Goal: Task Accomplishment & Management: Complete application form

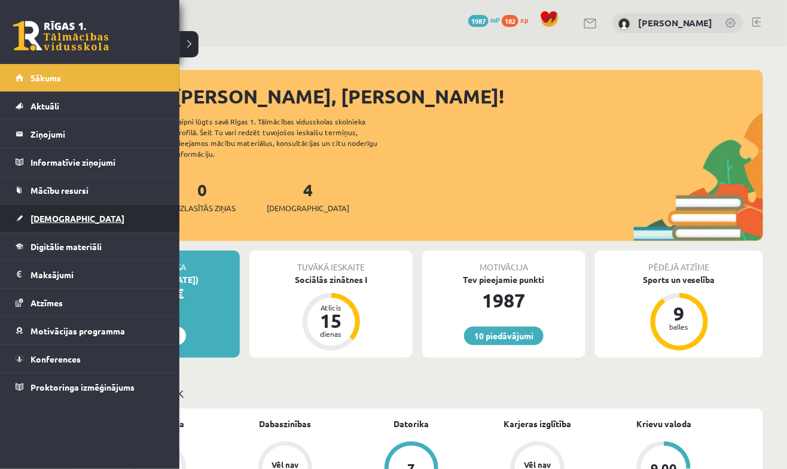
click at [57, 221] on span "[DEMOGRAPHIC_DATA]" at bounding box center [77, 218] width 94 height 11
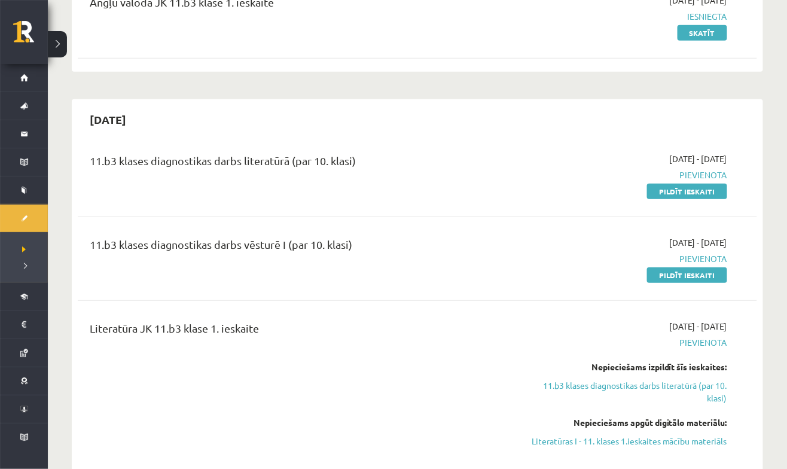
scroll to position [170, 0]
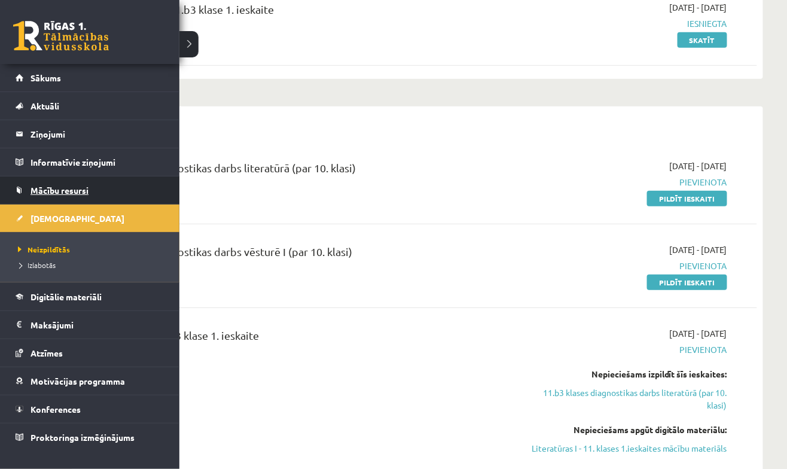
click at [62, 193] on span "Mācību resursi" at bounding box center [59, 190] width 58 height 11
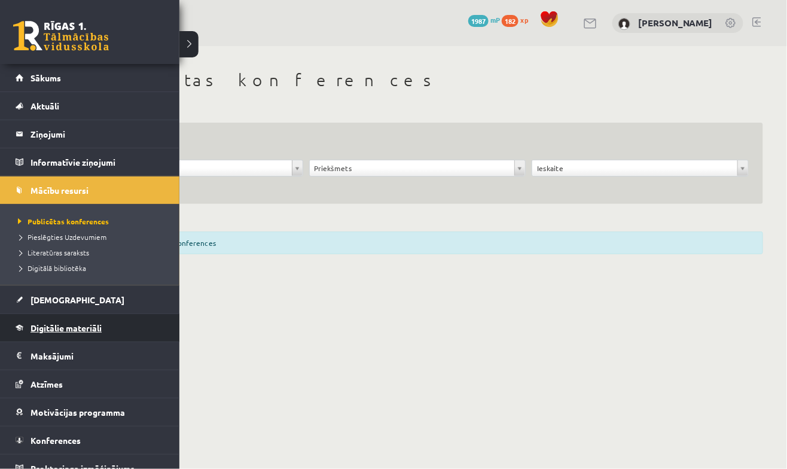
click at [95, 334] on link "Digitālie materiāli" at bounding box center [90, 327] width 149 height 27
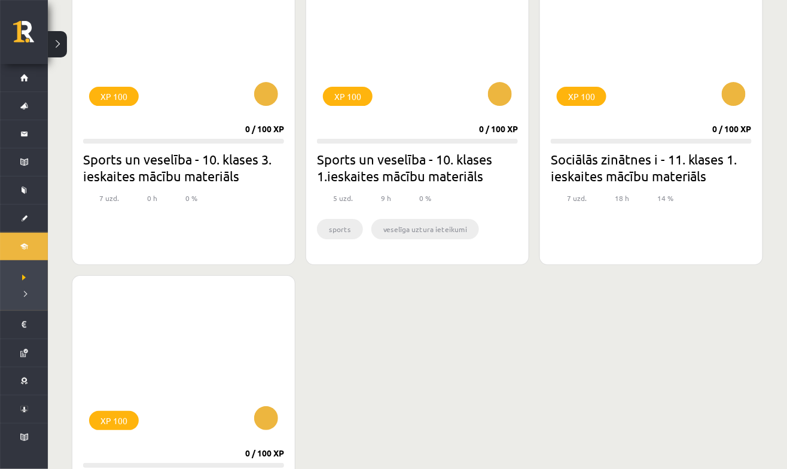
scroll to position [1148, 0]
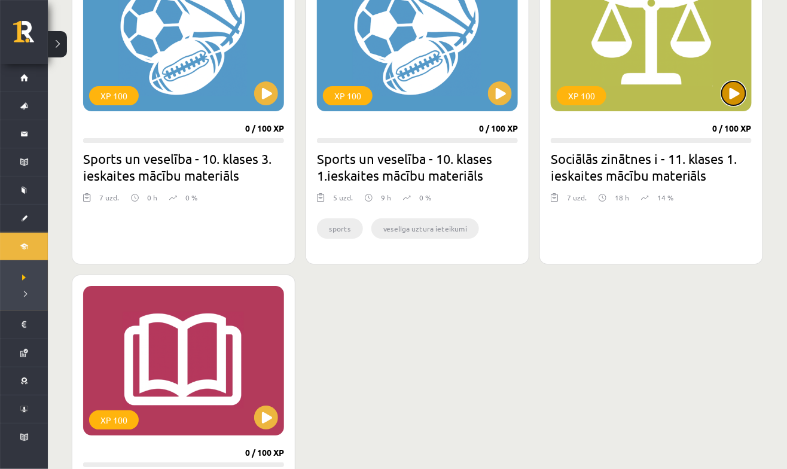
click at [735, 91] on button at bounding box center [733, 93] width 24 height 24
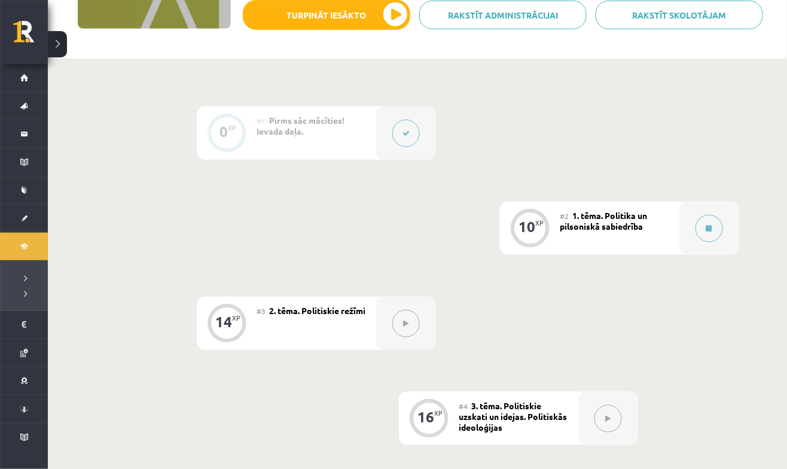
scroll to position [221, 0]
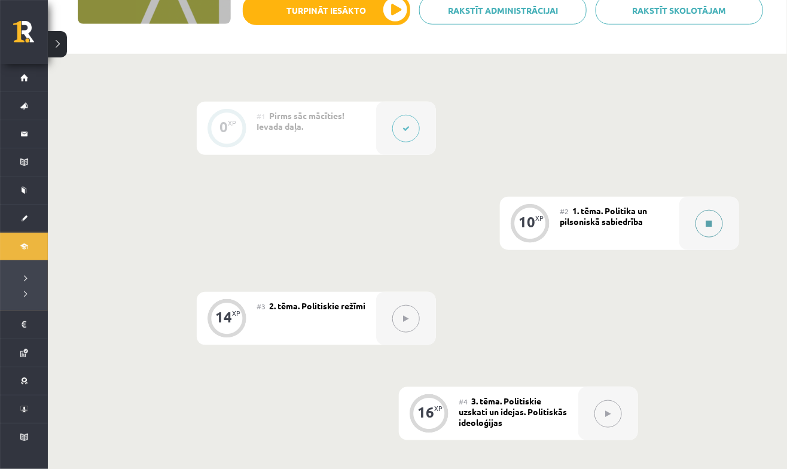
click at [708, 228] on button at bounding box center [708, 223] width 27 height 27
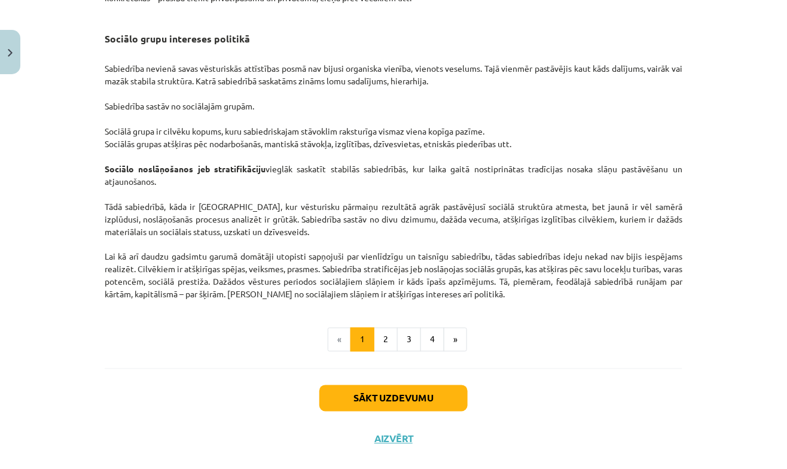
scroll to position [1837, 0]
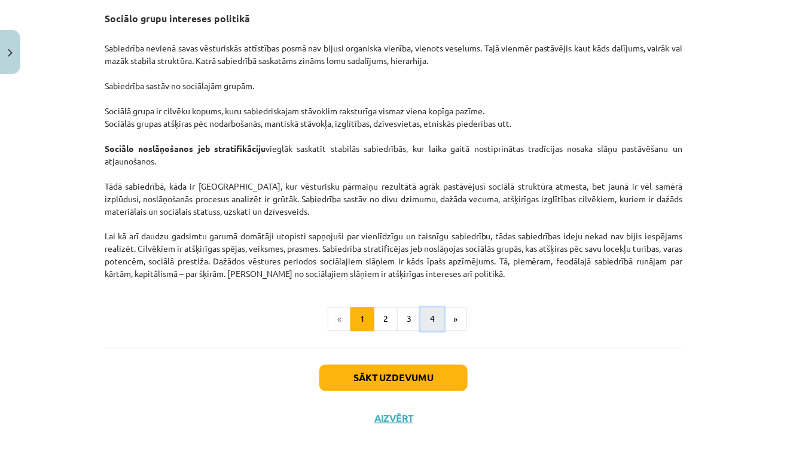
click at [433, 322] on button "4" at bounding box center [432, 319] width 24 height 24
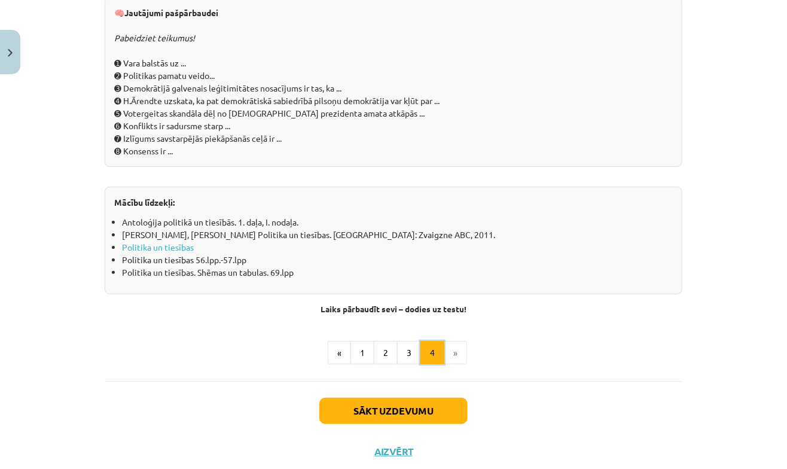
scroll to position [1310, 0]
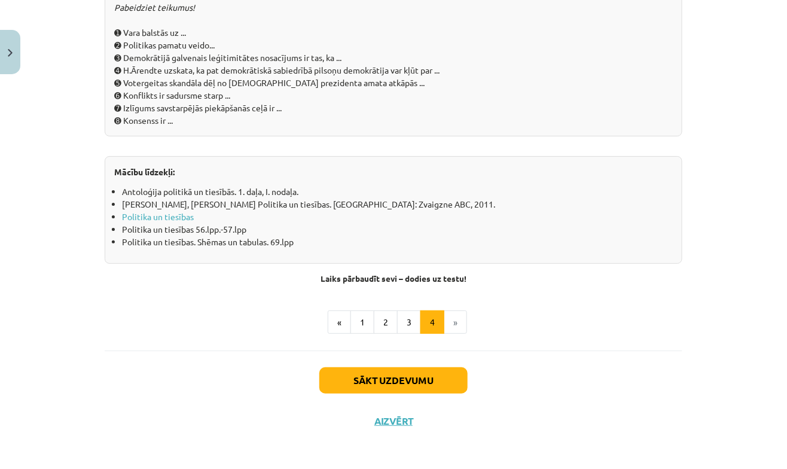
click at [363, 322] on button "1" at bounding box center [362, 322] width 24 height 24
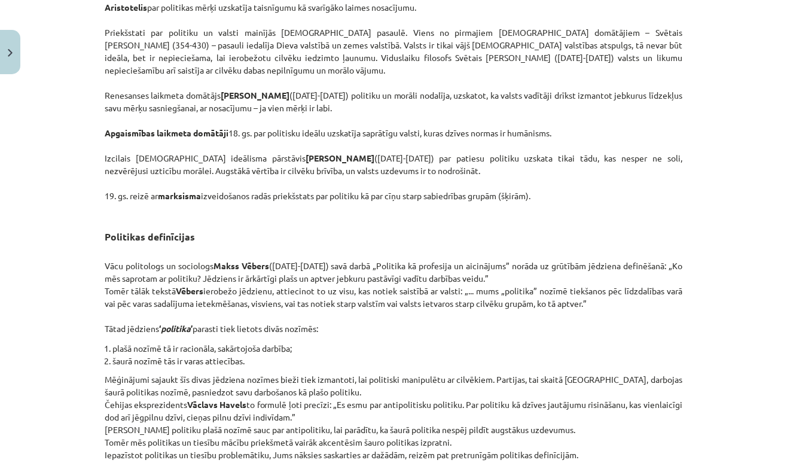
scroll to position [0, 0]
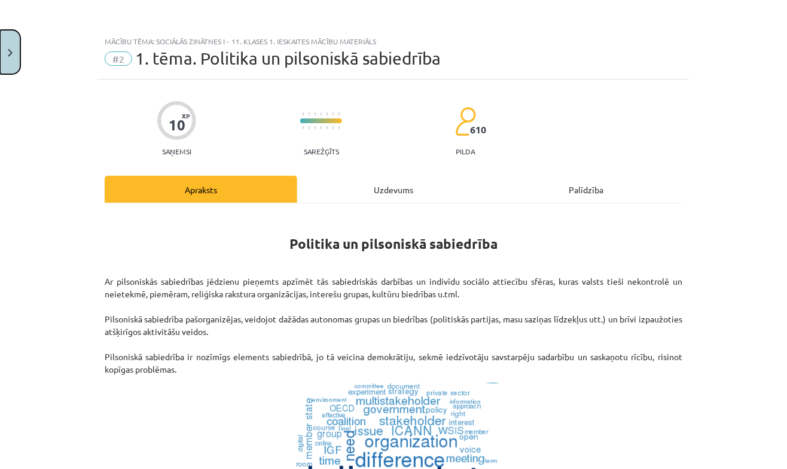
click at [14, 56] on button "Close" at bounding box center [10, 52] width 20 height 44
click at [34, 78] on div "Mācību tēma: Sociālās zinātnes i - 11. klases 1. ieskaites mācību materiāls #2 …" at bounding box center [393, 234] width 787 height 469
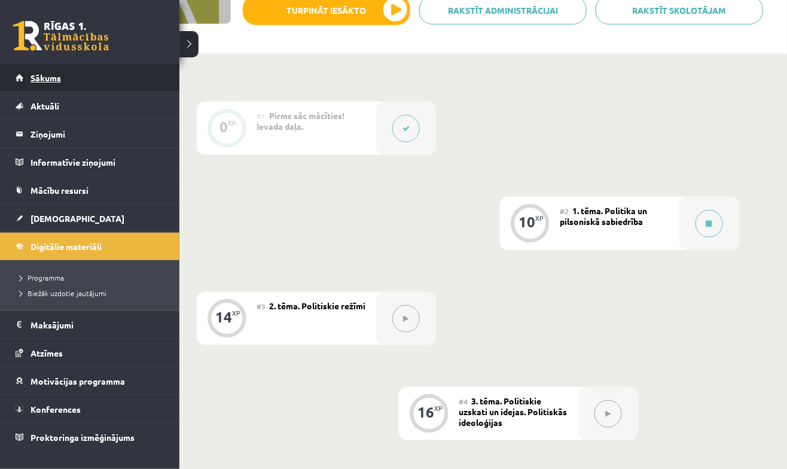
click at [44, 90] on link "Sākums" at bounding box center [90, 77] width 149 height 27
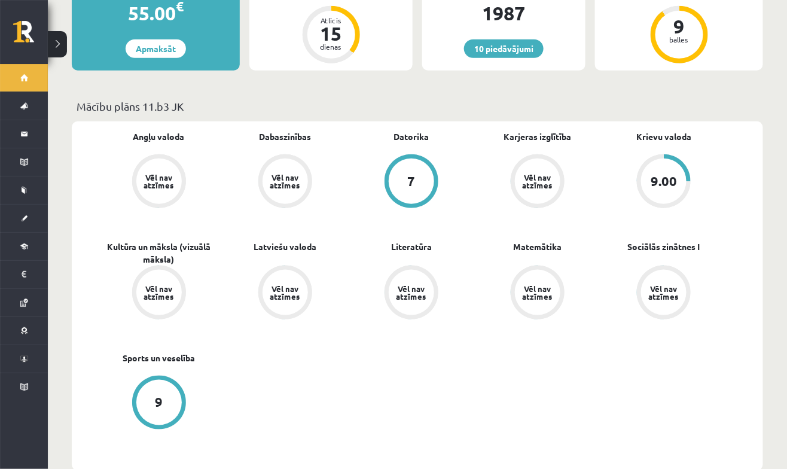
scroll to position [288, 0]
click at [682, 130] on link "Krievu valoda" at bounding box center [663, 136] width 55 height 13
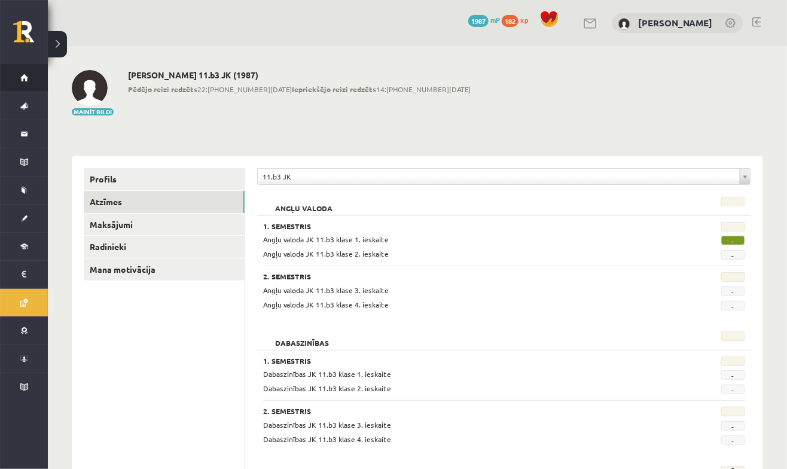
click at [26, 71] on link "Sākums" at bounding box center [24, 77] width 48 height 27
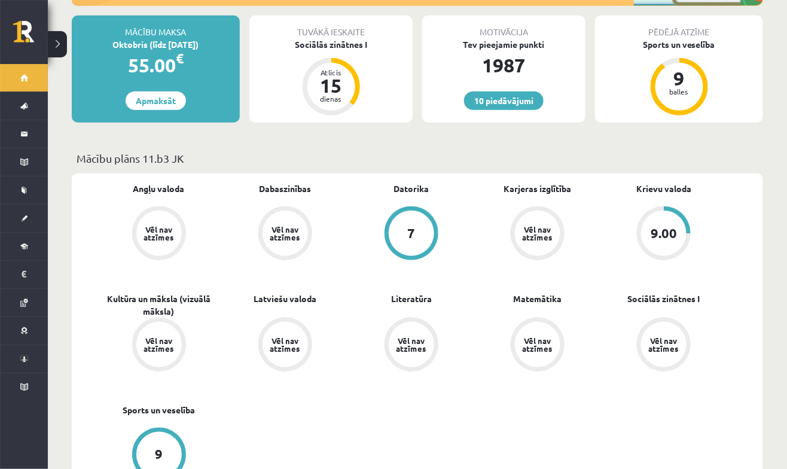
scroll to position [234, 0]
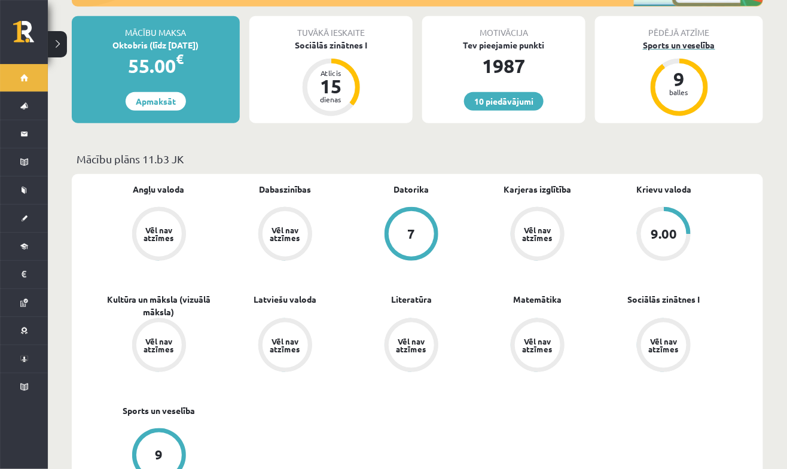
click at [699, 39] on div "Sports un veselība" at bounding box center [679, 45] width 168 height 13
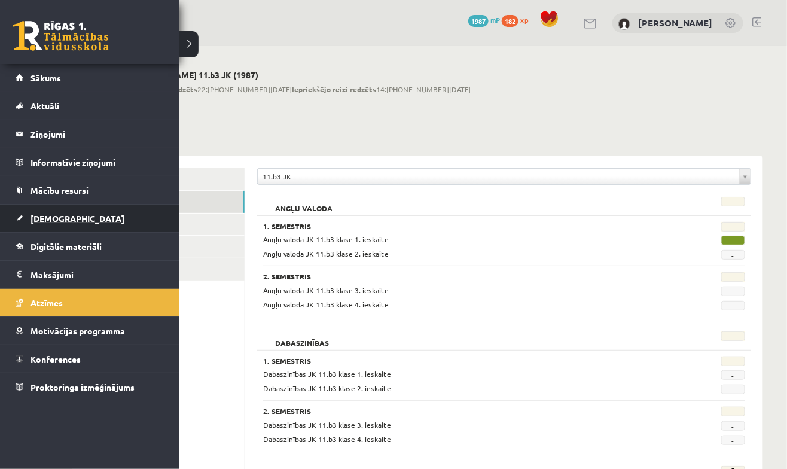
click at [59, 226] on link "[DEMOGRAPHIC_DATA]" at bounding box center [90, 217] width 149 height 27
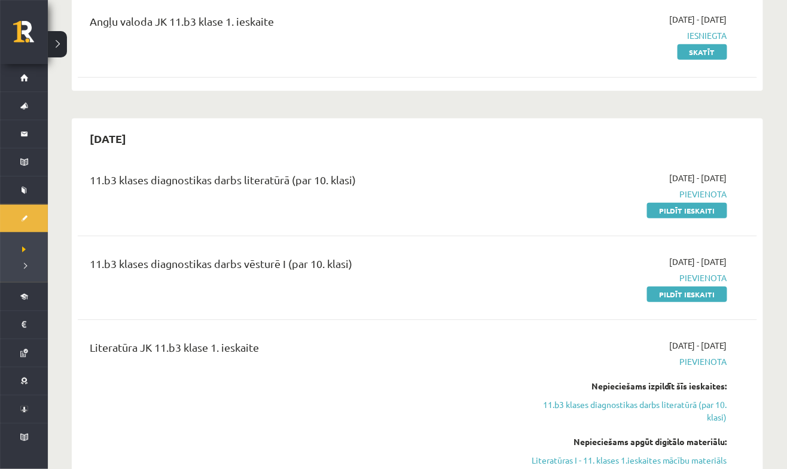
scroll to position [158, 0]
click at [690, 209] on link "Pildīt ieskaiti" at bounding box center [687, 210] width 80 height 16
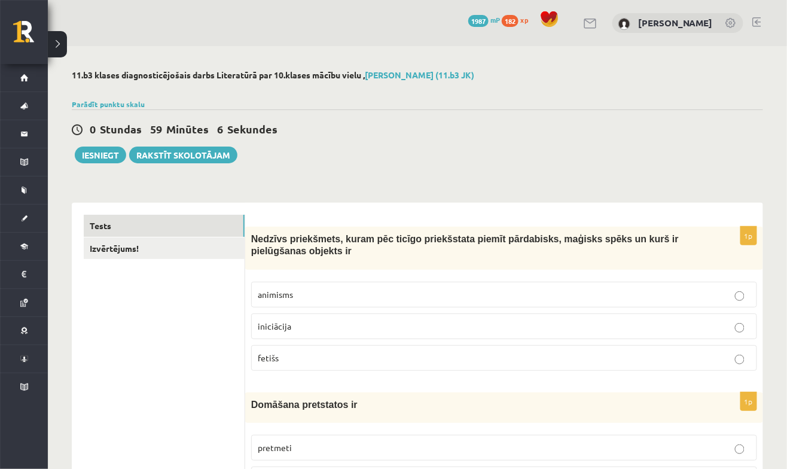
click at [451, 360] on p "fetišs" at bounding box center [504, 357] width 493 height 13
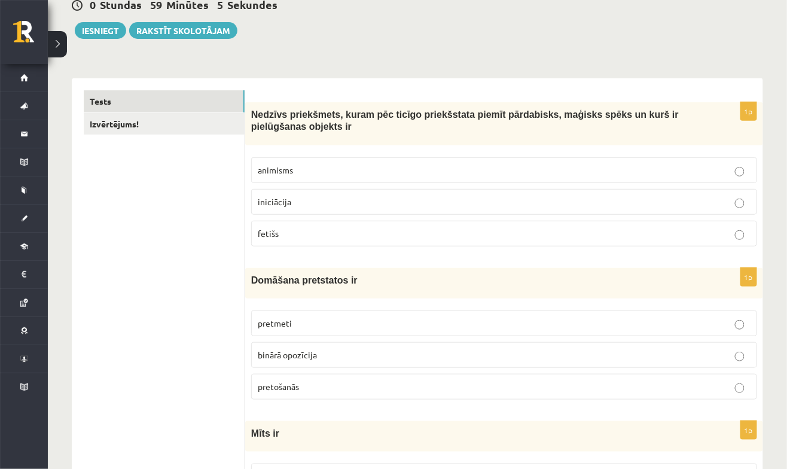
scroll to position [126, 0]
click at [144, 97] on link "Tests" at bounding box center [164, 100] width 161 height 22
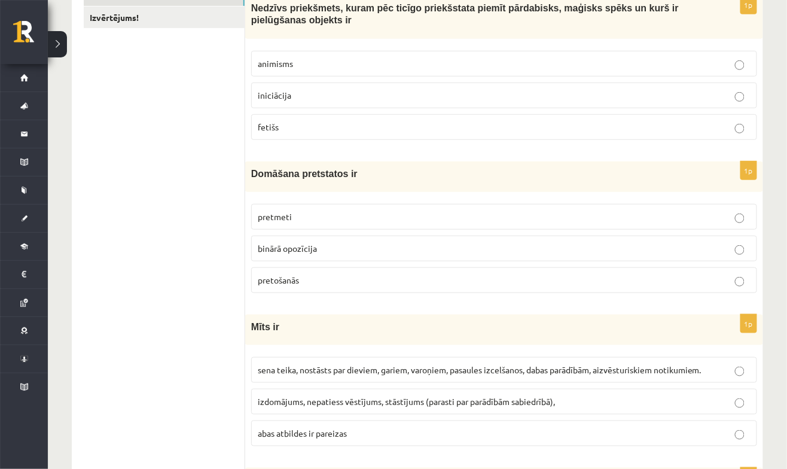
scroll to position [233, 0]
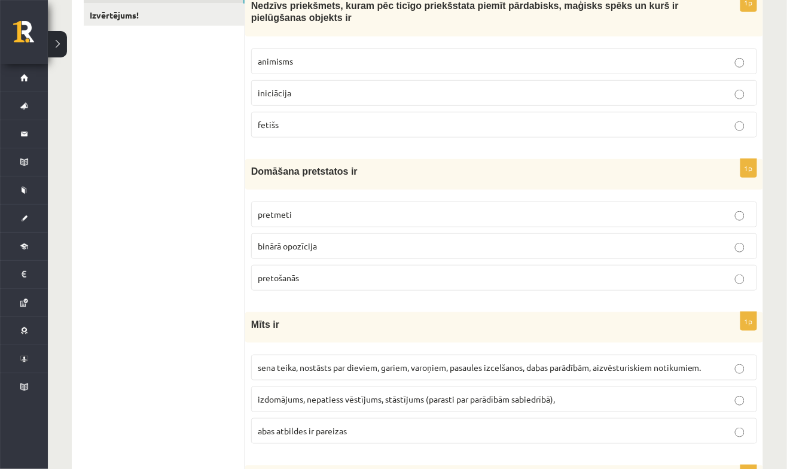
click at [447, 243] on p "binārā opozīcija" at bounding box center [504, 246] width 493 height 13
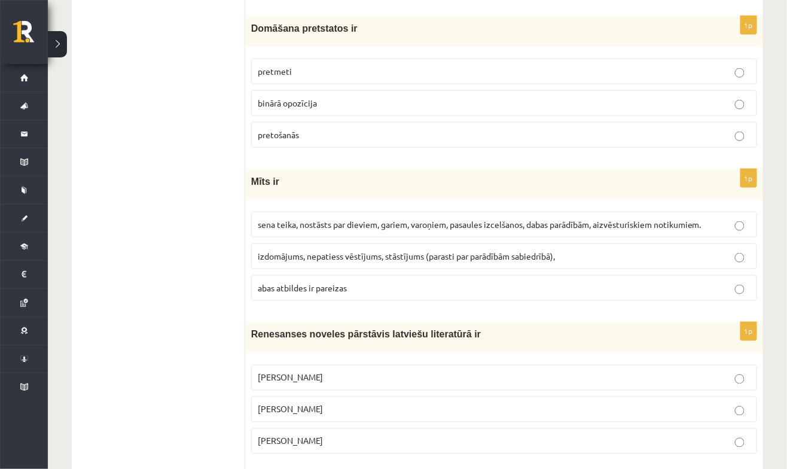
scroll to position [379, 0]
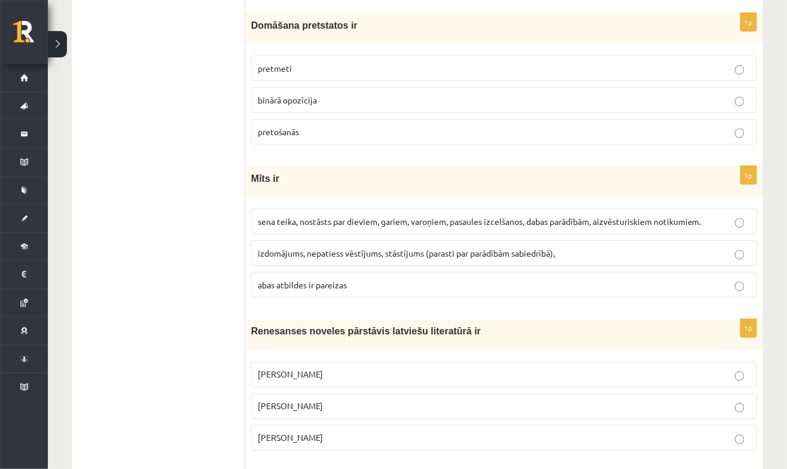
click at [463, 224] on p "sena teika, nostāsts par dieviem, gariem, varoņiem, pasaules izcelšanos, dabas …" at bounding box center [504, 221] width 493 height 13
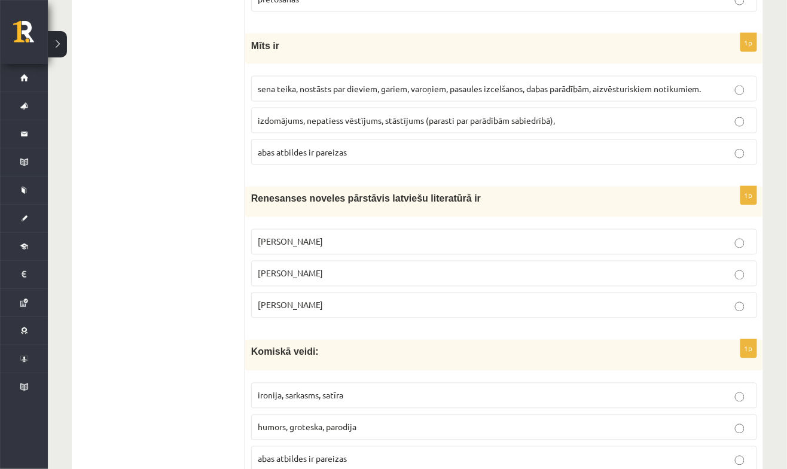
scroll to position [522, 0]
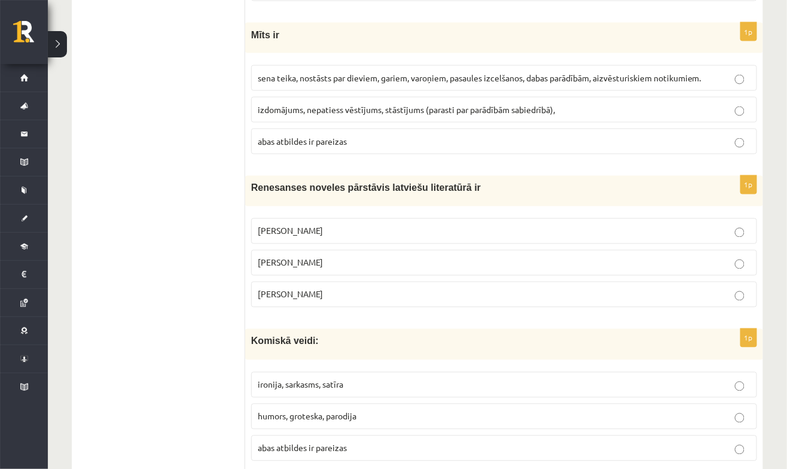
click at [465, 292] on p "Jānis Ezeriņš" at bounding box center [504, 294] width 493 height 13
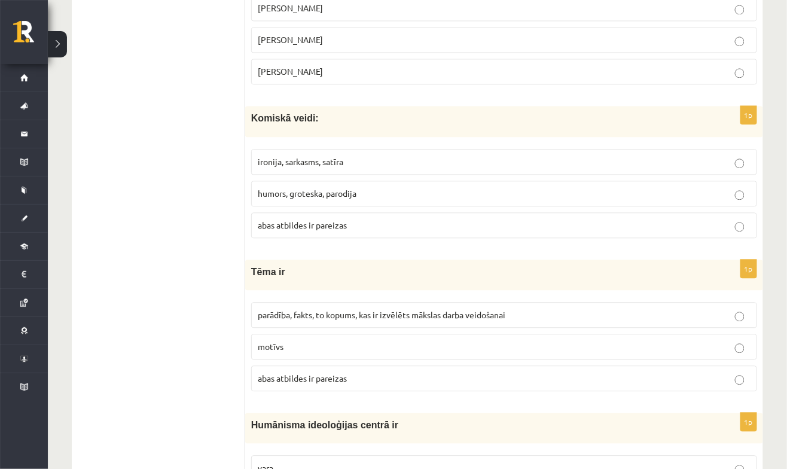
scroll to position [746, 0]
click at [421, 221] on p "abas atbildes ir pareizas" at bounding box center [504, 224] width 493 height 13
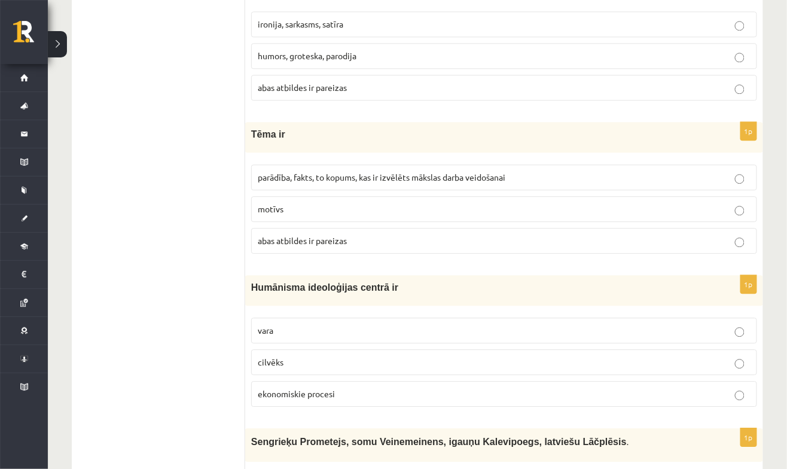
scroll to position [885, 0]
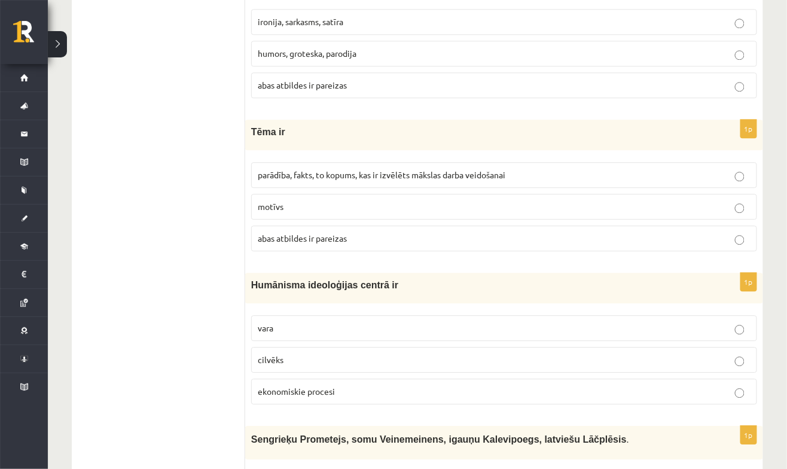
click at [426, 170] on span "parādība, fakts, to kopums, kas ir izvēlēts mākslas darba veidošanai" at bounding box center [381, 174] width 247 height 11
click at [550, 162] on label "parādība, fakts, to kopums, kas ir izvēlēts mākslas darba veidošanai" at bounding box center [504, 175] width 506 height 26
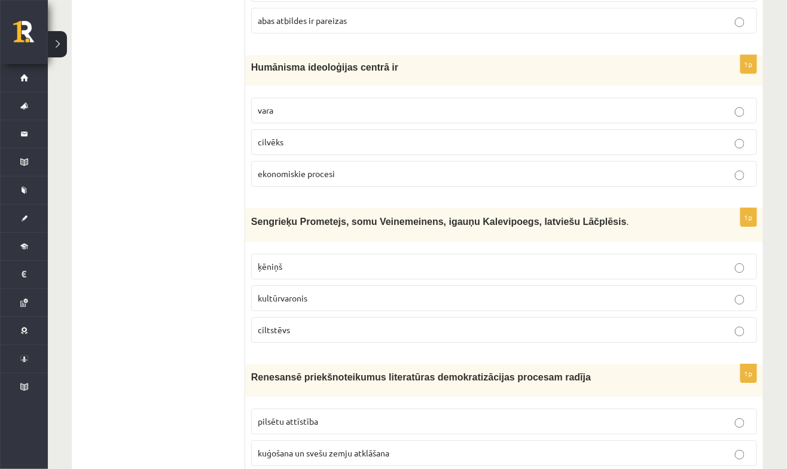
scroll to position [1102, 0]
click at [438, 136] on p "cilvēks" at bounding box center [504, 142] width 493 height 13
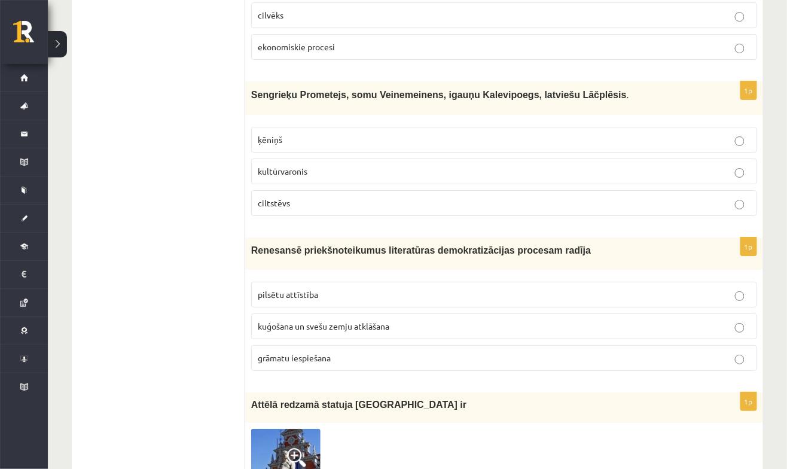
scroll to position [1236, 0]
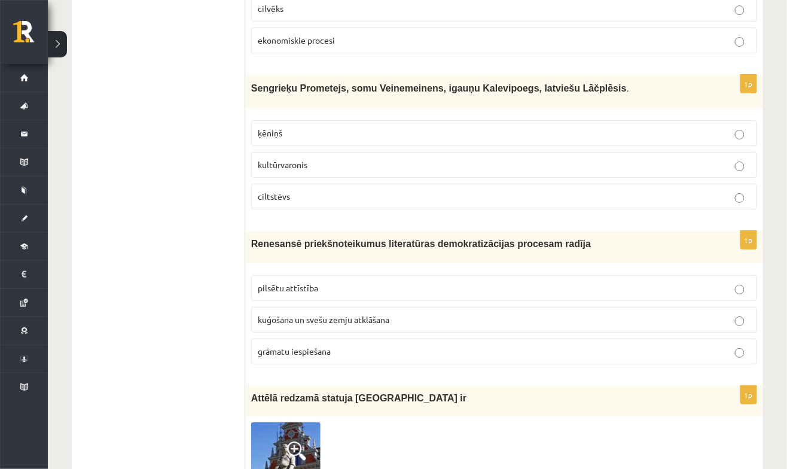
click at [671, 158] on p "kultūrvaronis" at bounding box center [504, 164] width 493 height 13
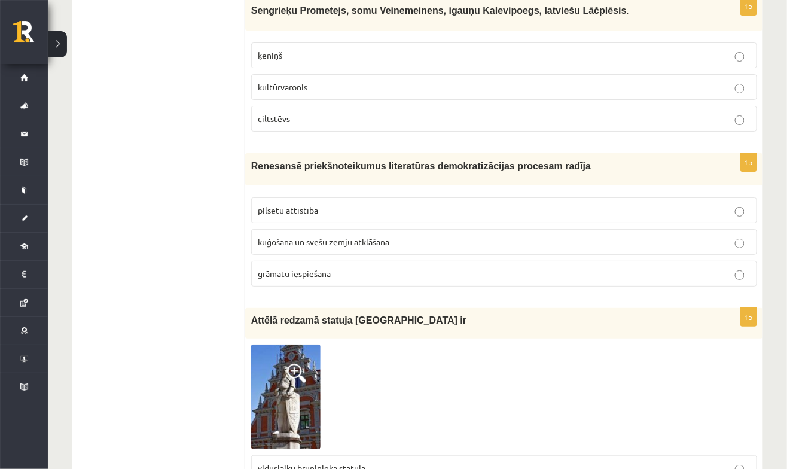
scroll to position [1314, 0]
click at [484, 267] on p "grāmatu iespiešana" at bounding box center [504, 273] width 493 height 13
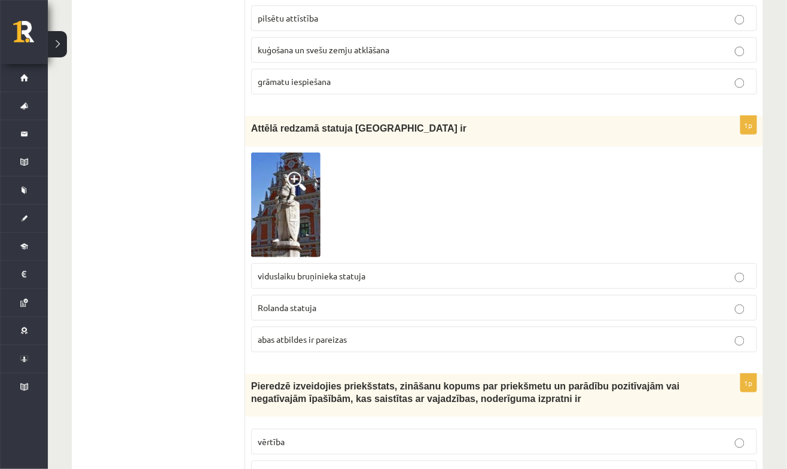
scroll to position [1509, 0]
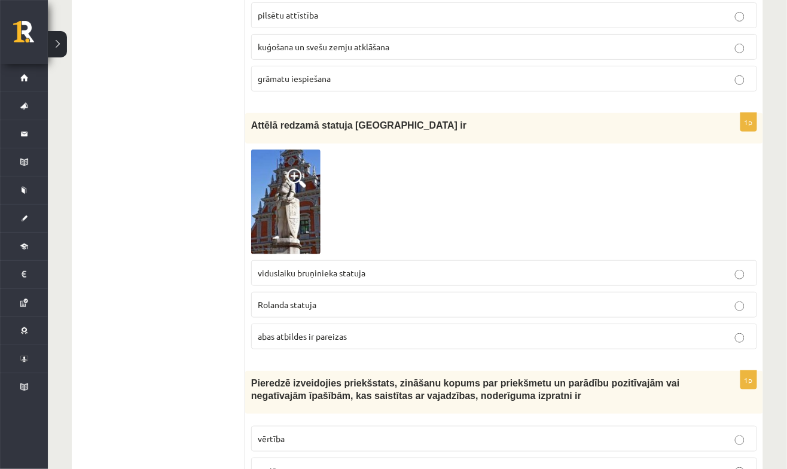
click at [503, 298] on p "Rolanda statuja" at bounding box center [504, 304] width 493 height 13
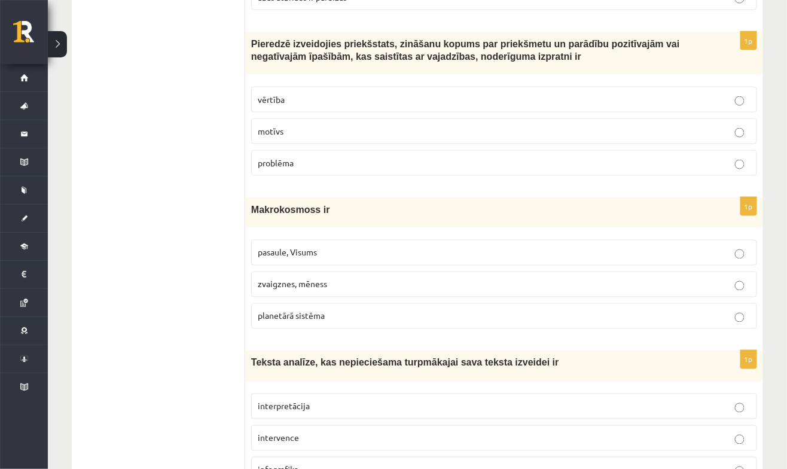
scroll to position [1848, 0]
click at [598, 93] on p "vērtība" at bounding box center [504, 99] width 493 height 13
click at [549, 246] on p "pasaule, Visums" at bounding box center [504, 252] width 493 height 13
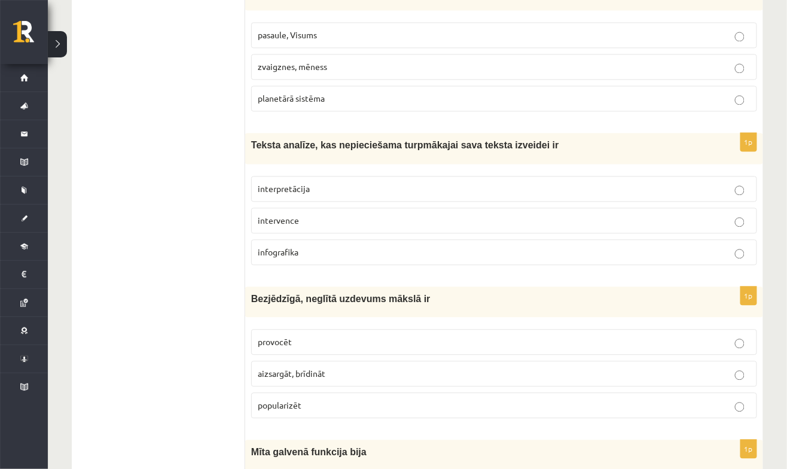
scroll to position [2070, 0]
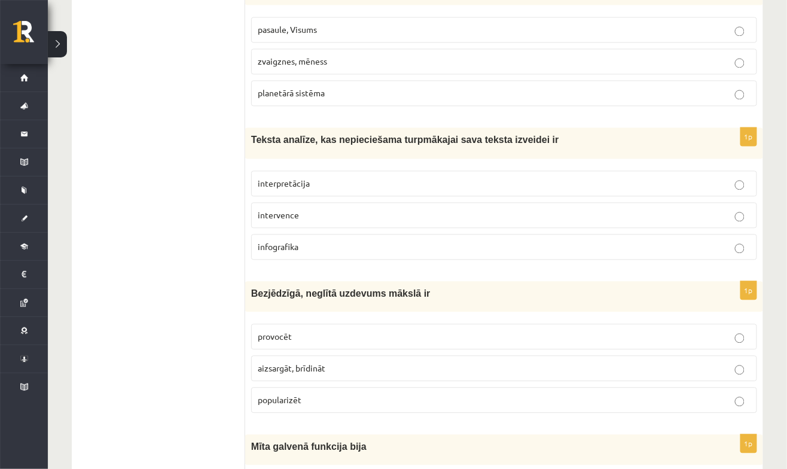
click at [521, 177] on p "interpretācija" at bounding box center [504, 183] width 493 height 13
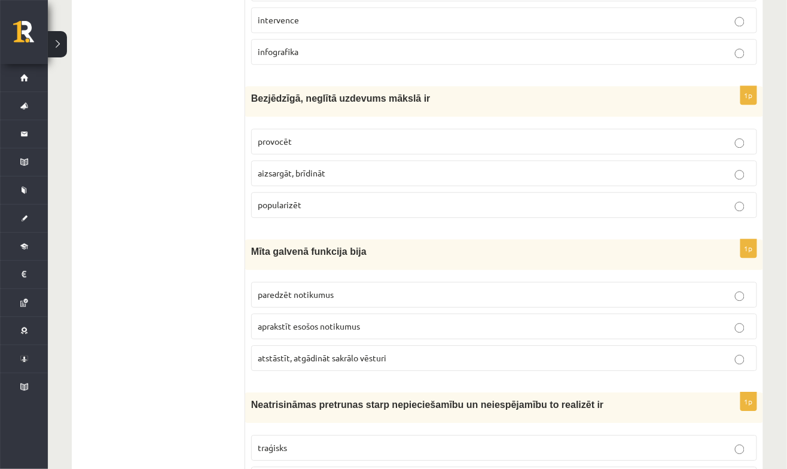
scroll to position [2267, 0]
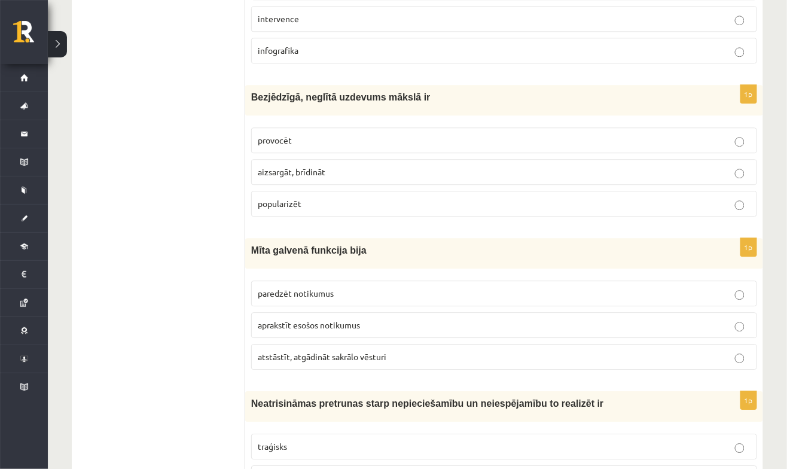
click at [602, 121] on fieldset "provocēt aizsargāt, brīdināt popularizēt" at bounding box center [504, 170] width 506 height 99
click at [676, 127] on label "provocēt" at bounding box center [504, 140] width 506 height 26
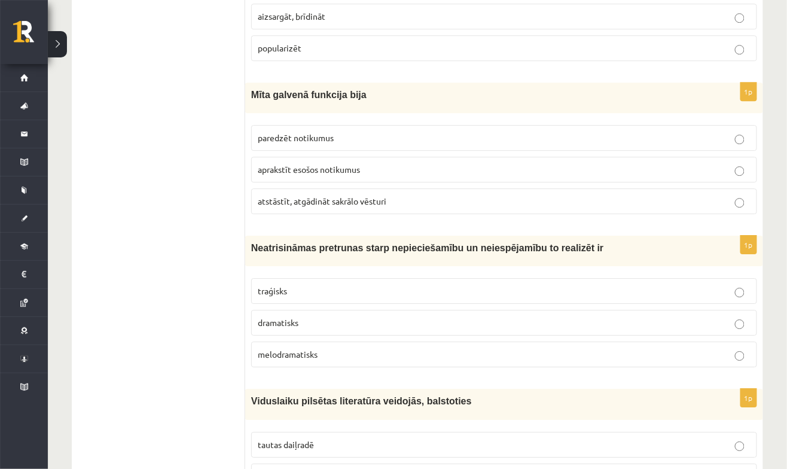
scroll to position [2423, 0]
click at [477, 192] on fieldset "paredzēt notikumus aprakstīt esošos notikumus atstāstīt, atgādināt sakrālo vēst…" at bounding box center [504, 167] width 506 height 99
click at [527, 194] on p "atstāstīt, atgādināt sakrālo vēsturi" at bounding box center [504, 200] width 493 height 13
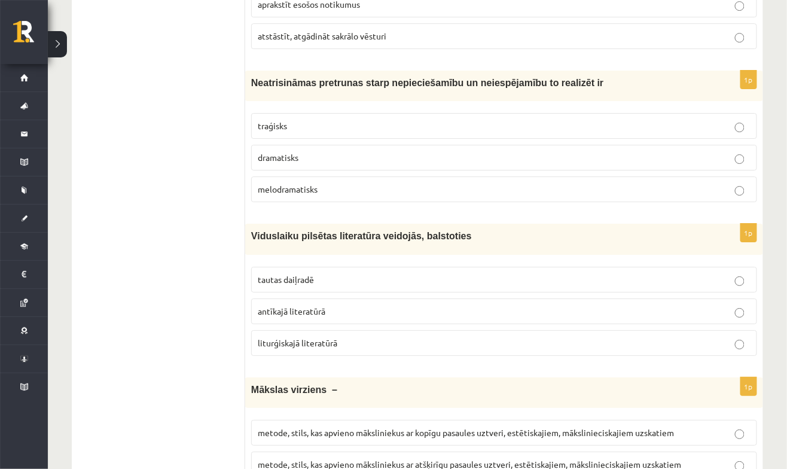
scroll to position [2588, 0]
click at [507, 119] on p "traģisks" at bounding box center [504, 125] width 493 height 13
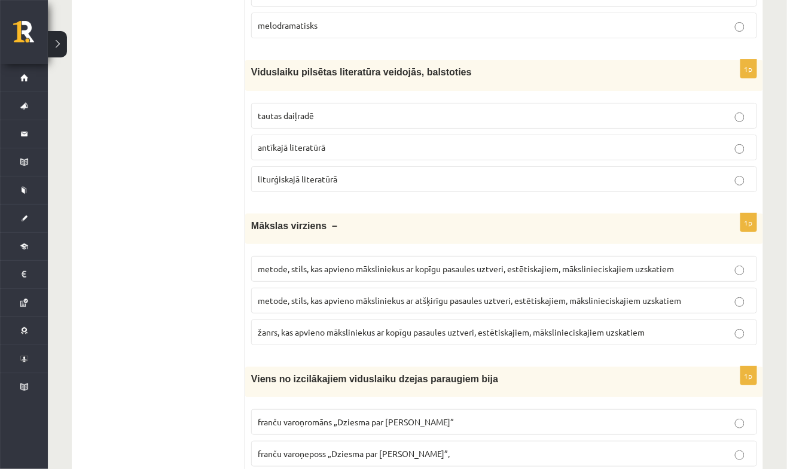
scroll to position [2750, 0]
click at [482, 103] on label "tautas daiļradē" at bounding box center [504, 116] width 506 height 26
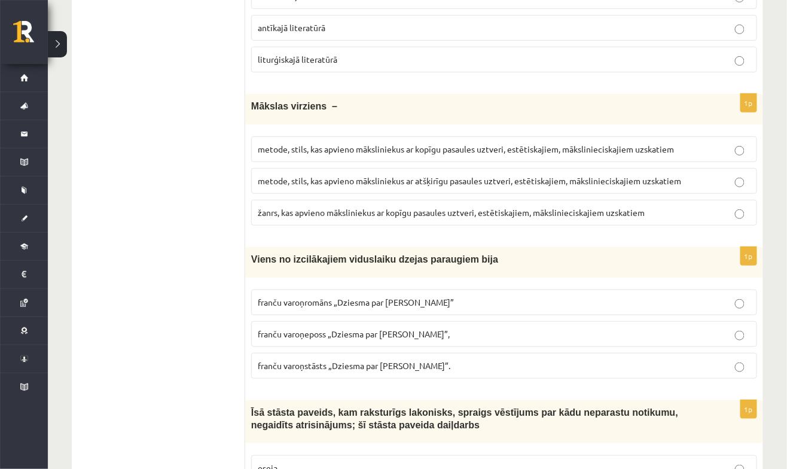
scroll to position [2871, 0]
click at [548, 142] on p "metode, stils, kas apvieno māksliniekus ar kopīgu pasaules uztveri, estētiskaji…" at bounding box center [504, 148] width 493 height 13
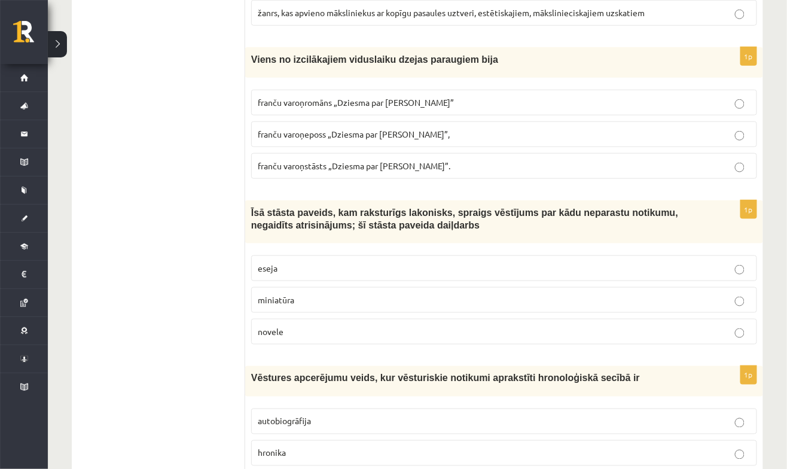
scroll to position [3068, 0]
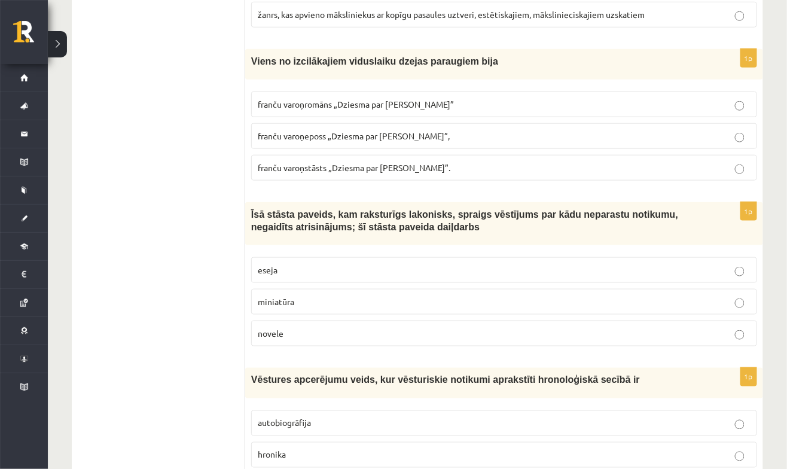
click at [487, 123] on label "franču varoņeposs „Dziesma par Rolandu”," at bounding box center [504, 136] width 506 height 26
click at [497, 314] on fieldset "eseja miniatūra novele" at bounding box center [504, 300] width 506 height 99
click at [546, 327] on p "novele" at bounding box center [504, 333] width 493 height 13
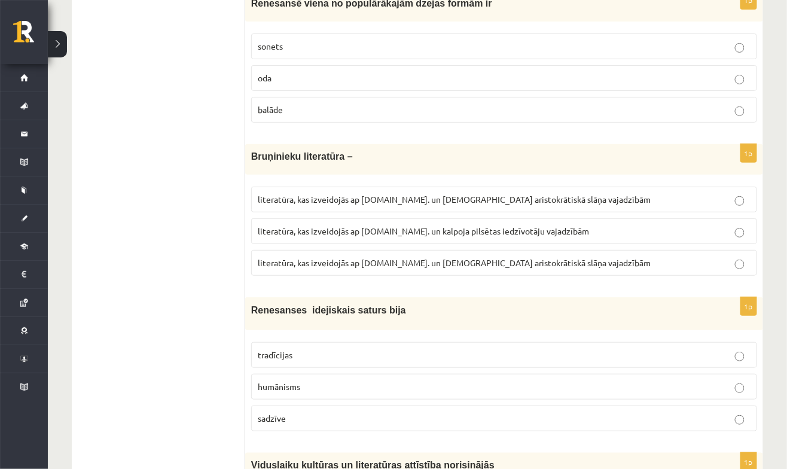
scroll to position [4476, 0]
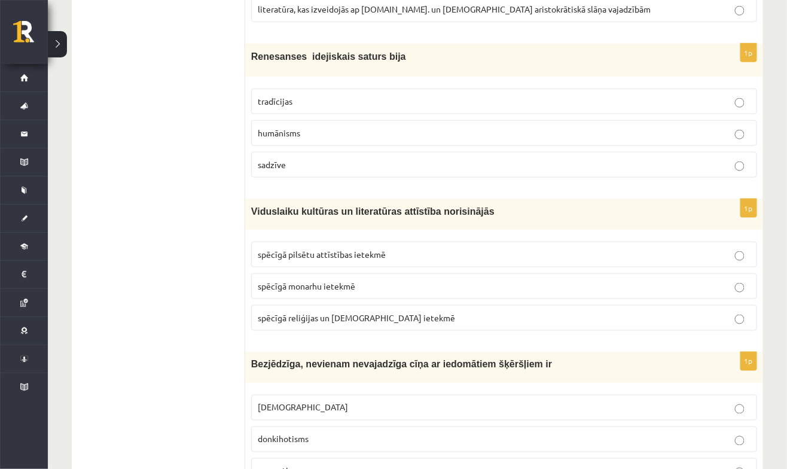
click at [473, 426] on label "donkihotisms" at bounding box center [504, 439] width 506 height 26
click at [564, 305] on label "spēcīgā reliģijas un baznīcas ietekmē" at bounding box center [504, 318] width 506 height 26
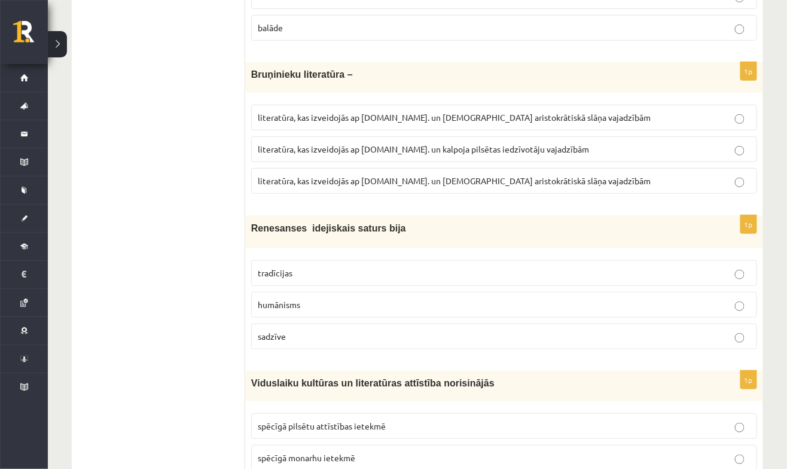
scroll to position [4305, 0]
click at [515, 298] on p "humānisms" at bounding box center [504, 304] width 493 height 13
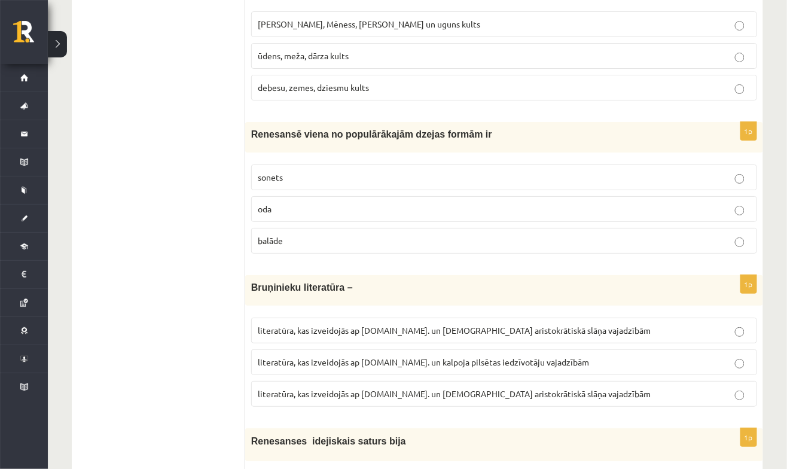
scroll to position [4091, 0]
click at [527, 357] on span "literatūra, kas izveidojās ap 12.gs. un kalpoja pilsētas iedzīvotāju vajadzībām" at bounding box center [423, 362] width 331 height 11
click at [538, 388] on p "literatūra, kas izveidojās ap 12.gs. un kalpoja aristokrātiskā slāņa vajadzībām" at bounding box center [504, 394] width 493 height 13
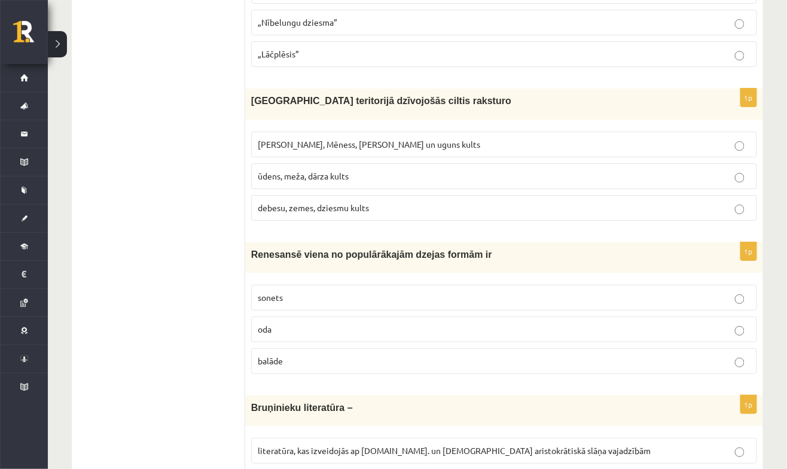
scroll to position [3971, 0]
click at [563, 292] on p "sonets" at bounding box center [504, 298] width 493 height 13
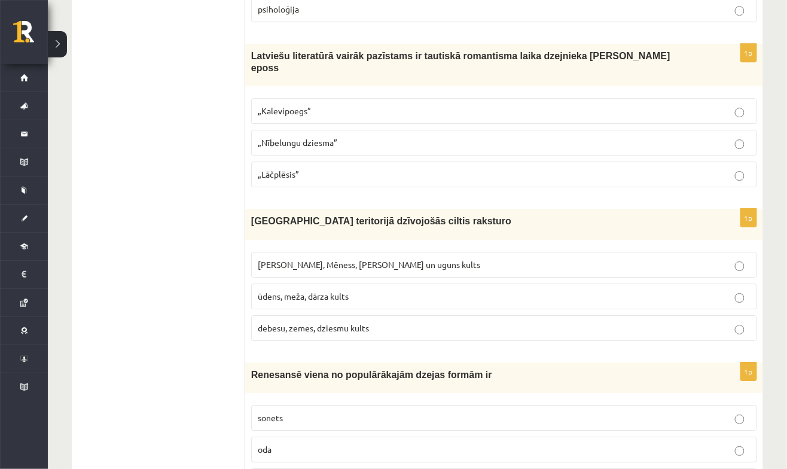
scroll to position [3851, 0]
click at [494, 259] on p "Saules, Mēness, Pērkona un uguns kults" at bounding box center [504, 265] width 493 height 13
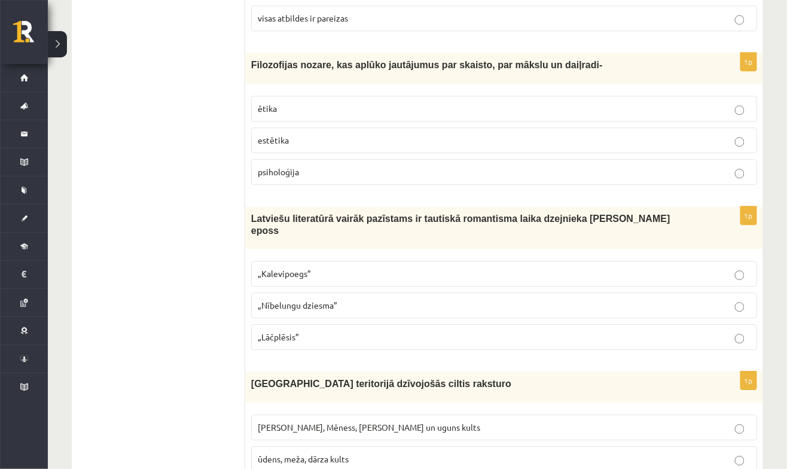
scroll to position [3689, 0]
click at [436, 331] on p "„Lāčplēsis”" at bounding box center [504, 337] width 493 height 13
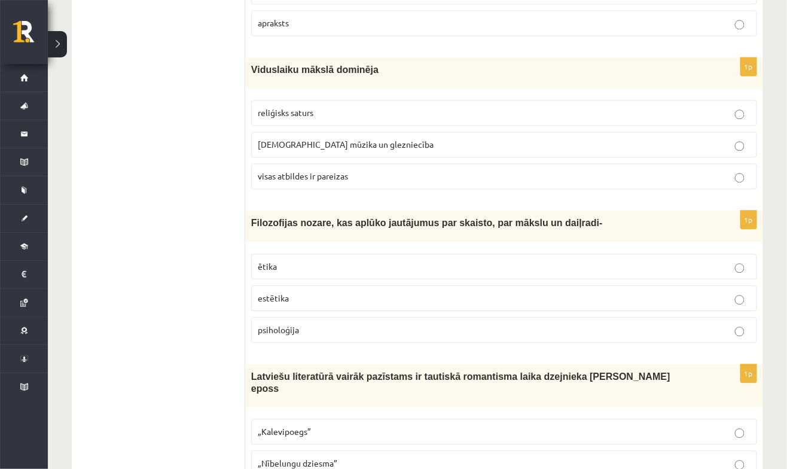
scroll to position [3530, 0]
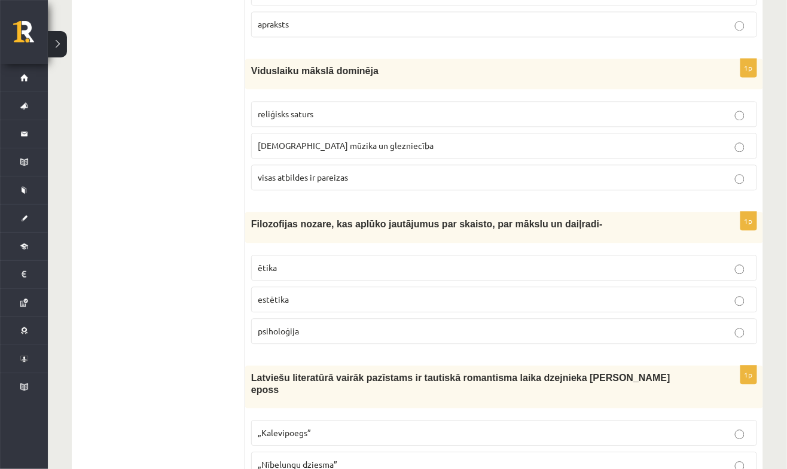
click at [436, 293] on p "estētika" at bounding box center [504, 299] width 493 height 13
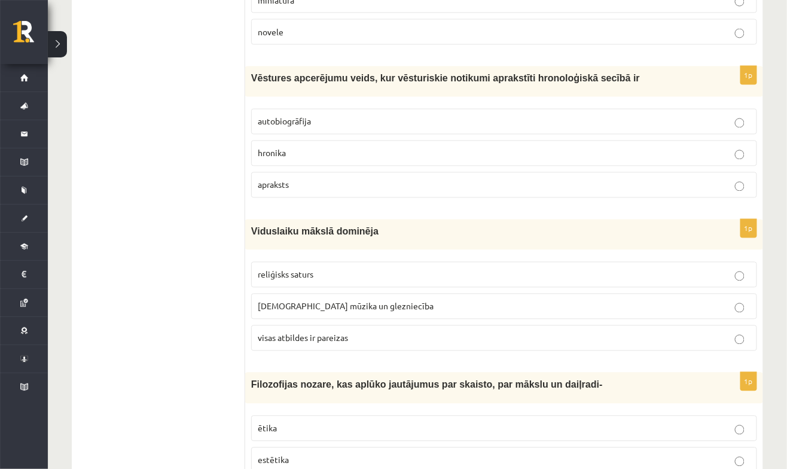
scroll to position [3367, 0]
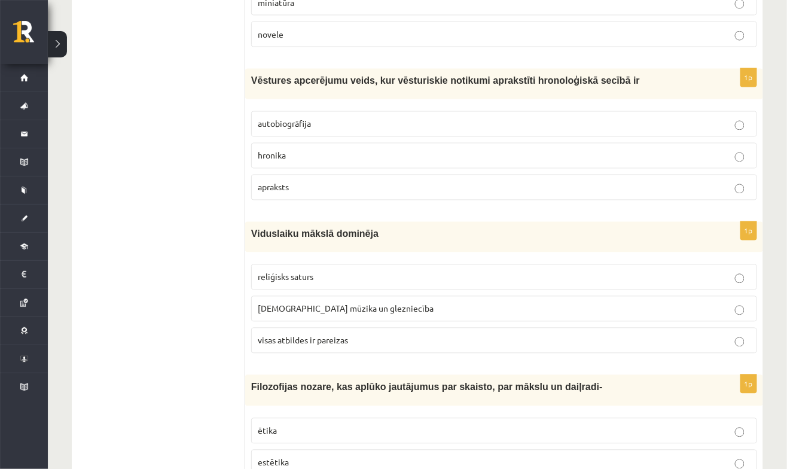
click at [469, 334] on p "visas atbildes ir pareizas" at bounding box center [504, 340] width 493 height 13
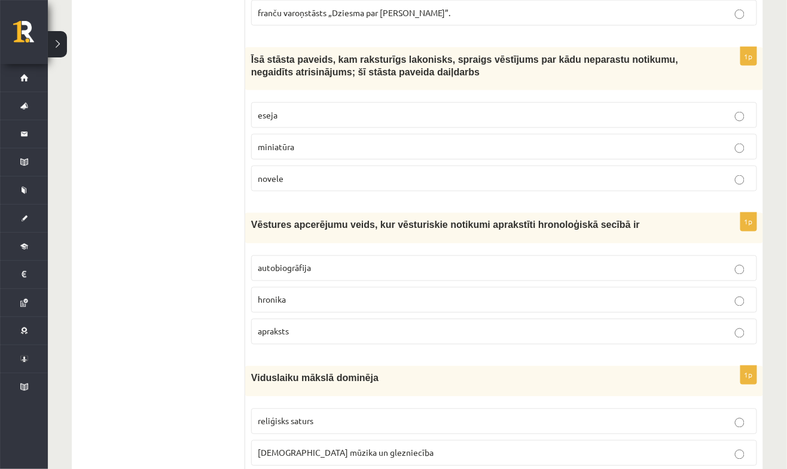
scroll to position [3223, 0]
click at [495, 287] on label "hronika" at bounding box center [504, 300] width 506 height 26
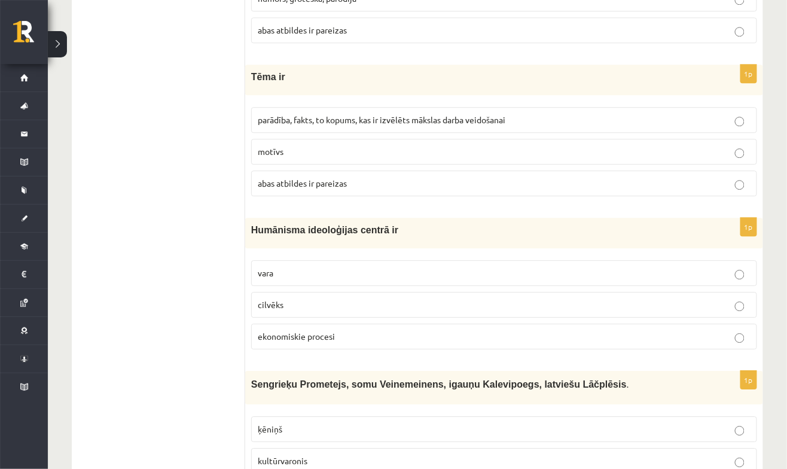
scroll to position [0, 0]
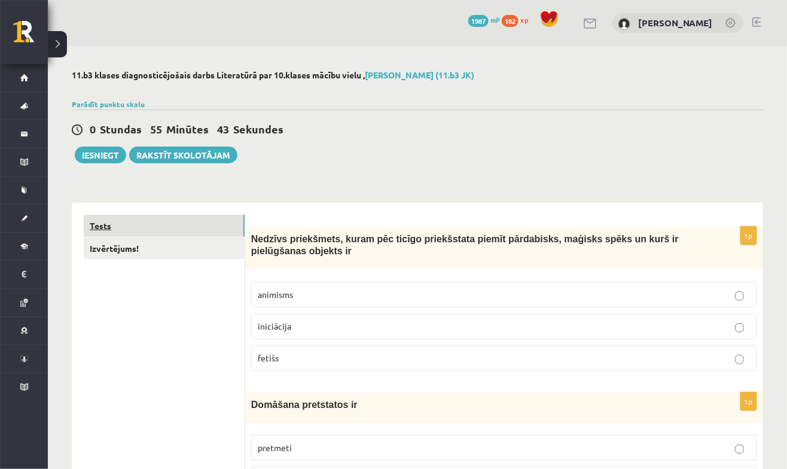
click at [194, 216] on link "Tests" at bounding box center [164, 226] width 161 height 22
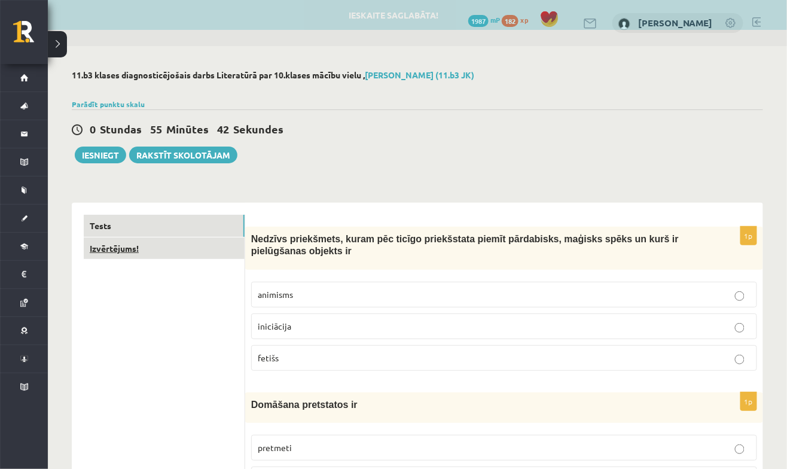
click at [196, 249] on link "Izvērtējums!" at bounding box center [164, 248] width 161 height 22
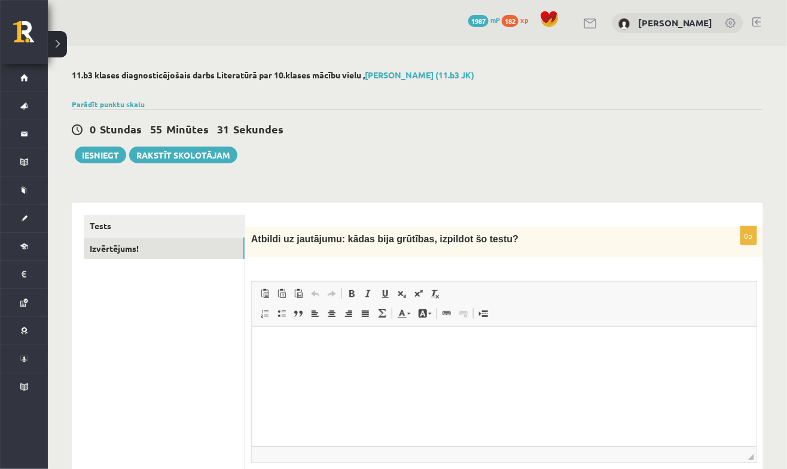
click at [377, 238] on span "Atbildi uz jautājumu: kādas bija grūtības, izpildot šo testu?" at bounding box center [384, 239] width 267 height 10
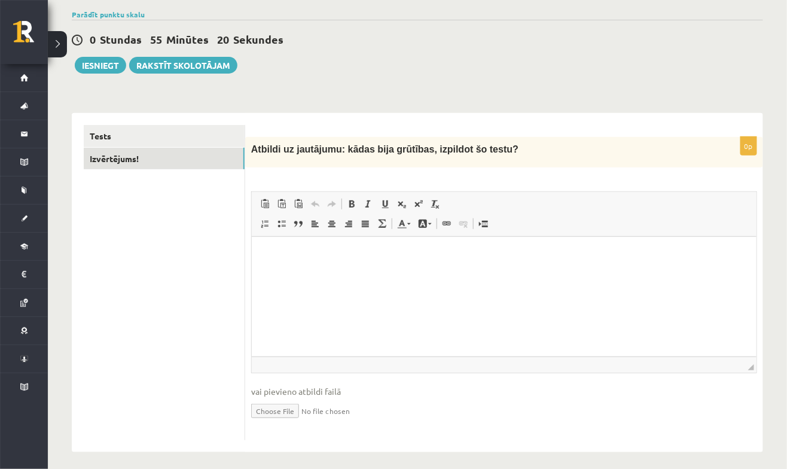
scroll to position [96, 0]
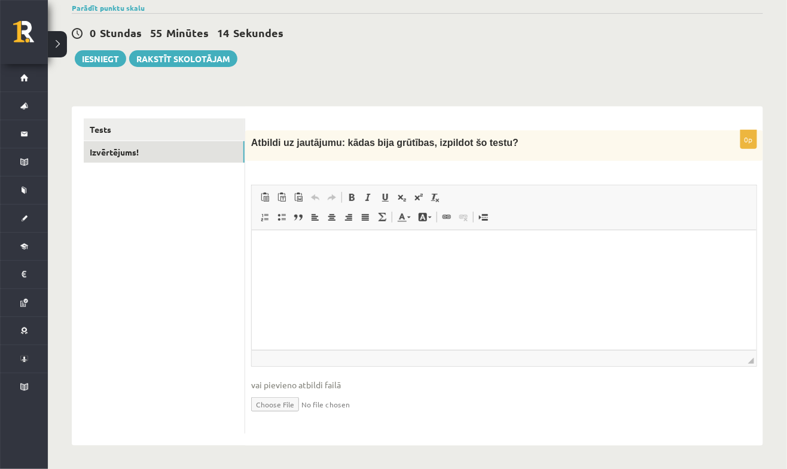
click at [476, 253] on p "Визуальный текстовый редактор, wiswyg-editor-user-answer-47024728718460" at bounding box center [503, 247] width 481 height 13
click at [262, 246] on html at bounding box center [503, 248] width 504 height 36
click at [50, 201] on div "11.b3 klases diagnosticējošais darbs Literatūrā par 10.klases mācību vielu , Vl…" at bounding box center [417, 209] width 739 height 519
click at [308, 265] on html at bounding box center [503, 248] width 504 height 36
click at [301, 243] on p "Визуальный текстовый редактор, wiswyg-editor-user-answer-47024728718460" at bounding box center [503, 247] width 481 height 13
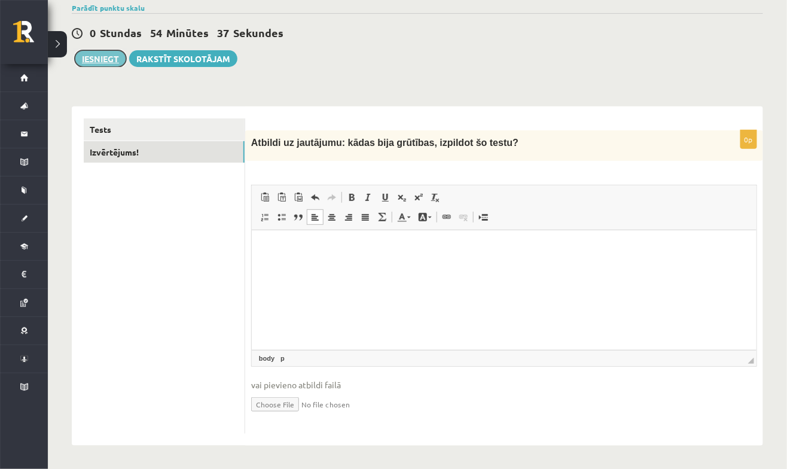
click at [100, 54] on button "Iesniegt" at bounding box center [100, 58] width 51 height 17
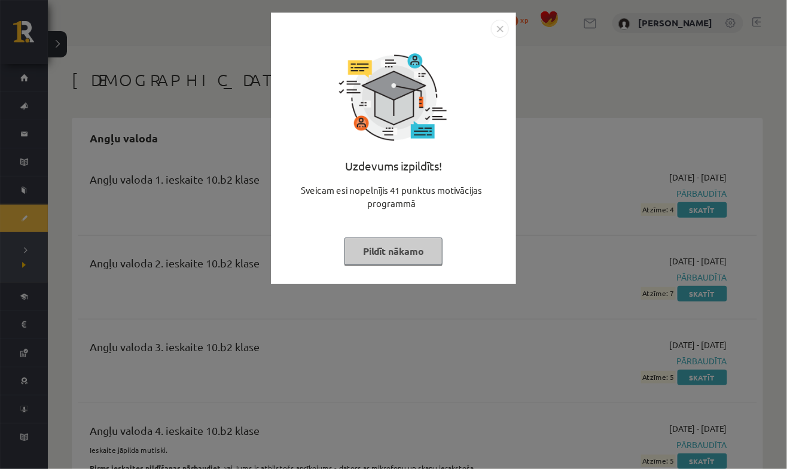
click at [400, 256] on button "Pildīt nākamo" at bounding box center [393, 250] width 98 height 27
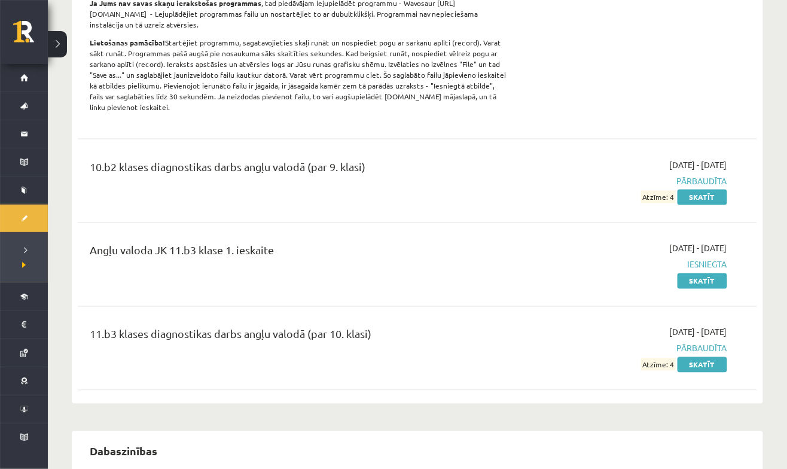
scroll to position [494, 0]
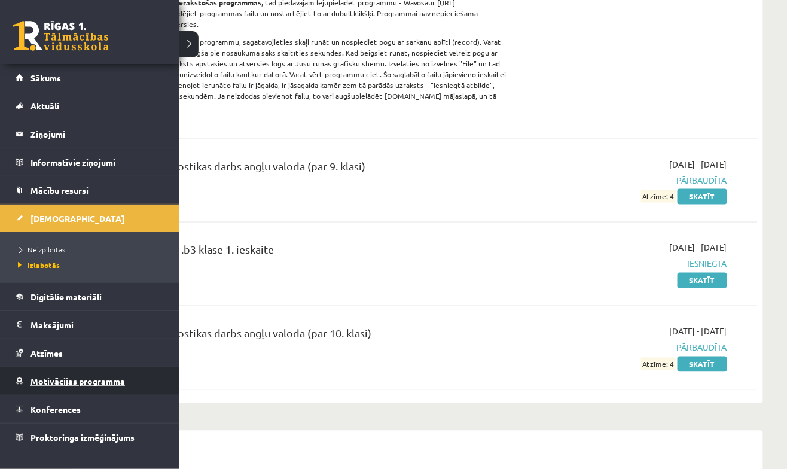
click at [92, 384] on link "Motivācijas programma" at bounding box center [90, 380] width 149 height 27
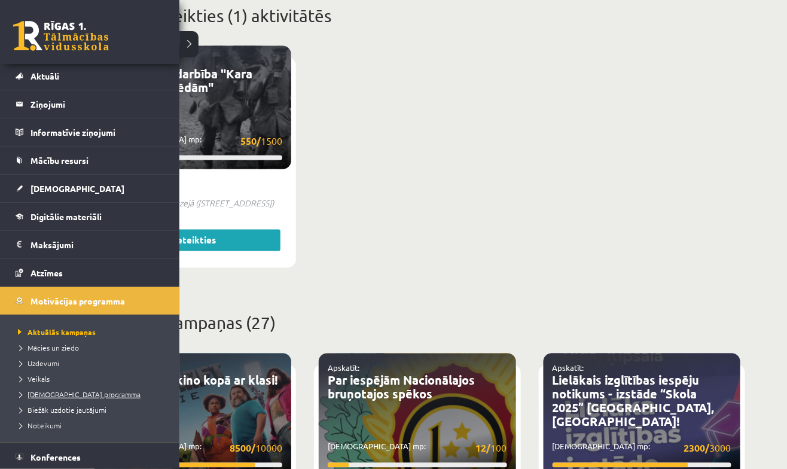
scroll to position [57, 0]
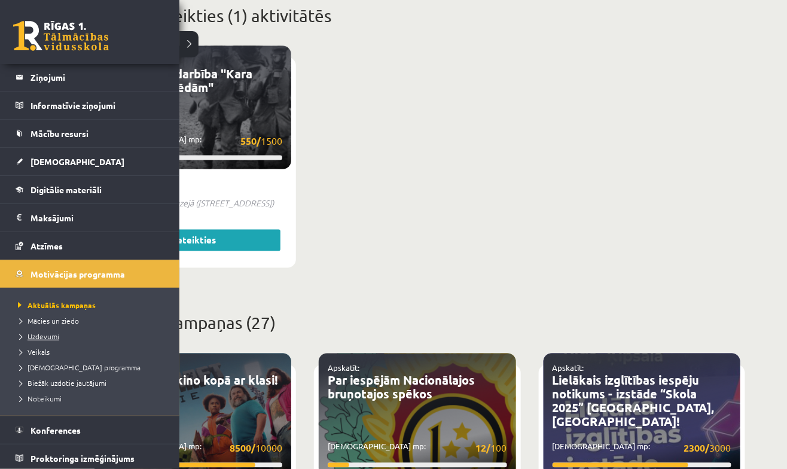
click at [46, 333] on span "Uzdevumi" at bounding box center [37, 336] width 44 height 10
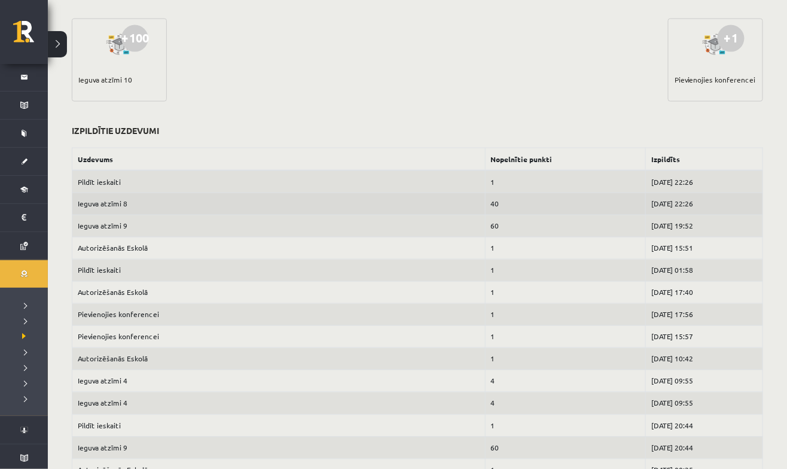
click at [120, 197] on td "Ieguva atzīmi 8" at bounding box center [278, 204] width 413 height 22
click at [485, 199] on td "40" at bounding box center [565, 204] width 160 height 22
click at [665, 204] on td "[DATE] 22:26" at bounding box center [704, 204] width 117 height 22
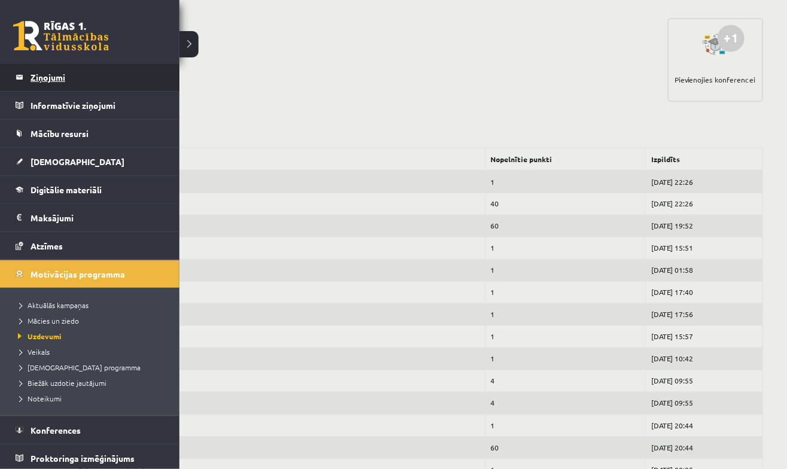
click at [70, 75] on legend "Ziņojumi 0" at bounding box center [97, 76] width 134 height 27
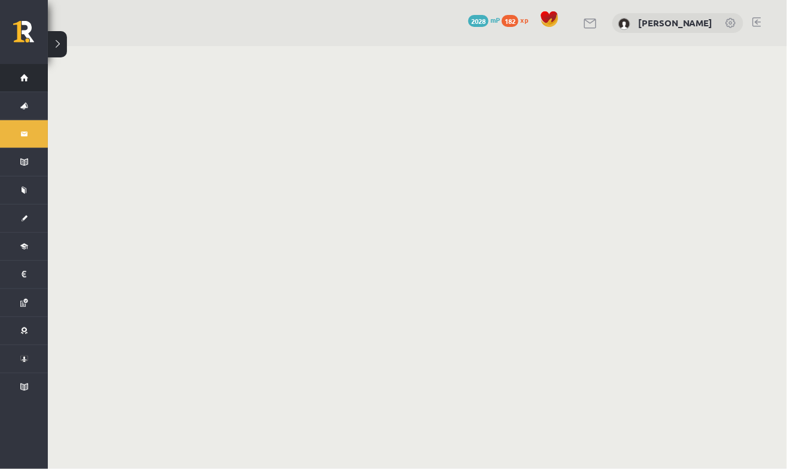
click at [15, 78] on span "Sākums" at bounding box center [15, 78] width 0 height 0
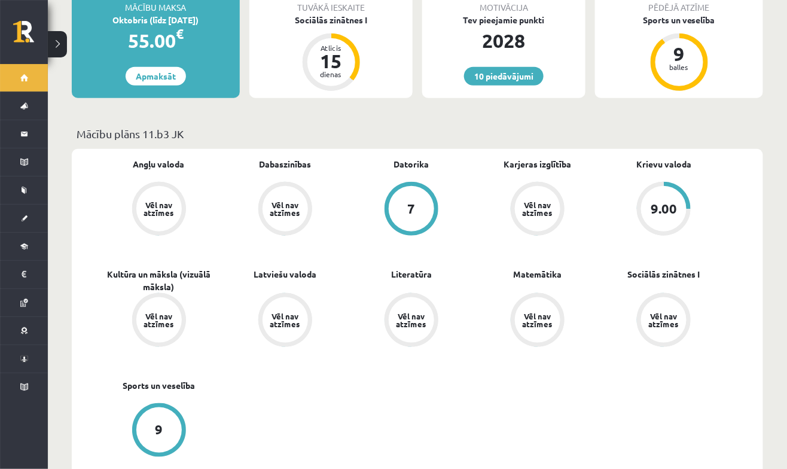
scroll to position [257, 0]
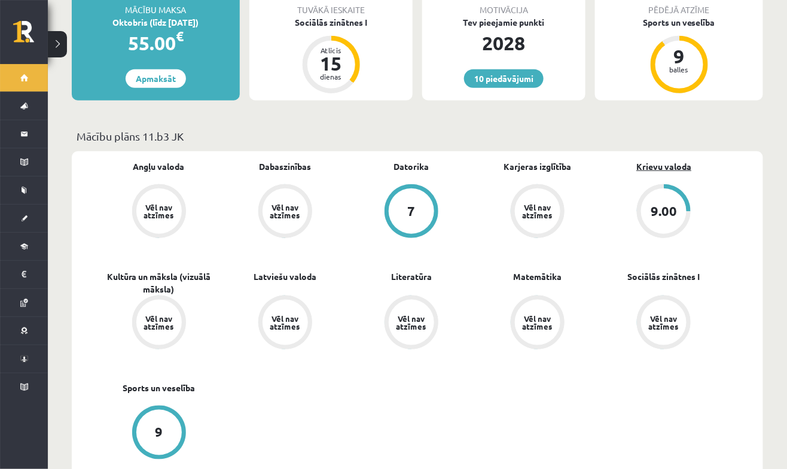
click at [674, 160] on link "Krievu valoda" at bounding box center [663, 166] width 55 height 13
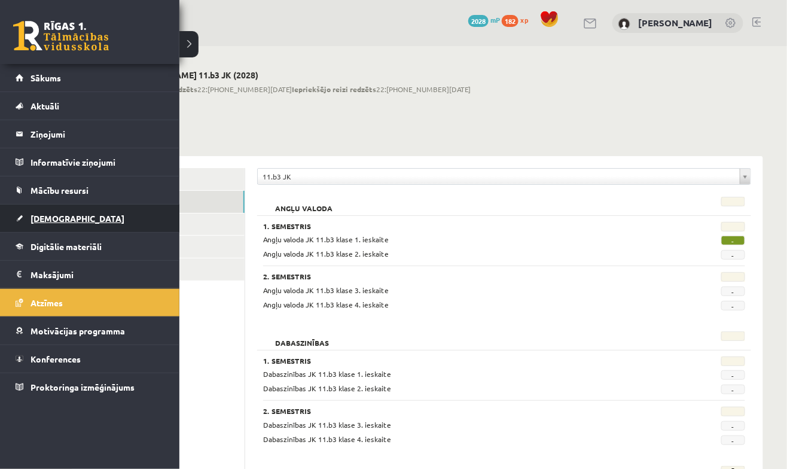
click at [71, 213] on link "[DEMOGRAPHIC_DATA]" at bounding box center [90, 217] width 149 height 27
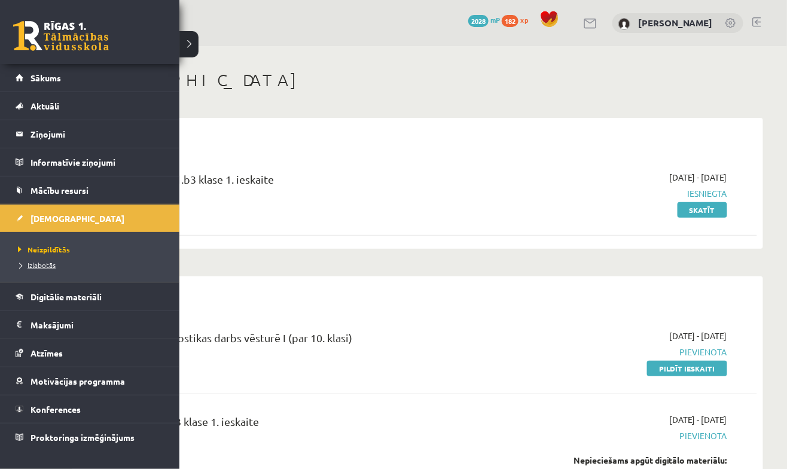
click at [36, 264] on span "Izlabotās" at bounding box center [35, 265] width 41 height 10
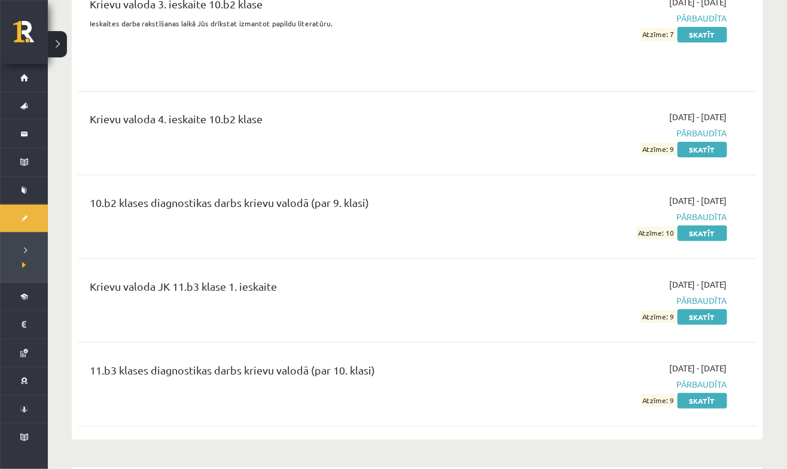
scroll to position [2761, 0]
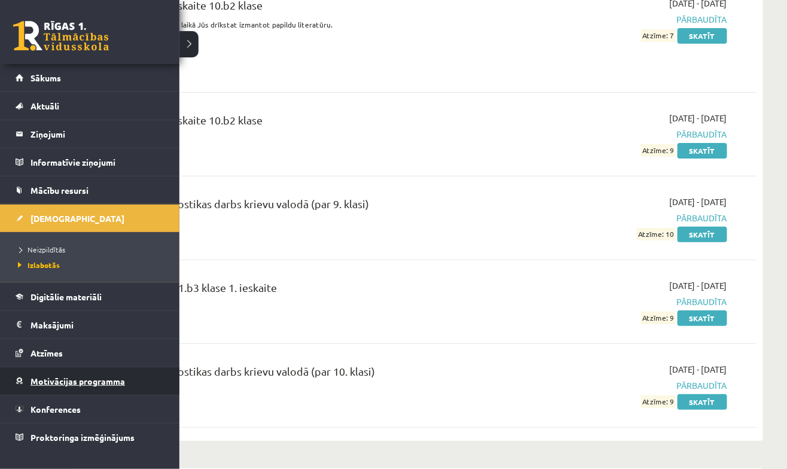
click at [69, 381] on span "Motivācijas programma" at bounding box center [77, 380] width 94 height 11
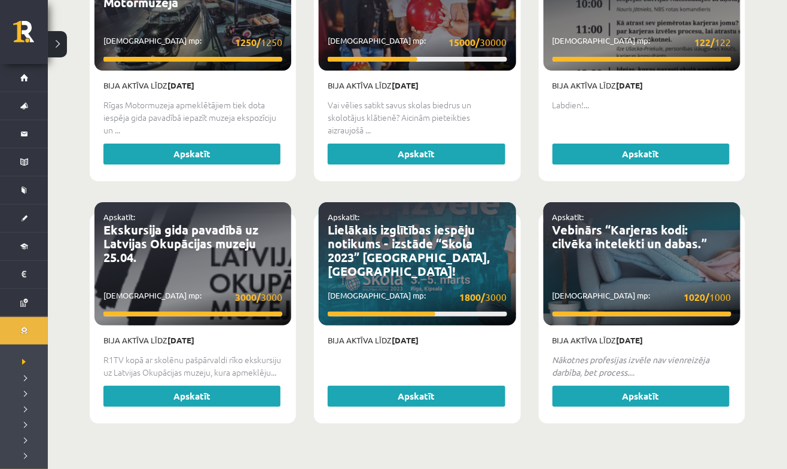
scroll to position [2640, 0]
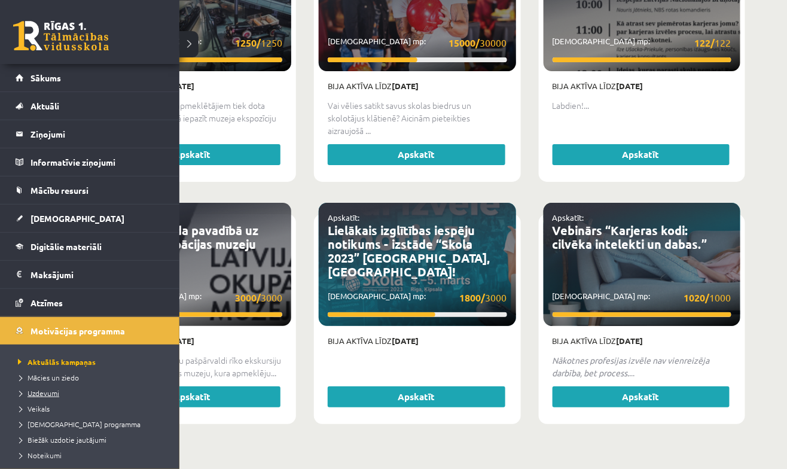
click at [44, 393] on span "Uzdevumi" at bounding box center [37, 393] width 44 height 10
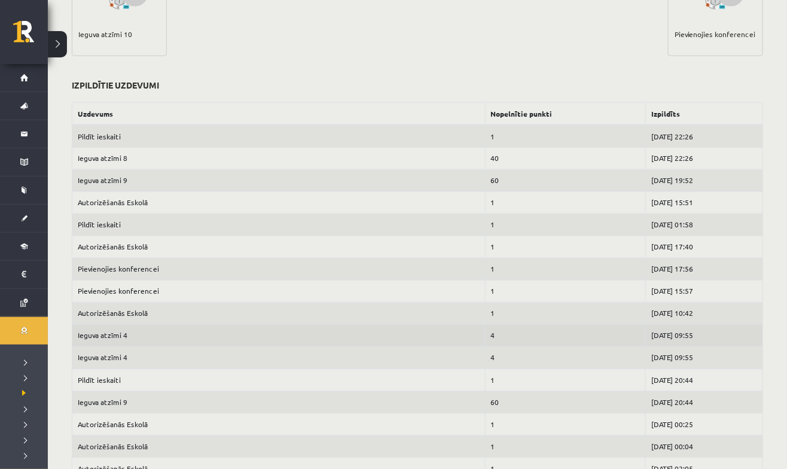
scroll to position [541, 0]
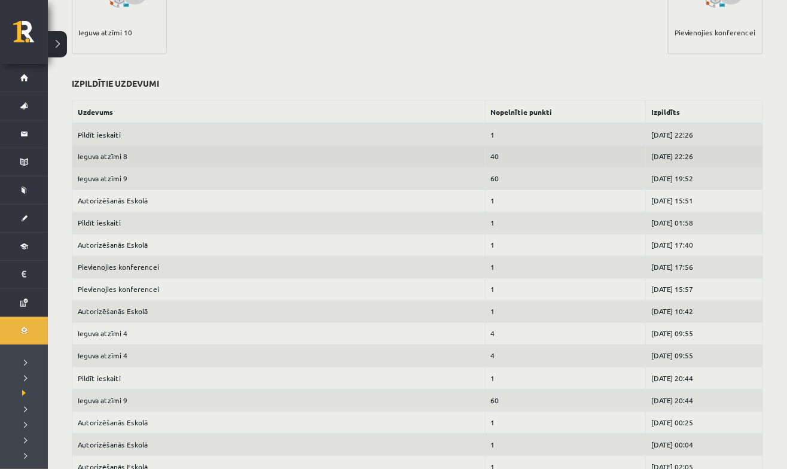
click at [115, 157] on td "Ieguva atzīmi 8" at bounding box center [278, 157] width 413 height 22
click at [485, 160] on td "40" at bounding box center [565, 157] width 160 height 22
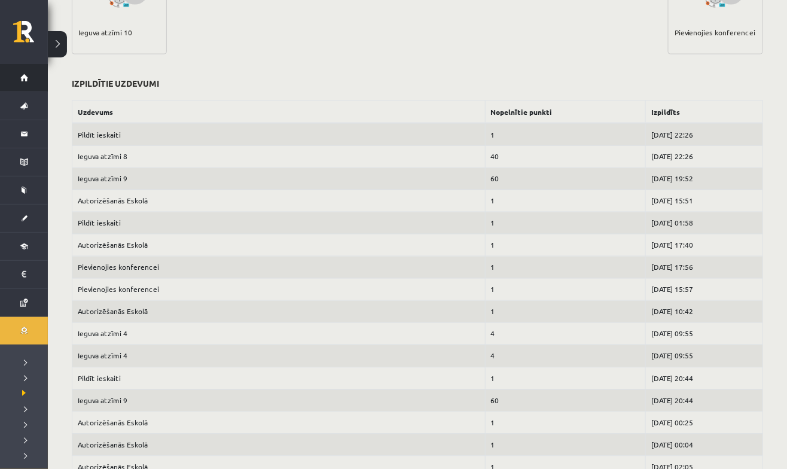
click at [15, 78] on span "Sākums" at bounding box center [15, 78] width 0 height 0
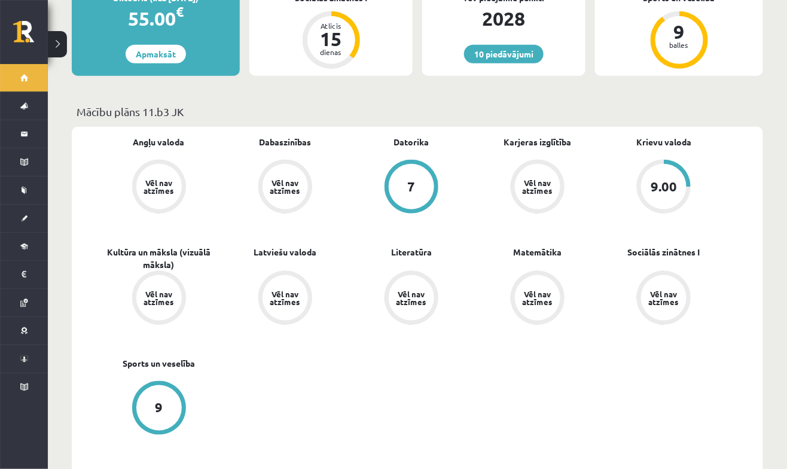
scroll to position [283, 0]
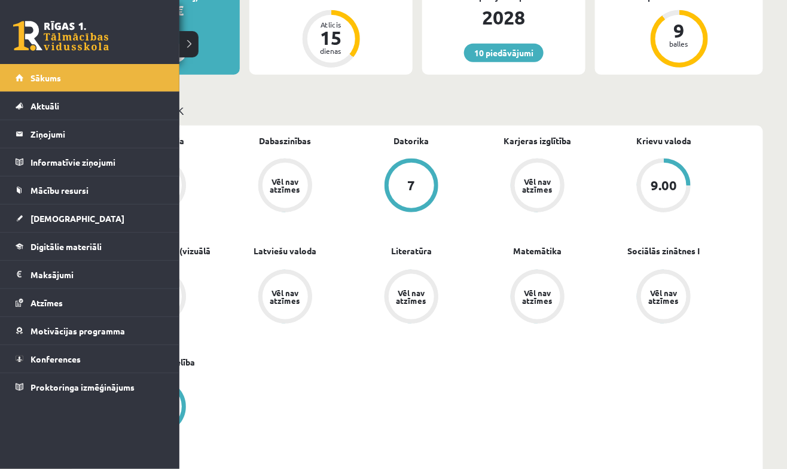
click at [289, 413] on div "Angļu valoda Vēl nav atzīmes Dabaszinības Vēl nav atzīmes [GEOGRAPHIC_DATA] 7 K…" at bounding box center [411, 299] width 631 height 331
click at [67, 221] on link "[DEMOGRAPHIC_DATA]" at bounding box center [90, 217] width 149 height 27
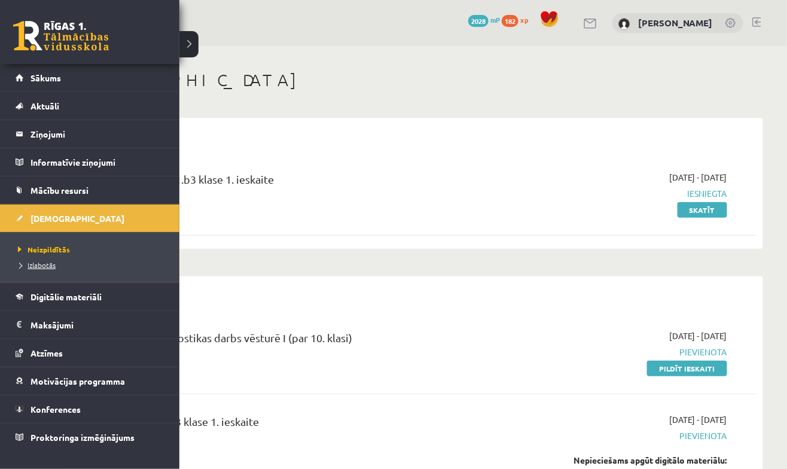
click at [43, 264] on span "Izlabotās" at bounding box center [35, 265] width 41 height 10
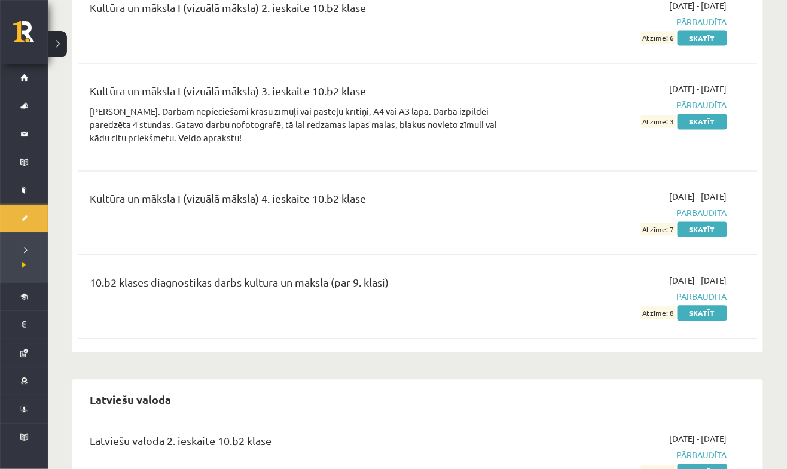
scroll to position [3365, 0]
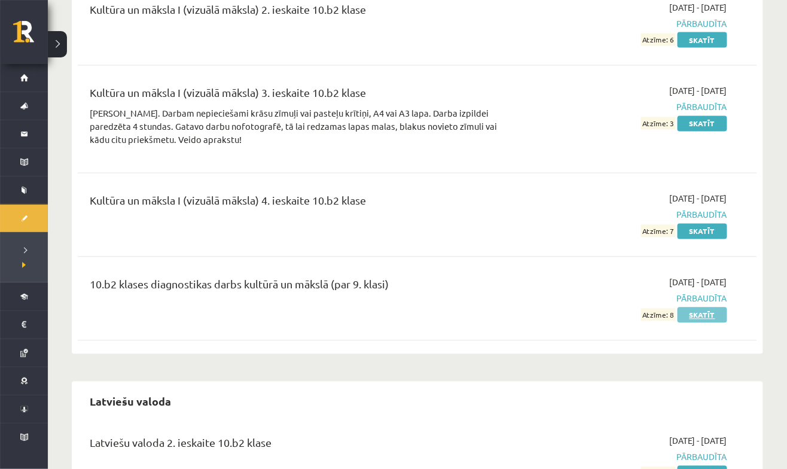
click at [706, 307] on link "Skatīt" at bounding box center [702, 315] width 50 height 16
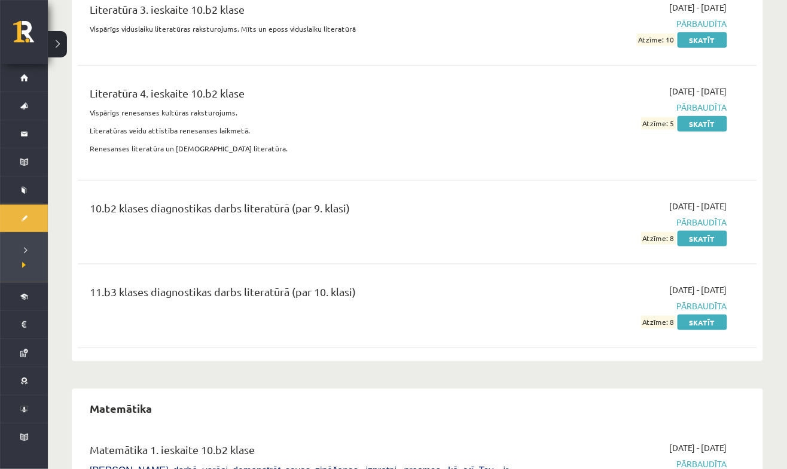
scroll to position [4455, 0]
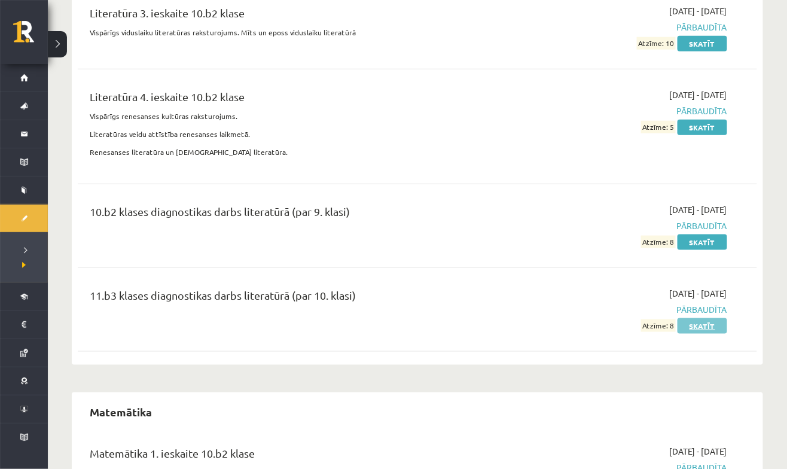
click at [699, 318] on link "Skatīt" at bounding box center [702, 326] width 50 height 16
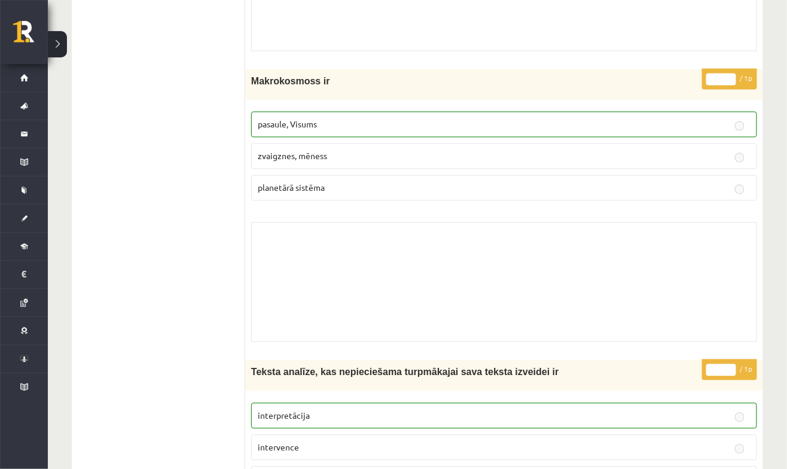
scroll to position [3472, 0]
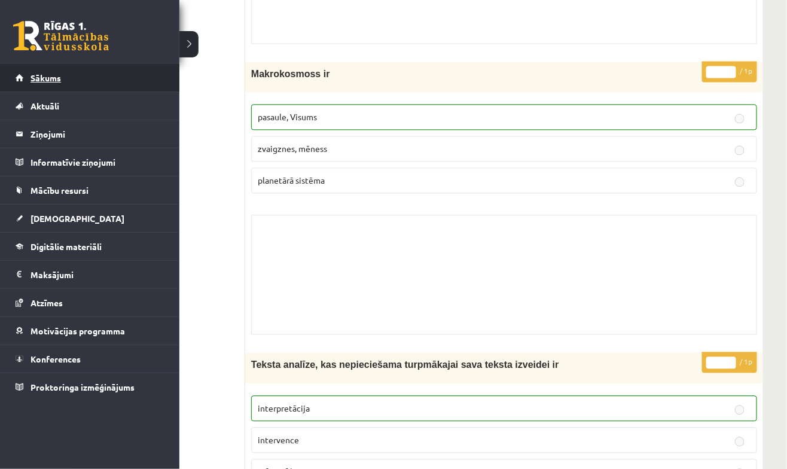
click at [26, 70] on link "Sākums" at bounding box center [90, 77] width 149 height 27
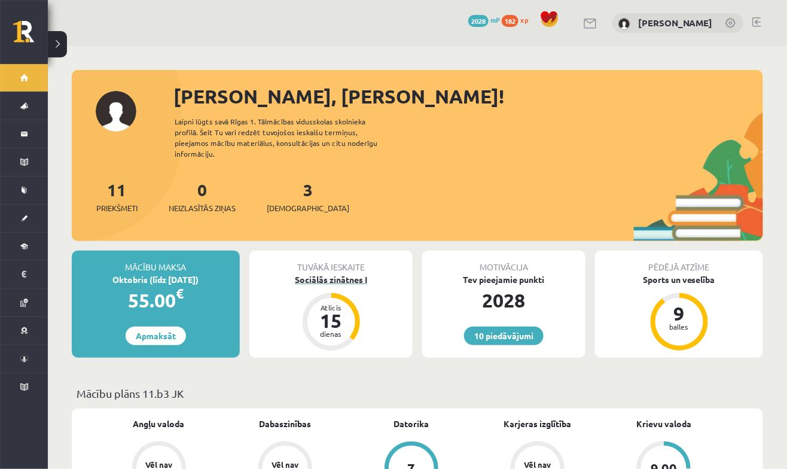
click at [351, 273] on div "Sociālās zinātnes I" at bounding box center [330, 279] width 163 height 13
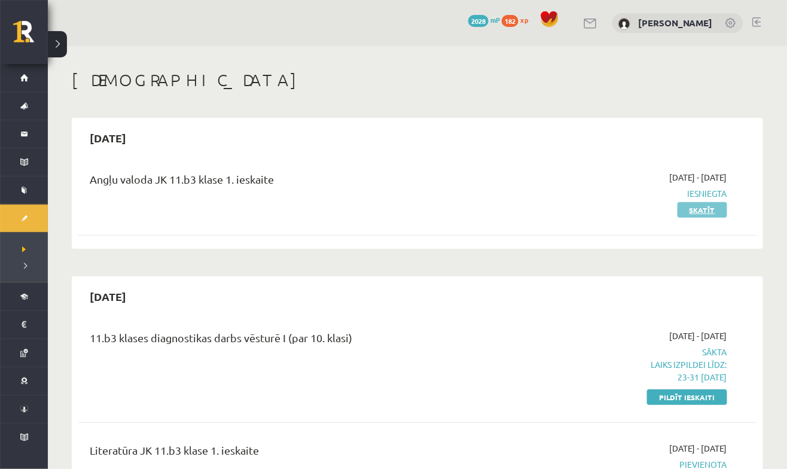
click at [710, 206] on link "Skatīt" at bounding box center [702, 210] width 50 height 16
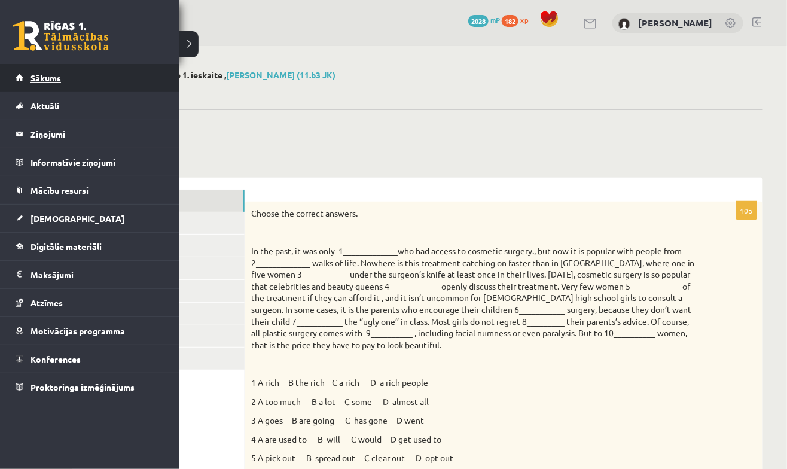
click at [54, 74] on span "Sākums" at bounding box center [45, 77] width 30 height 11
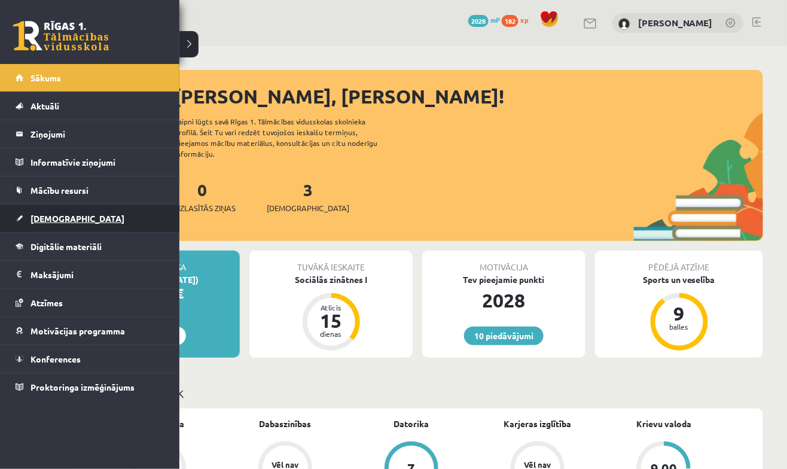
click at [48, 216] on span "[DEMOGRAPHIC_DATA]" at bounding box center [77, 218] width 94 height 11
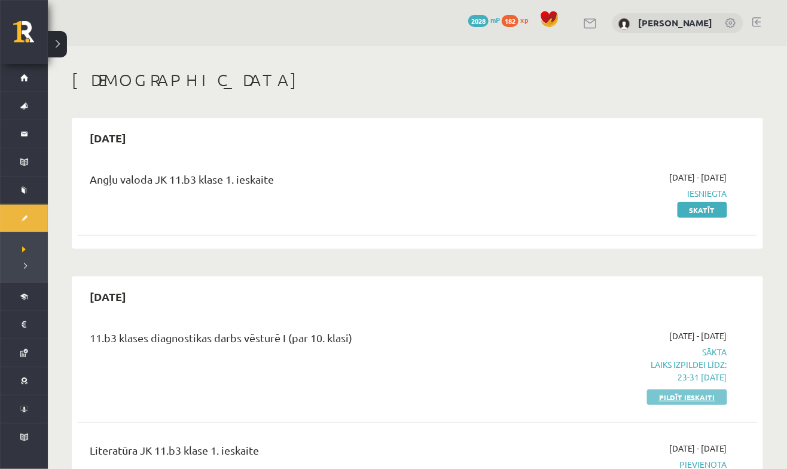
click at [705, 399] on link "Pildīt ieskaiti" at bounding box center [687, 397] width 80 height 16
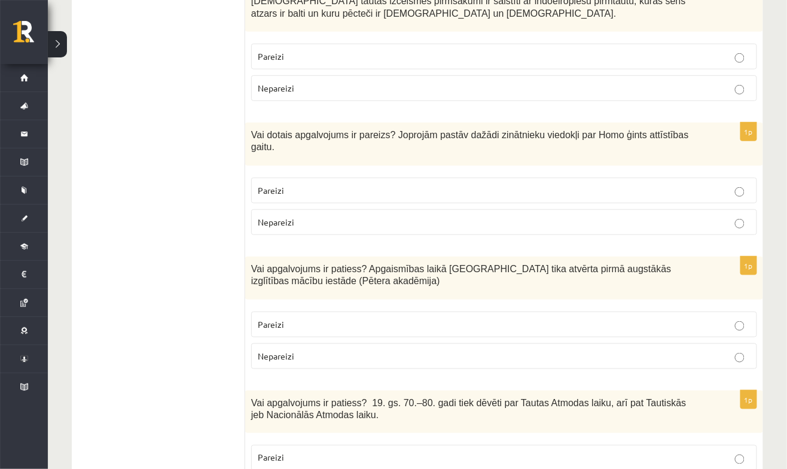
scroll to position [255, 0]
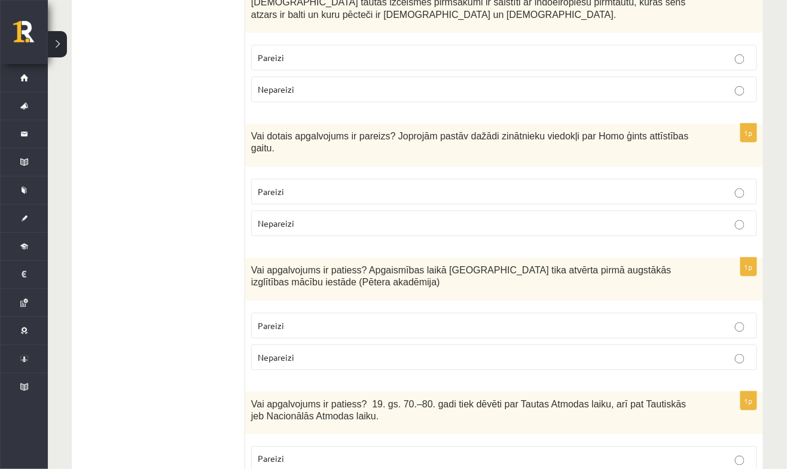
click at [657, 185] on p "Pareizi" at bounding box center [504, 191] width 493 height 13
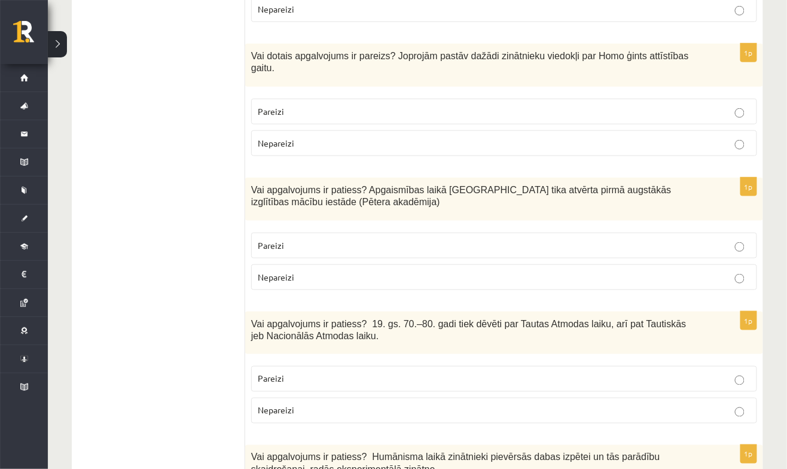
scroll to position [335, 0]
click at [616, 255] on fieldset "Pareizi Nepareizi" at bounding box center [504, 260] width 506 height 67
click at [634, 234] on label "Pareizi" at bounding box center [504, 246] width 506 height 26
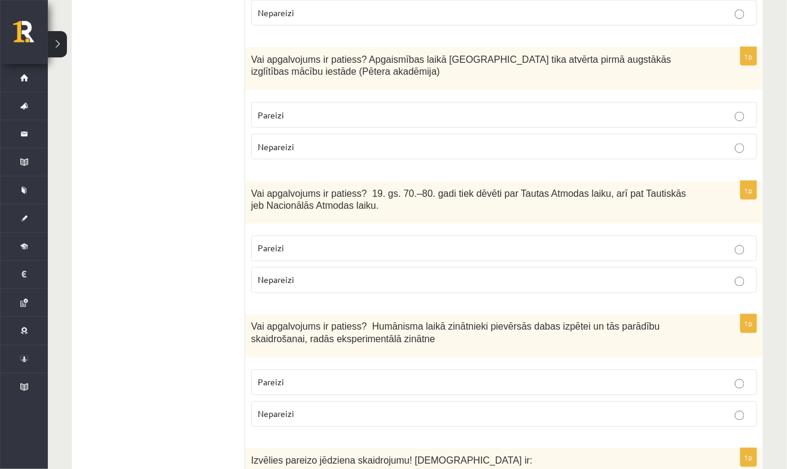
scroll to position [465, 0]
click at [643, 249] on p "Pareizi" at bounding box center [504, 249] width 493 height 13
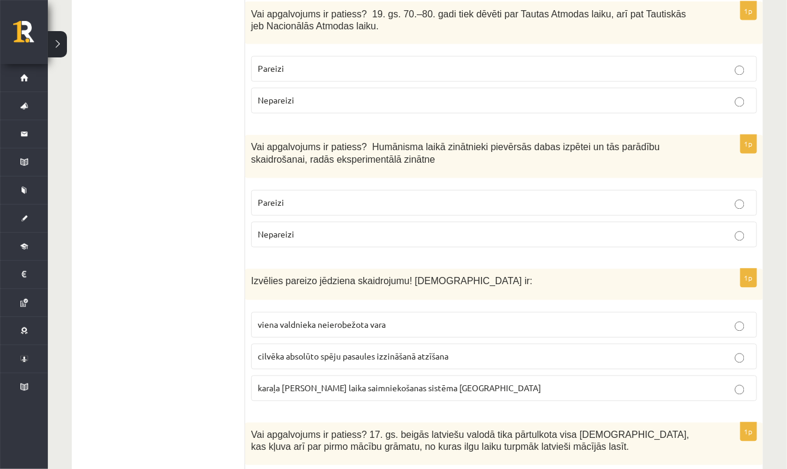
scroll to position [646, 0]
click at [692, 203] on p "Pareizi" at bounding box center [504, 202] width 493 height 13
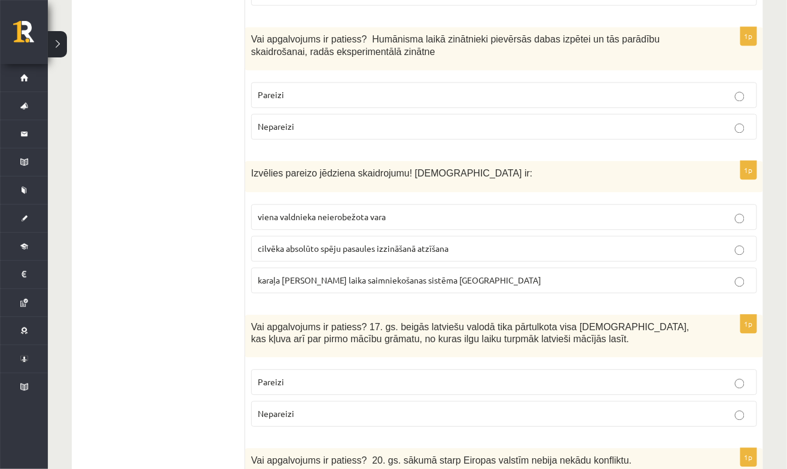
scroll to position [753, 0]
click at [567, 211] on p "viena valdnieka neierobežota vara" at bounding box center [504, 216] width 493 height 13
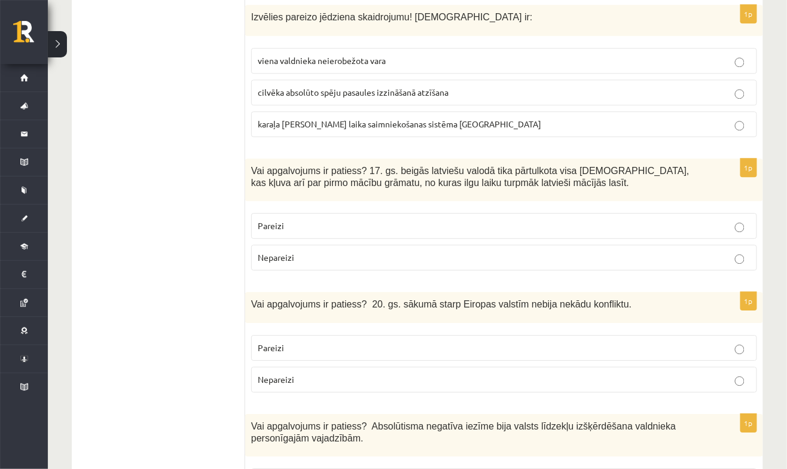
scroll to position [910, 0]
click at [558, 221] on p "Pareizi" at bounding box center [504, 225] width 493 height 13
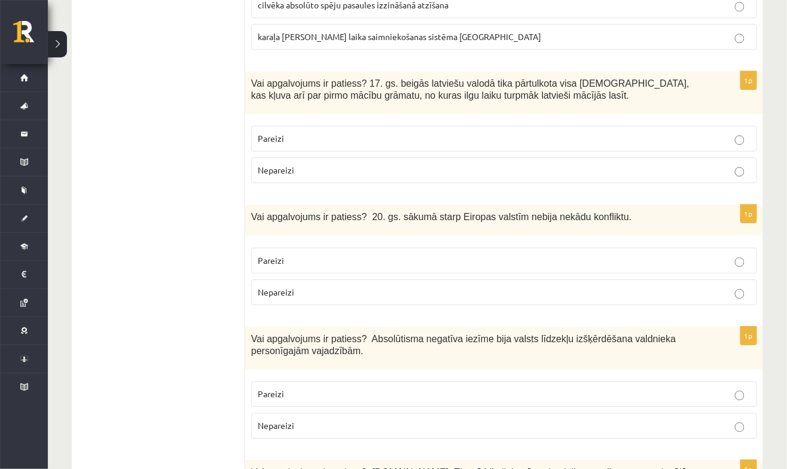
scroll to position [1001, 0]
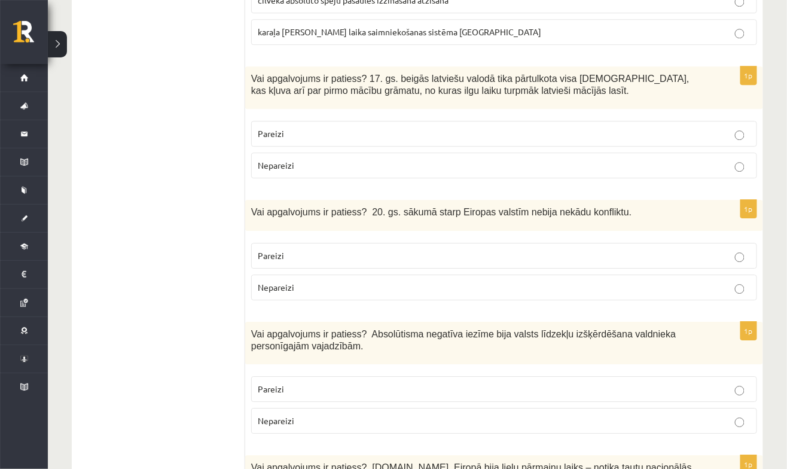
click at [712, 281] on p "Nepareizi" at bounding box center [504, 287] width 493 height 13
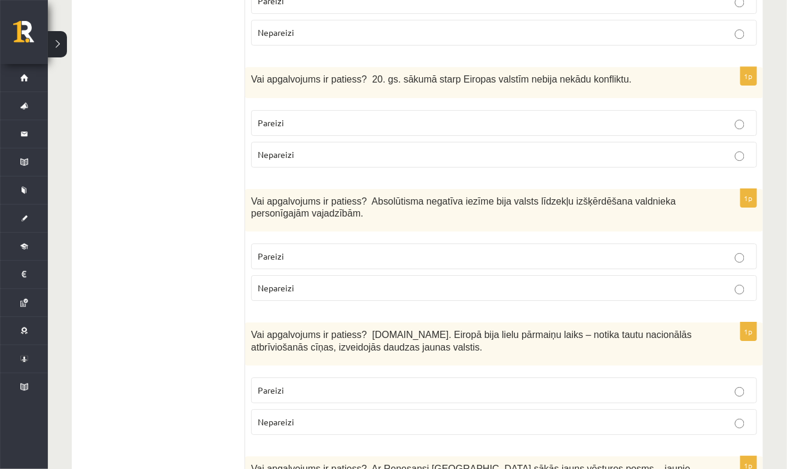
scroll to position [1137, 0]
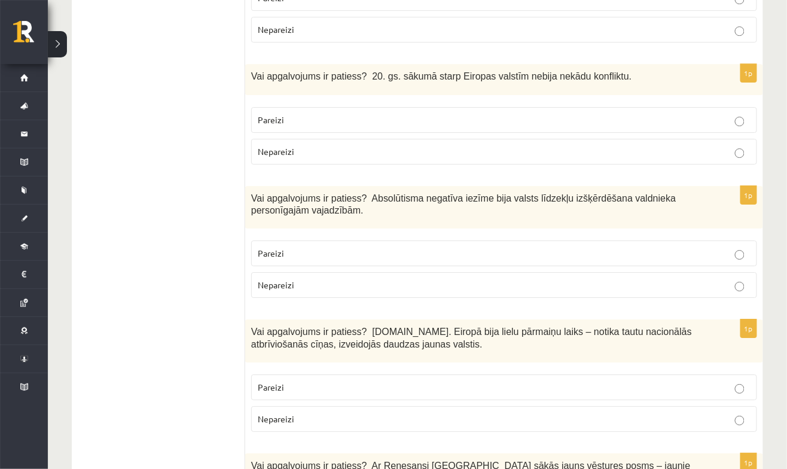
click at [701, 247] on p "Pareizi" at bounding box center [504, 253] width 493 height 13
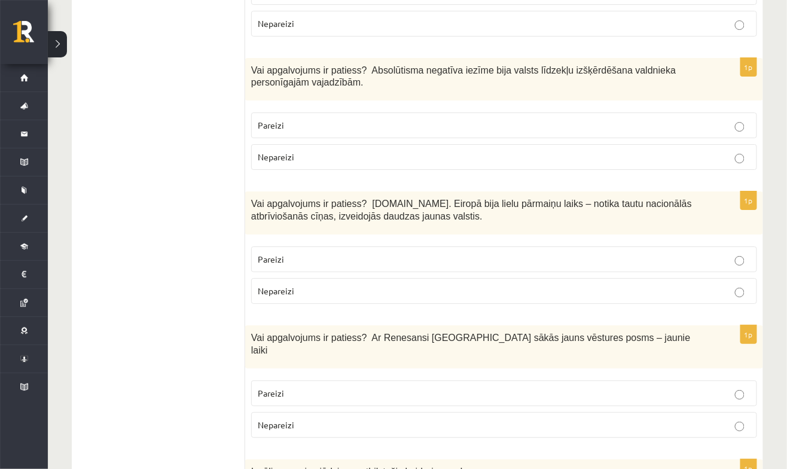
scroll to position [1266, 0]
click at [652, 245] on label "Pareizi" at bounding box center [504, 258] width 506 height 26
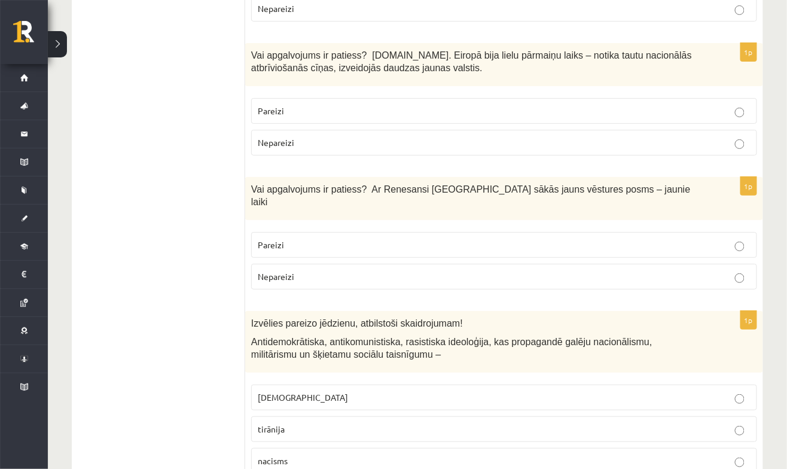
scroll to position [1413, 0]
click at [706, 232] on label "Pareizi" at bounding box center [504, 245] width 506 height 26
click at [577, 384] on label "[DEMOGRAPHIC_DATA]" at bounding box center [504, 397] width 506 height 26
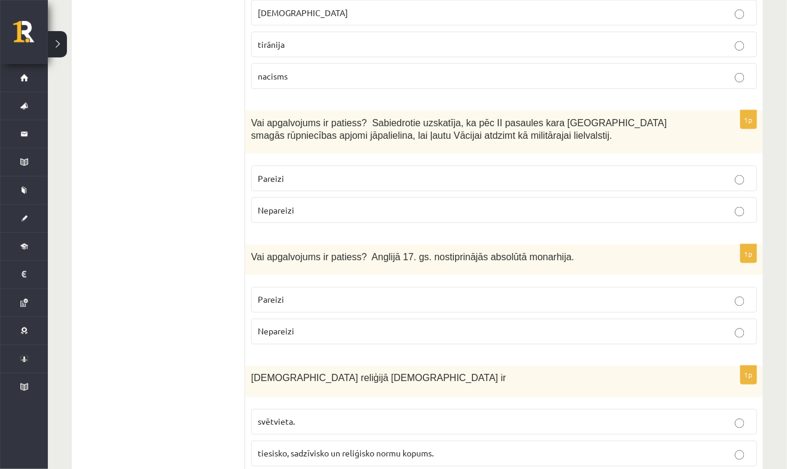
scroll to position [1799, 0]
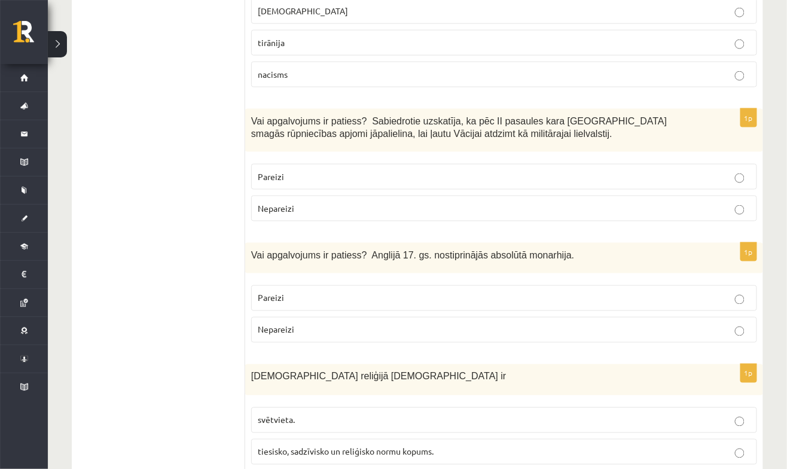
click at [657, 202] on p "Nepareizi" at bounding box center [504, 208] width 493 height 13
click at [637, 317] on div "1p Vai apgalvojums ir patiess? Anglijā 17. gs. nostiprinājās absolūtā monarhija…" at bounding box center [504, 297] width 518 height 109
click at [661, 323] on p "Nepareizi" at bounding box center [504, 329] width 493 height 13
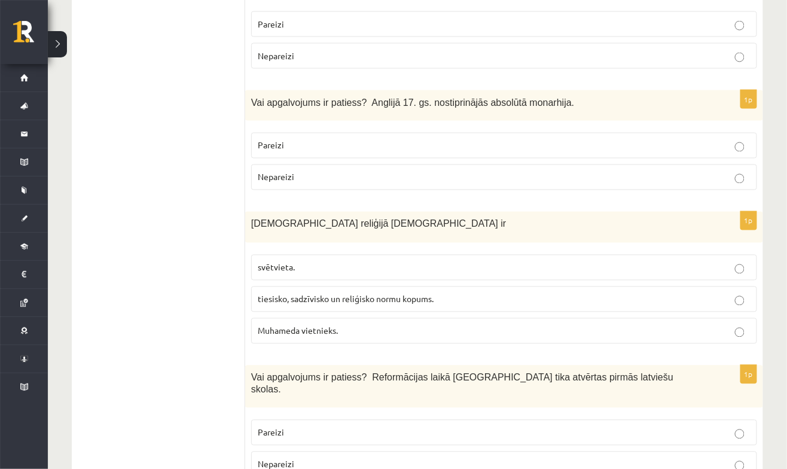
scroll to position [1952, 0]
click at [603, 324] on p "Muhameda vietnieks." at bounding box center [504, 330] width 493 height 13
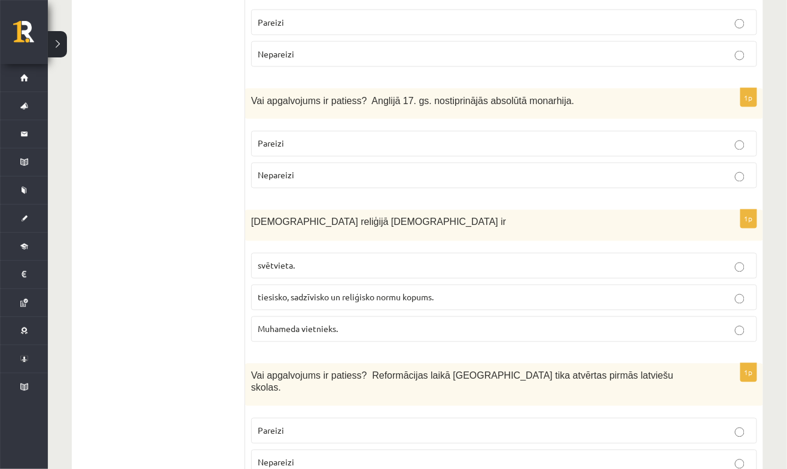
scroll to position [1951, 0]
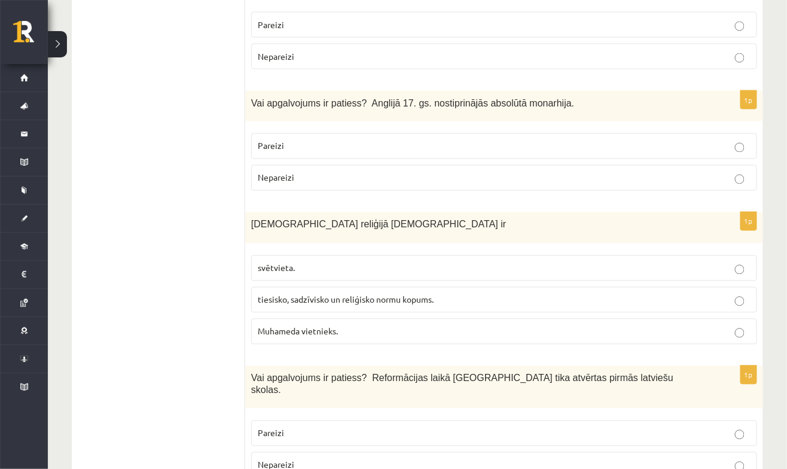
click at [580, 293] on p "tiesisko, sadzīvisko un reliģisko normu kopums." at bounding box center [504, 299] width 493 height 13
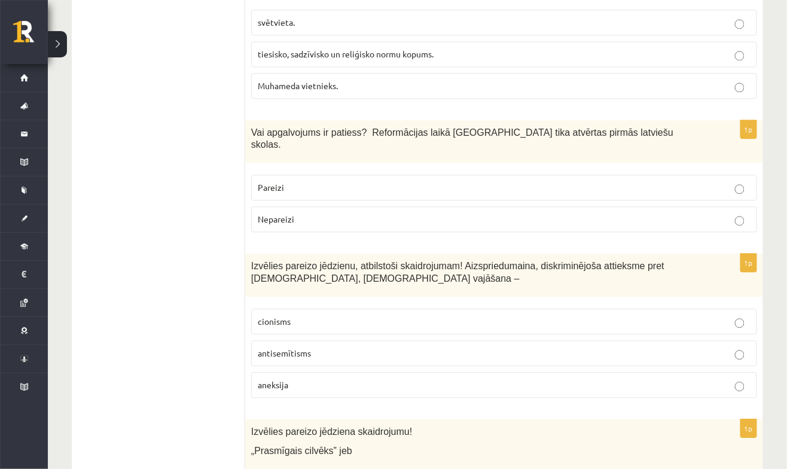
scroll to position [2199, 0]
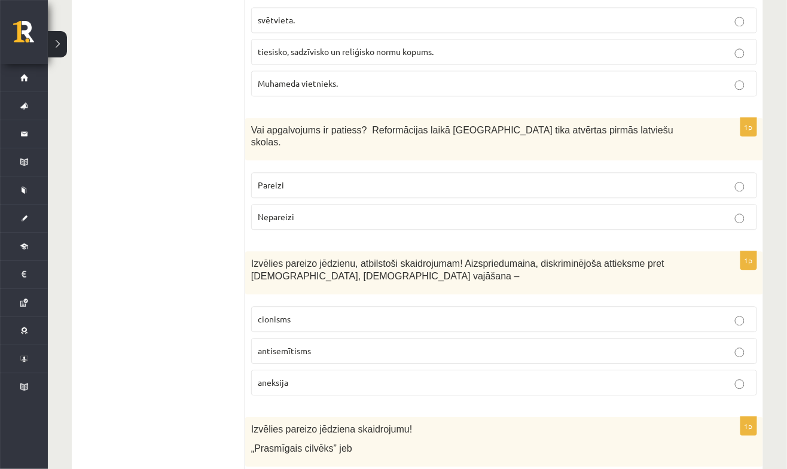
click at [692, 179] on p "Pareizi" at bounding box center [504, 185] width 493 height 13
click at [586, 344] on p "antisemītisms" at bounding box center [504, 350] width 493 height 13
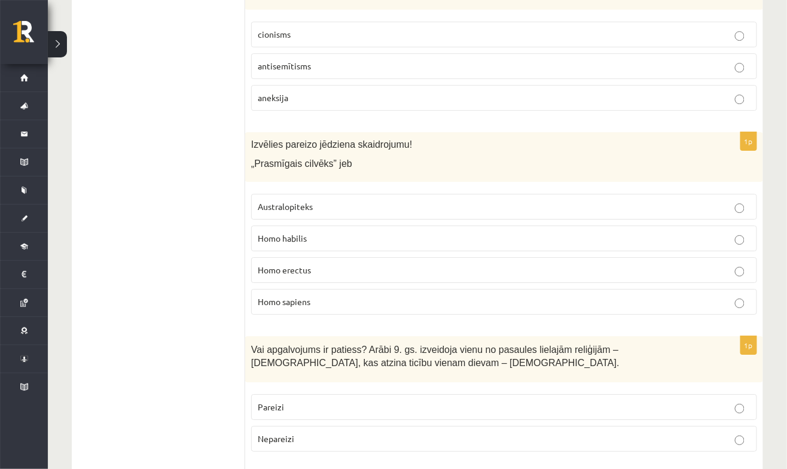
scroll to position [2481, 0]
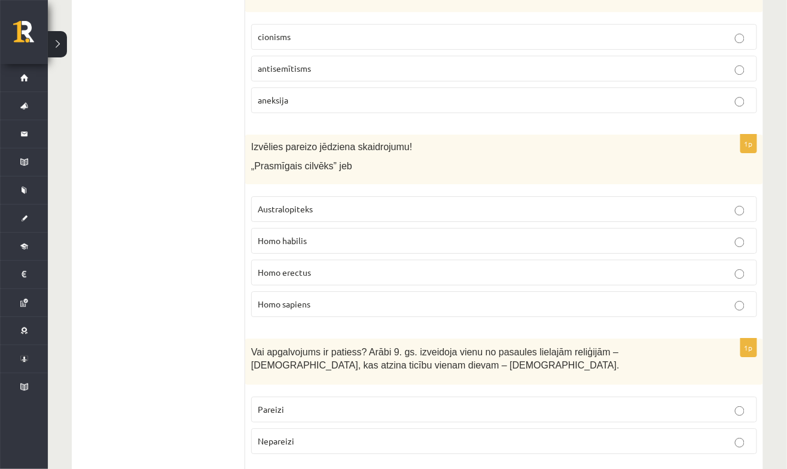
click at [592, 234] on p "Homo habilis" at bounding box center [504, 240] width 493 height 13
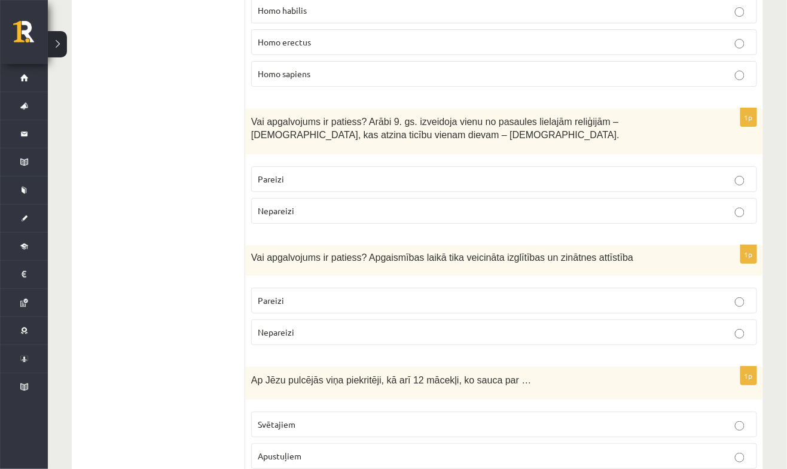
scroll to position [2709, 0]
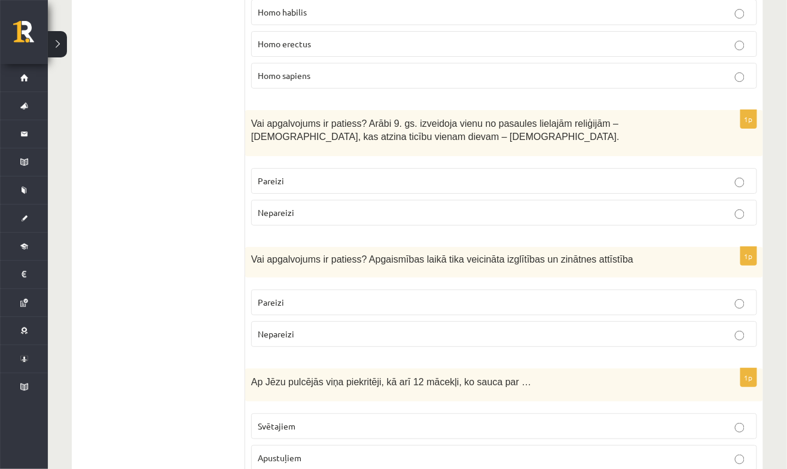
click at [633, 178] on fieldset "Pareizi Nepareizi" at bounding box center [504, 195] width 506 height 67
click at [652, 206] on p "Nepareizi" at bounding box center [504, 212] width 493 height 13
click at [577, 296] on p "Pareizi" at bounding box center [504, 302] width 493 height 13
click at [533, 451] on p "Apustuļiem" at bounding box center [504, 457] width 493 height 13
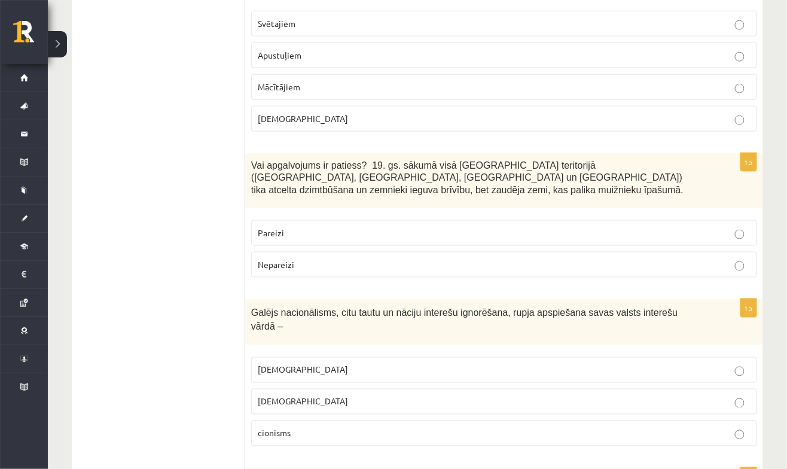
scroll to position [3111, 0]
click at [574, 252] on label "Nepareizi" at bounding box center [504, 265] width 506 height 26
click at [490, 357] on label "šovinisms" at bounding box center [504, 370] width 506 height 26
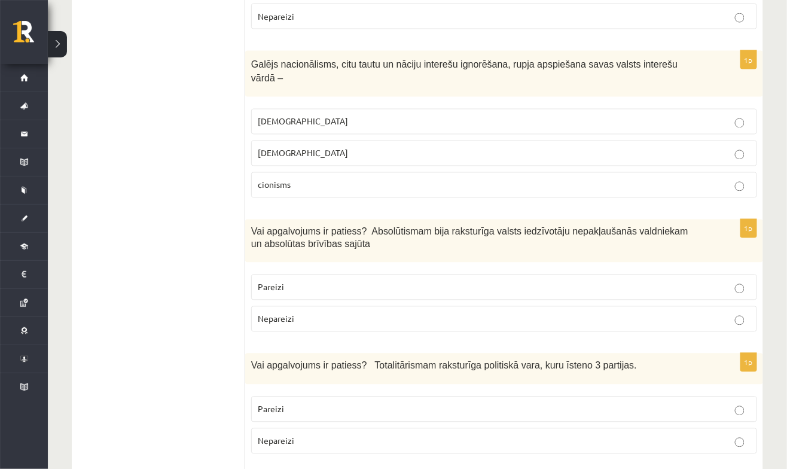
scroll to position [3351, 0]
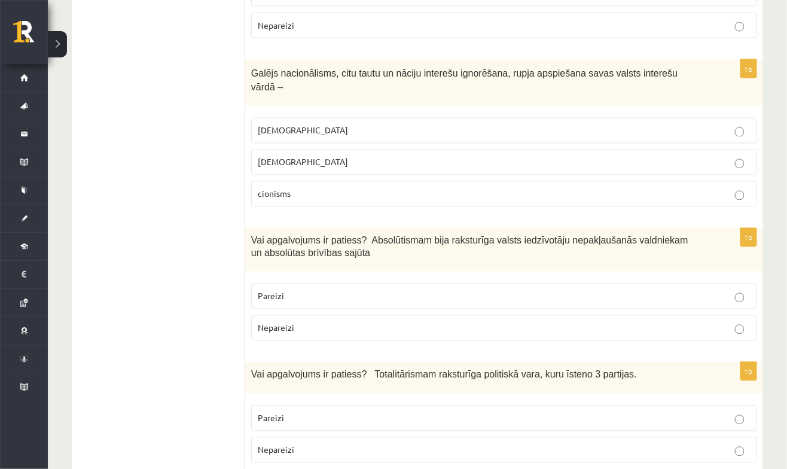
click at [525, 322] on p "Nepareizi" at bounding box center [504, 328] width 493 height 13
click at [503, 414] on div "1p Vai apgalvojums ir patiess? Totalitārismam raksturīga politiskā vara, kuru ī…" at bounding box center [504, 416] width 518 height 109
click at [531, 437] on label "Nepareizi" at bounding box center [504, 450] width 506 height 26
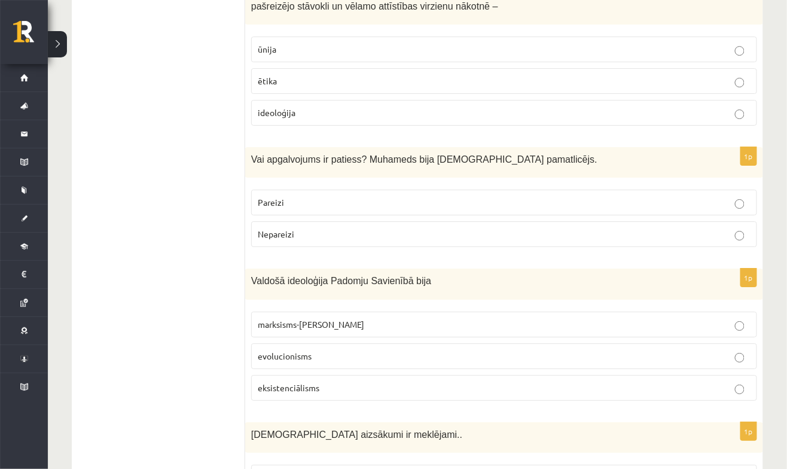
scroll to position [4072, 0]
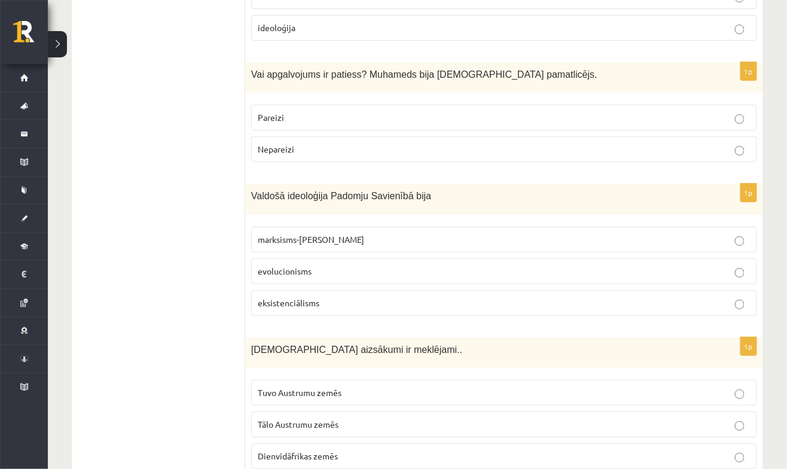
click at [449, 386] on p "Tuvo Austrumu zemēs" at bounding box center [504, 392] width 493 height 13
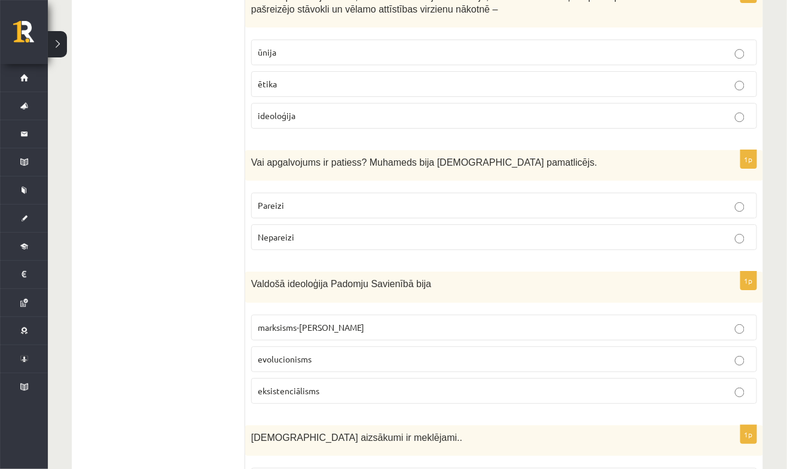
scroll to position [3941, 0]
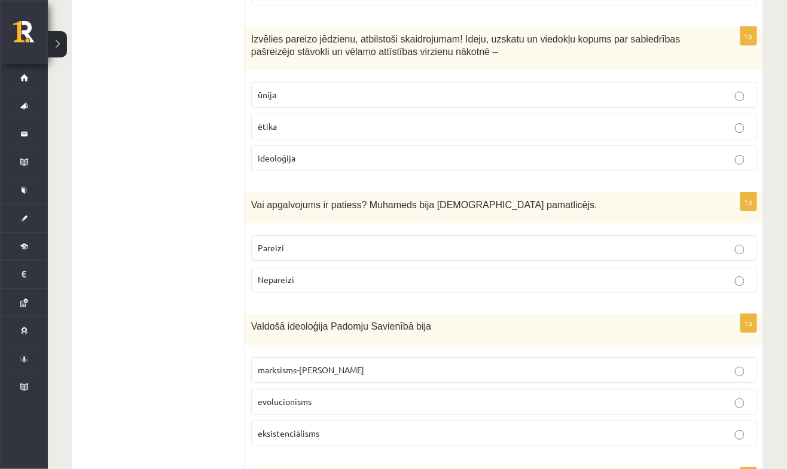
click at [481, 363] on p "marksisms-ļeņinisms" at bounding box center [504, 369] width 493 height 13
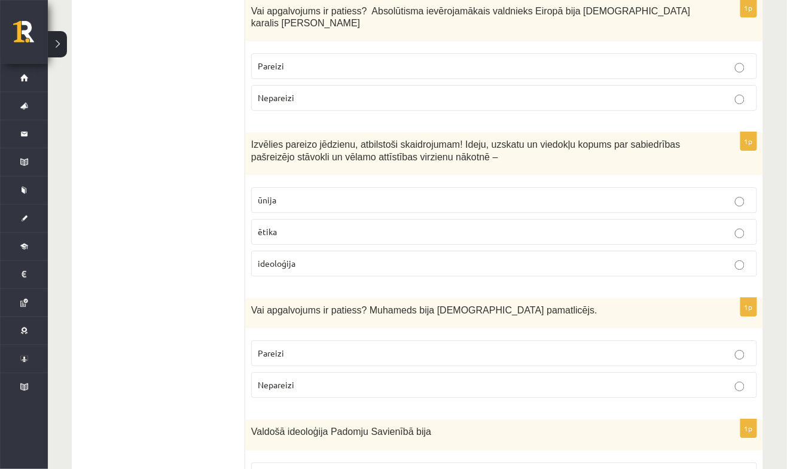
click at [504, 347] on p "Pareizi" at bounding box center [504, 353] width 493 height 13
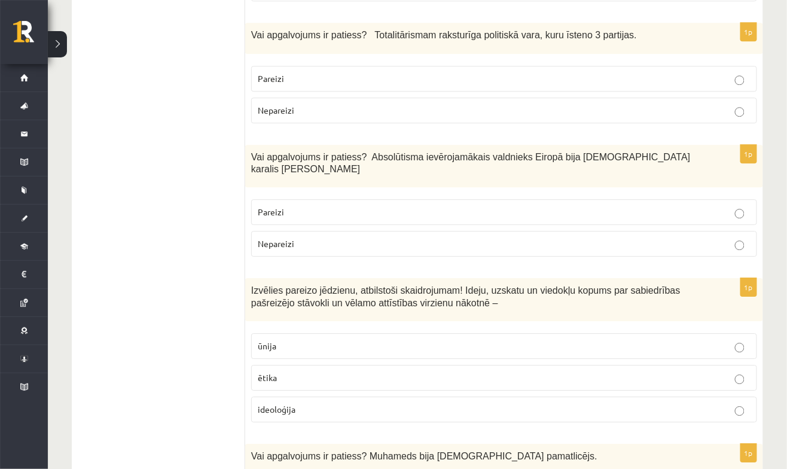
scroll to position [3687, 0]
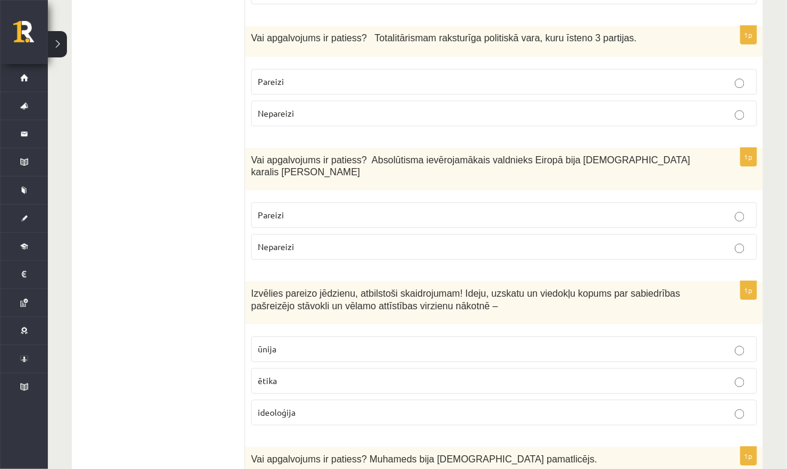
click at [530, 354] on fieldset "ūnija ētika ideoloģija" at bounding box center [504, 379] width 506 height 99
click at [551, 406] on p "ideoloģija" at bounding box center [504, 412] width 493 height 13
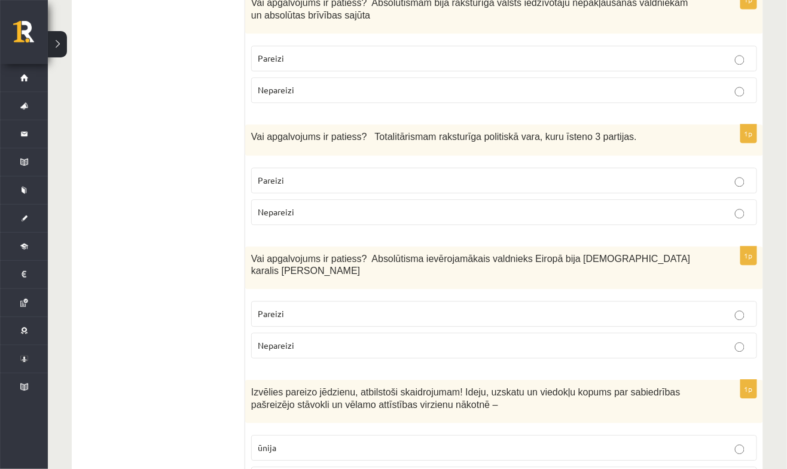
scroll to position [3587, 0]
click at [533, 302] on label "Pareizi" at bounding box center [504, 315] width 506 height 26
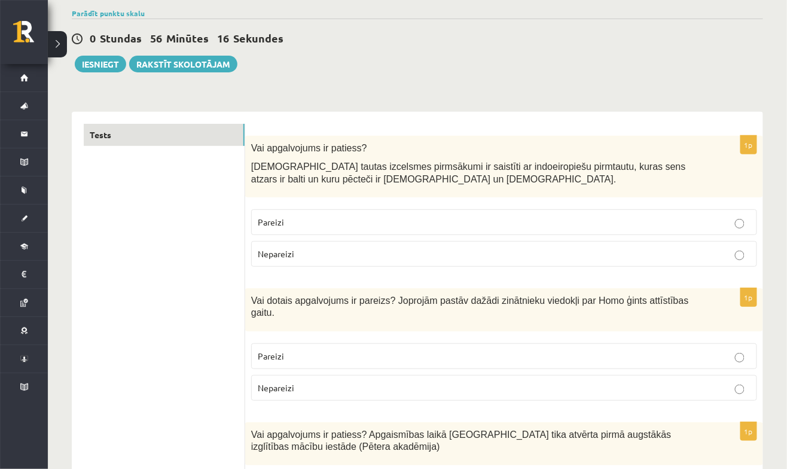
scroll to position [0, 0]
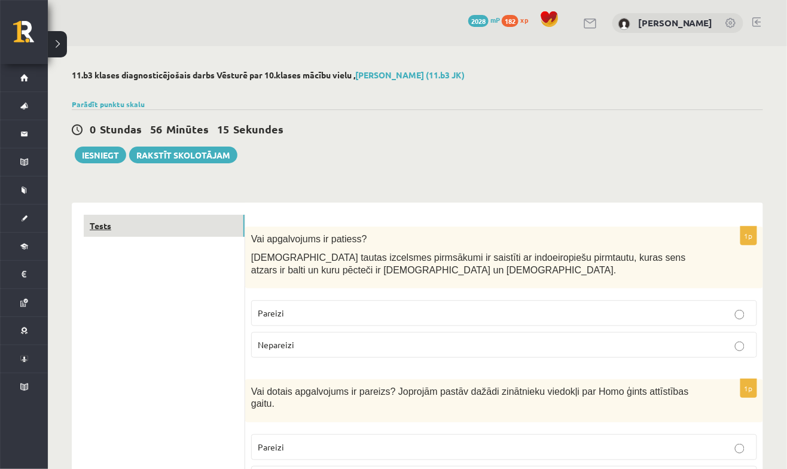
click at [188, 220] on link "Tests" at bounding box center [164, 226] width 161 height 22
click at [96, 155] on button "Iesniegt" at bounding box center [100, 154] width 51 height 17
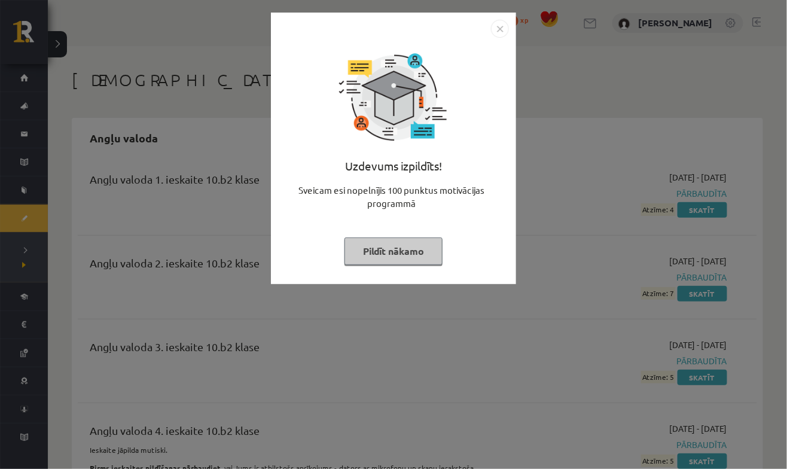
click at [418, 253] on button "Pildīt nākamo" at bounding box center [393, 250] width 98 height 27
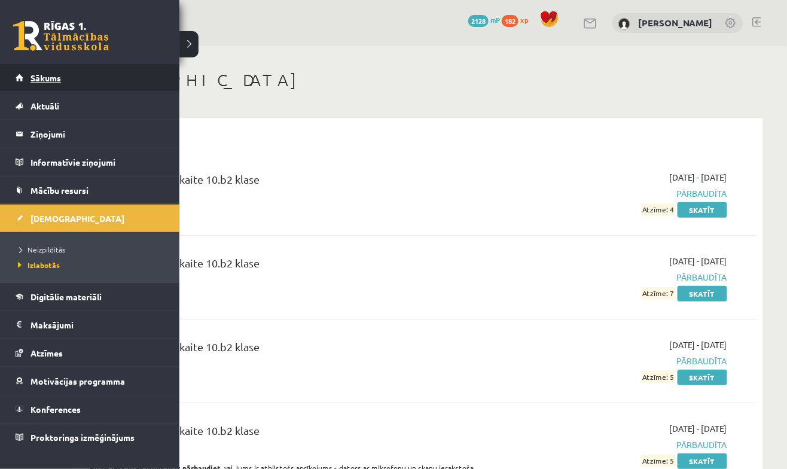
click at [33, 79] on span "Sākums" at bounding box center [45, 77] width 30 height 11
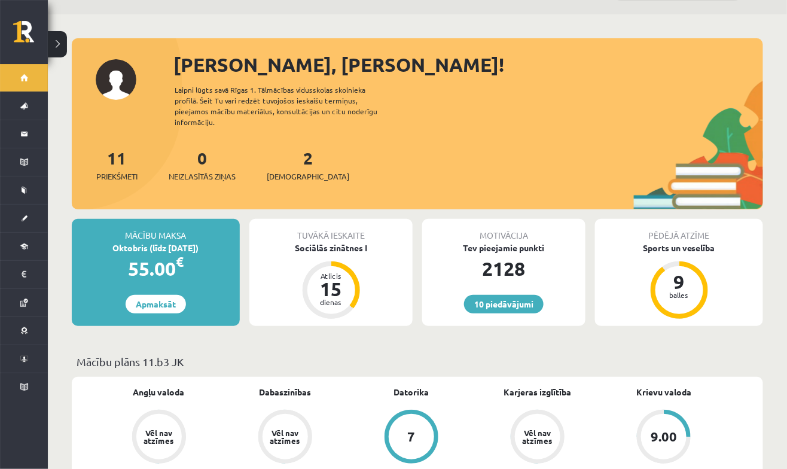
scroll to position [25, 0]
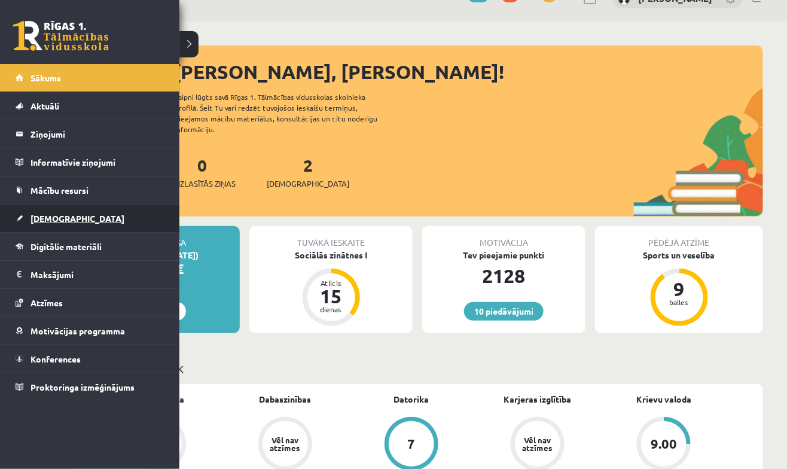
click at [56, 223] on link "[DEMOGRAPHIC_DATA]" at bounding box center [90, 217] width 149 height 27
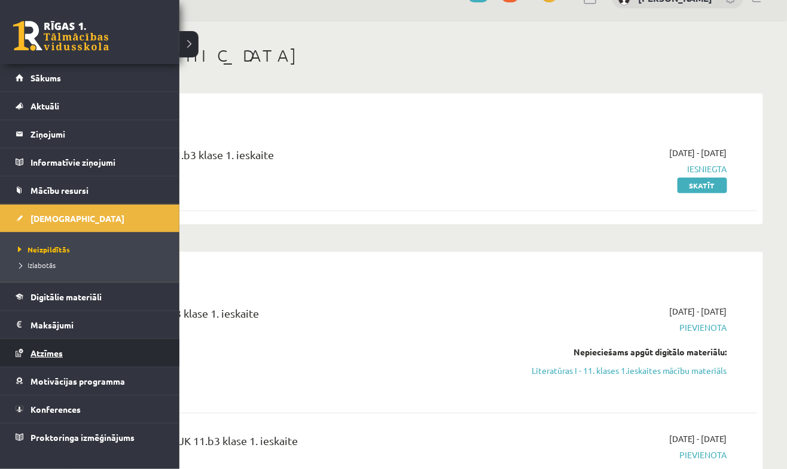
click at [70, 354] on link "Atzīmes" at bounding box center [90, 352] width 149 height 27
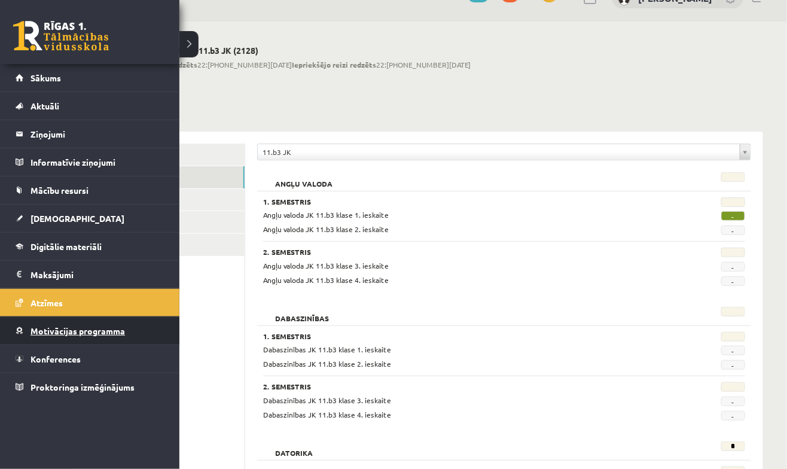
click at [90, 325] on span "Motivācijas programma" at bounding box center [77, 330] width 94 height 11
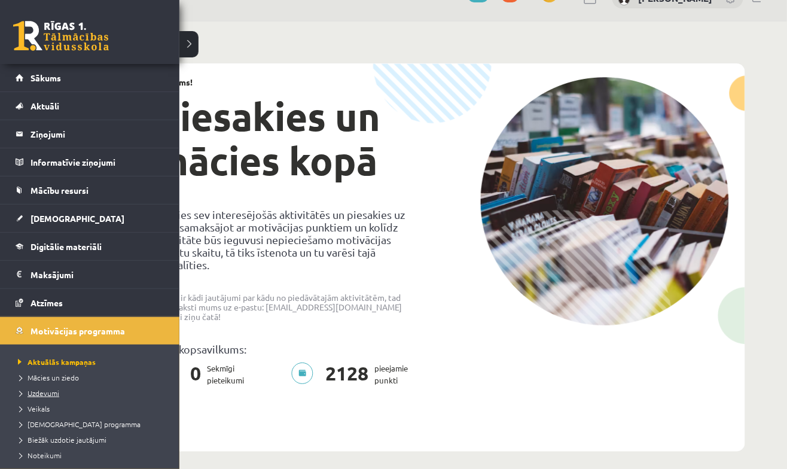
click at [47, 388] on span "Uzdevumi" at bounding box center [37, 393] width 44 height 10
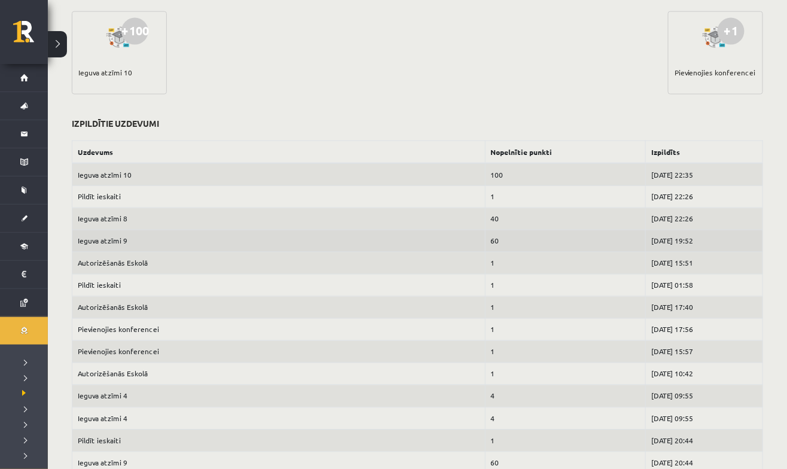
scroll to position [507, 0]
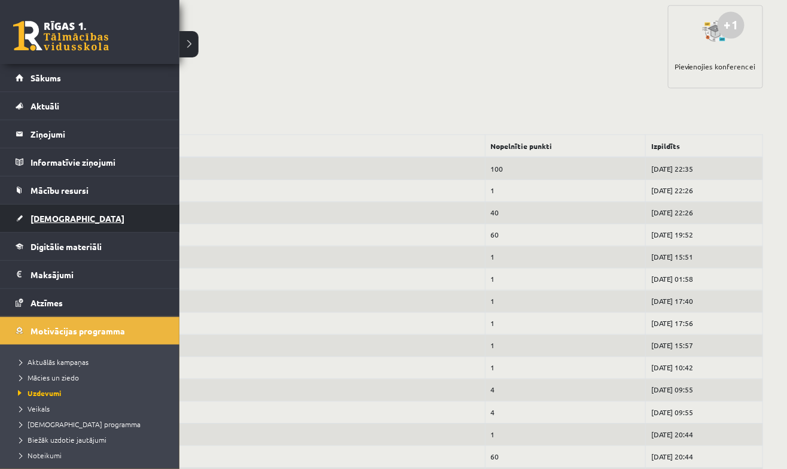
click at [52, 214] on span "[DEMOGRAPHIC_DATA]" at bounding box center [77, 218] width 94 height 11
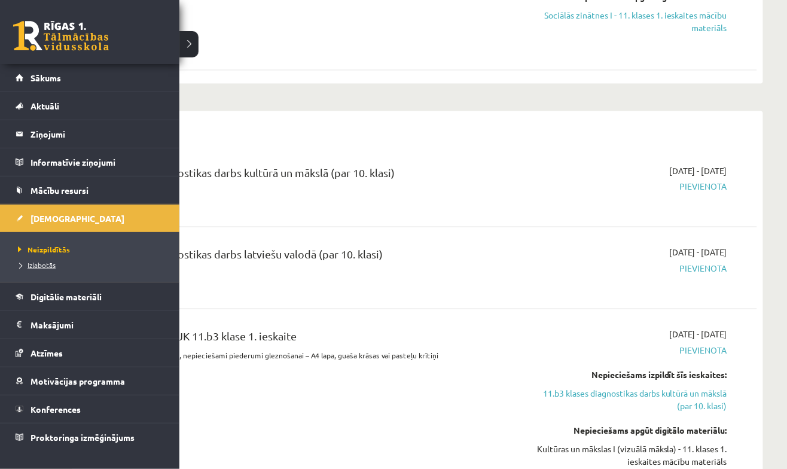
click at [42, 264] on span "Izlabotās" at bounding box center [35, 265] width 41 height 10
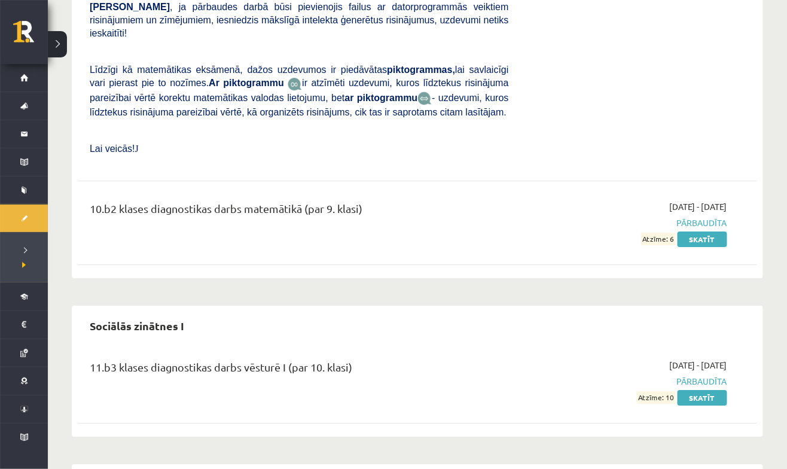
scroll to position [6558, 0]
click at [708, 390] on link "Skatīt" at bounding box center [702, 398] width 50 height 16
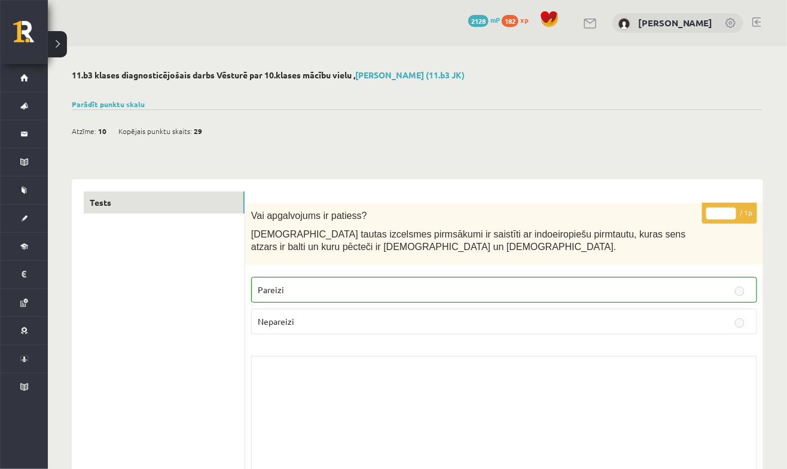
click at [125, 99] on div "Parādīt punktu skalu Atzīme No Līdz 1 0 5 2 6 8 3 9 11 4 12 14 5 15 17 6 18 20 …" at bounding box center [417, 104] width 691 height 11
click at [106, 102] on link "Parādīt punktu skalu" at bounding box center [108, 104] width 73 height 10
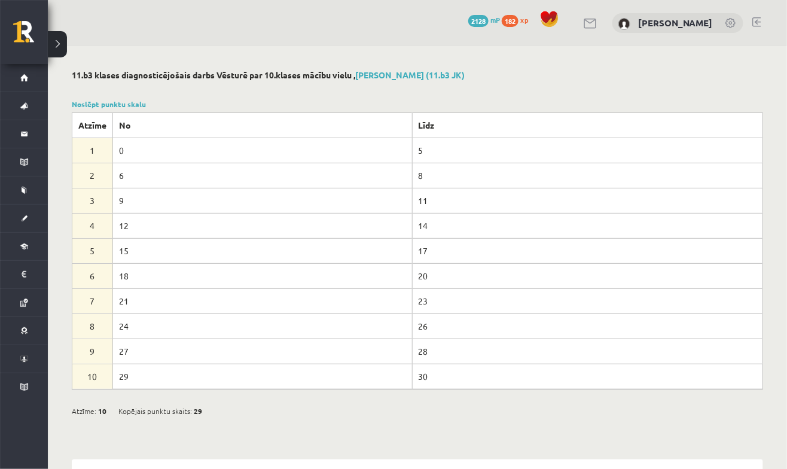
click at [133, 93] on div at bounding box center [417, 90] width 691 height 12
click at [133, 101] on link "Noslēpt punktu skalu" at bounding box center [109, 104] width 74 height 10
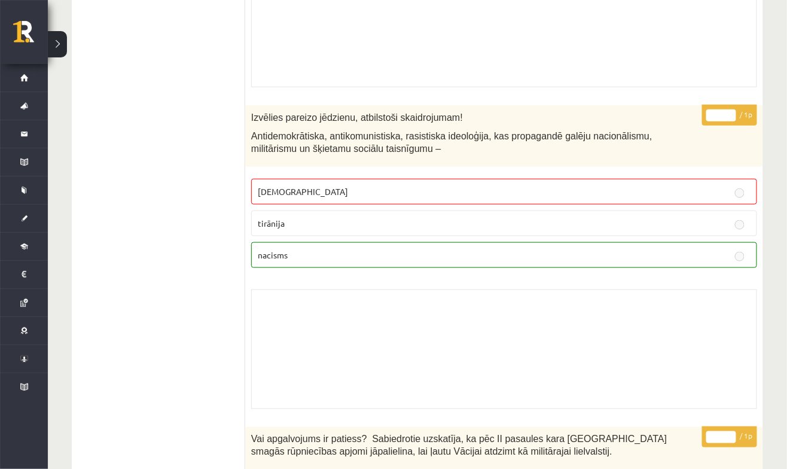
scroll to position [3108, 0]
click at [15, 78] on span "Sākums" at bounding box center [15, 78] width 0 height 0
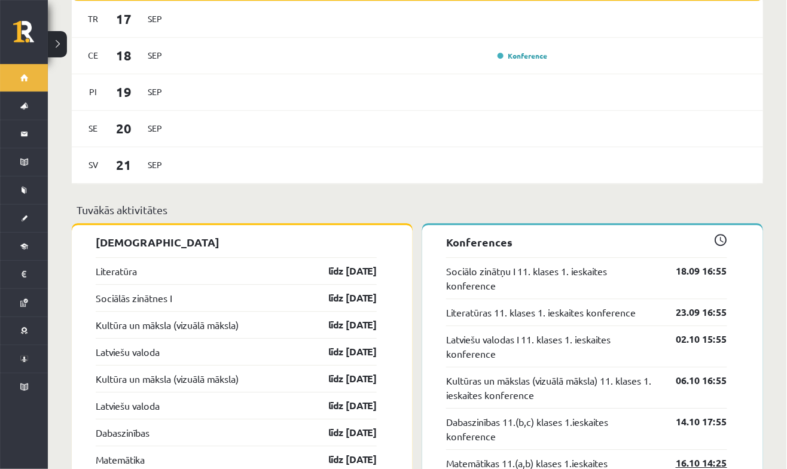
scroll to position [900, 0]
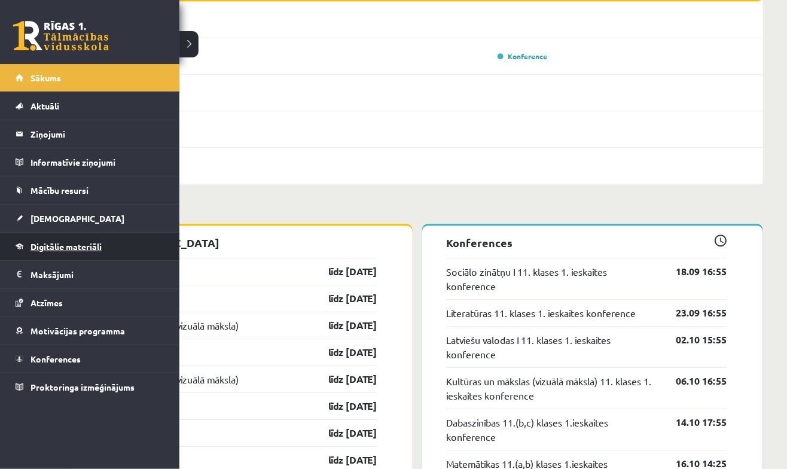
click at [92, 243] on span "Digitālie materiāli" at bounding box center [65, 246] width 71 height 11
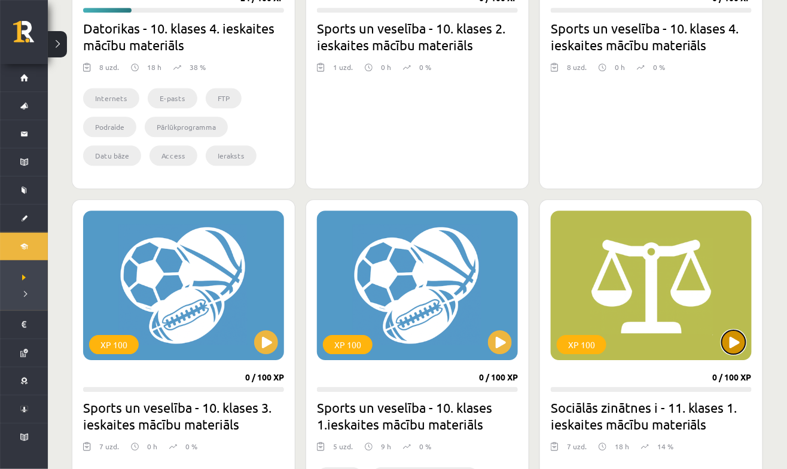
click at [738, 342] on button at bounding box center [733, 342] width 24 height 24
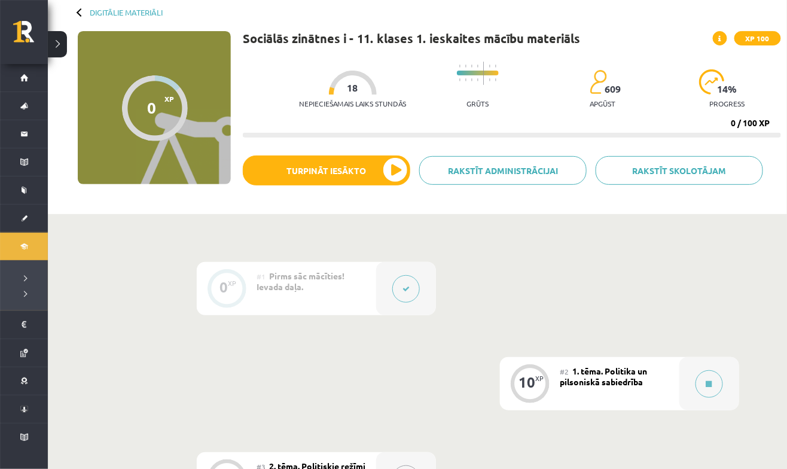
scroll to position [60, 0]
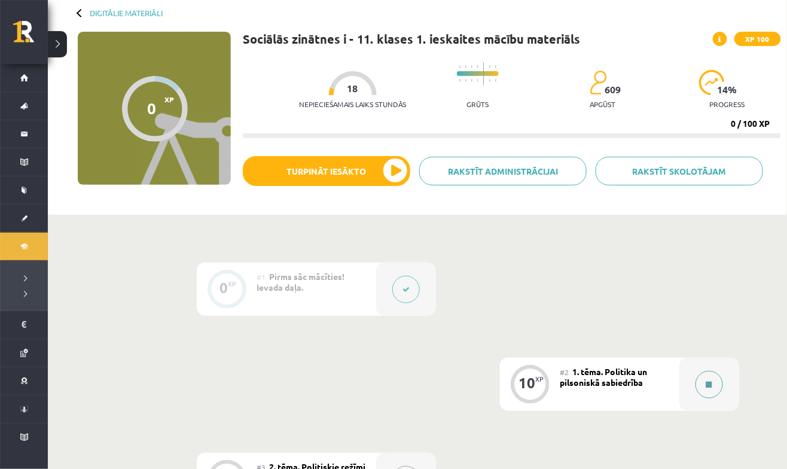
click at [709, 392] on button at bounding box center [708, 384] width 27 height 27
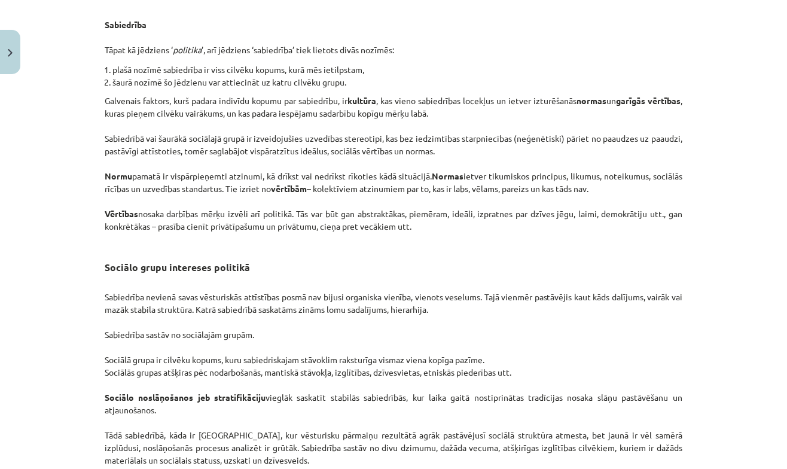
scroll to position [1837, 0]
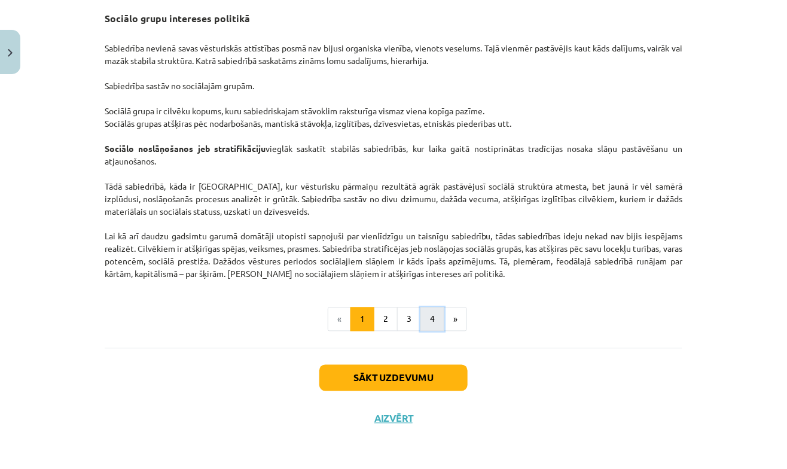
click at [430, 317] on button "4" at bounding box center [432, 319] width 24 height 24
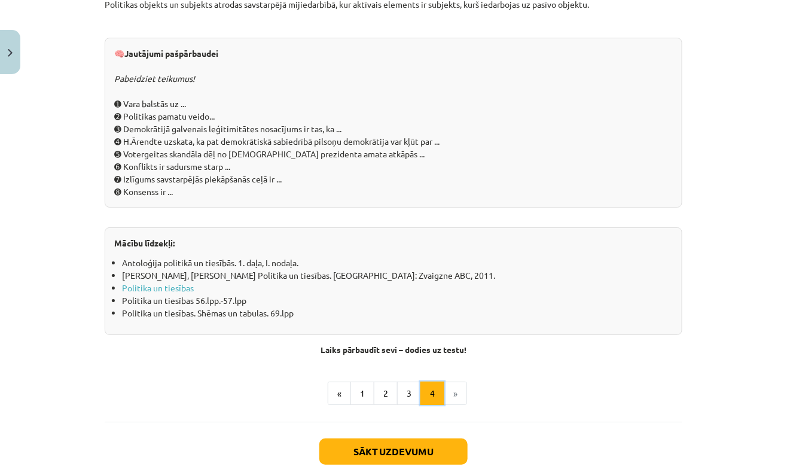
scroll to position [1237, 0]
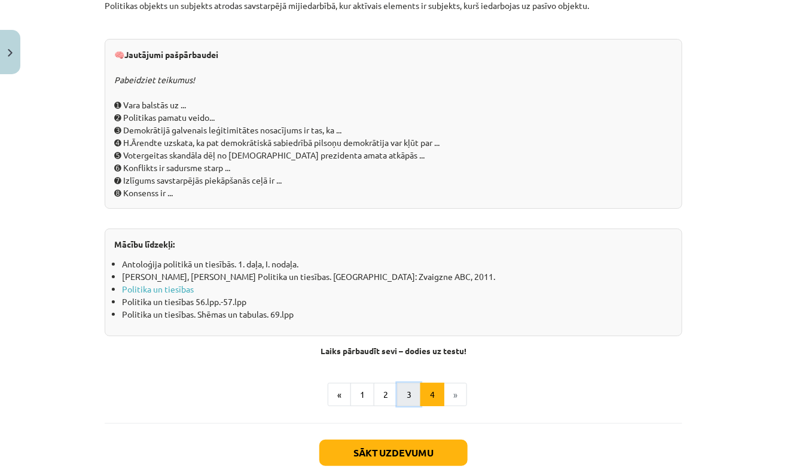
click at [409, 389] on button "3" at bounding box center [409, 395] width 24 height 24
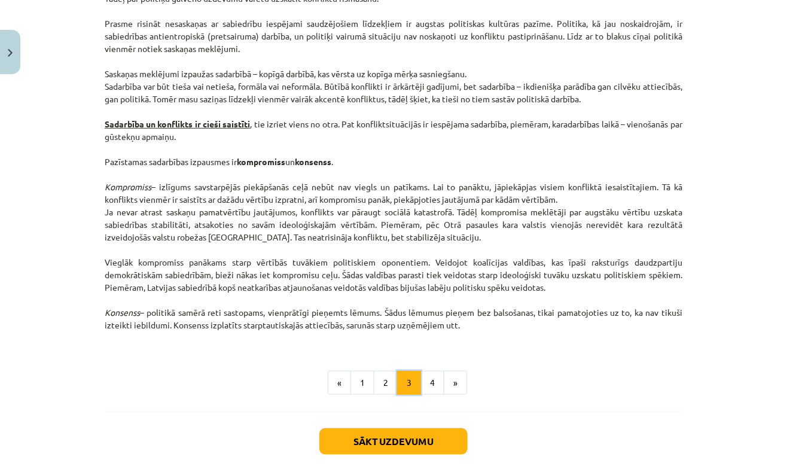
scroll to position [1549, 0]
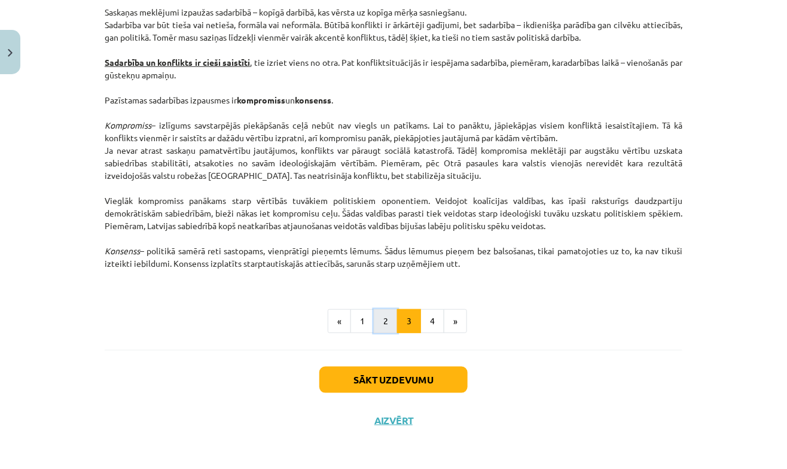
click at [386, 321] on button "2" at bounding box center [386, 321] width 24 height 24
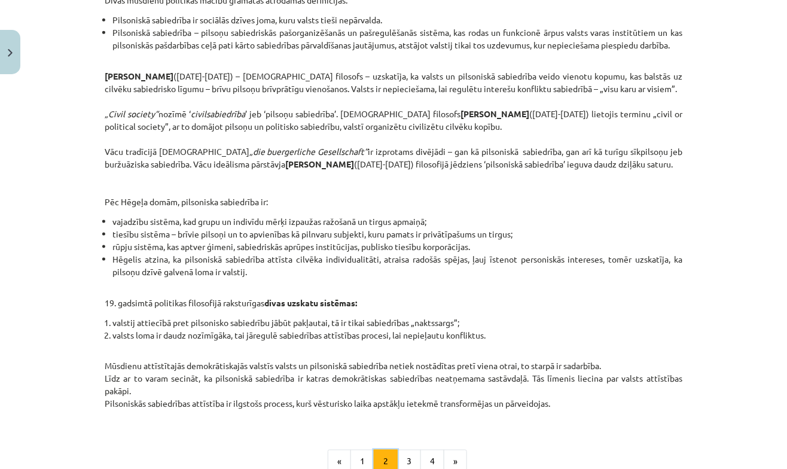
scroll to position [476, 0]
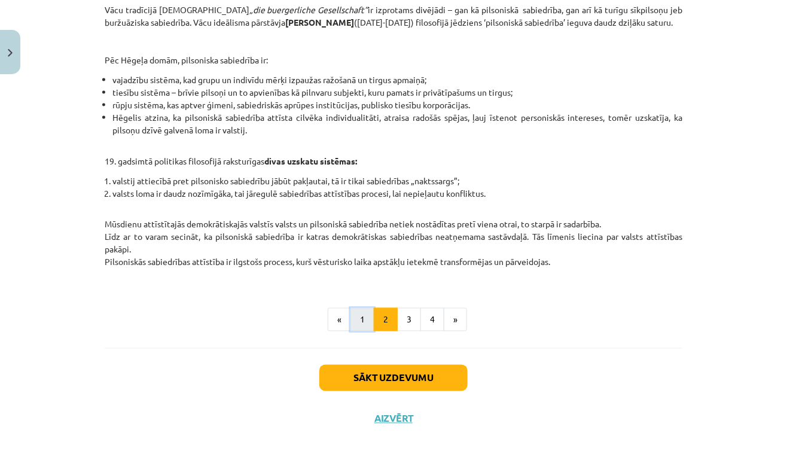
click at [364, 318] on button "1" at bounding box center [362, 320] width 24 height 24
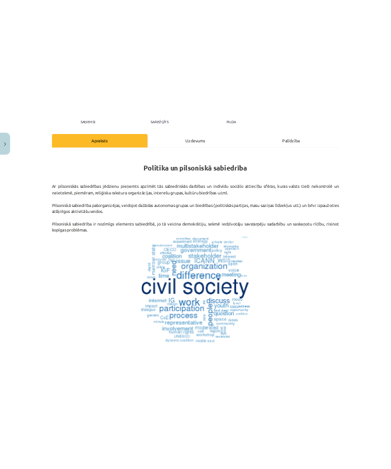
scroll to position [37, 0]
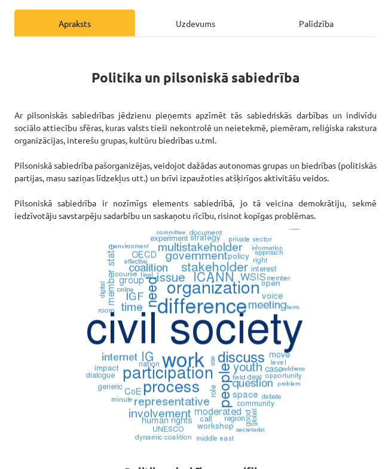
copy p "Ar pilsoniskās sabiedrības jēdzienu pieņemts apzīmēt tās sabiedriskās darbības …"
click at [358, 318] on p at bounding box center [195, 335] width 362 height 213
click at [356, 304] on p at bounding box center [195, 335] width 362 height 213
copy p "Ar pilsoniskās sabiedrības jēdzienu pieņemts apzīmēt tās sabiedriskās darbības …"
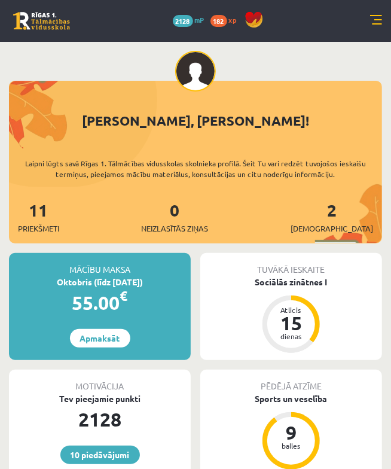
click at [359, 29] on div "10 Dāvanas 2128 mP 182 xp" at bounding box center [195, 21] width 391 height 42
click at [372, 23] on link at bounding box center [376, 21] width 12 height 12
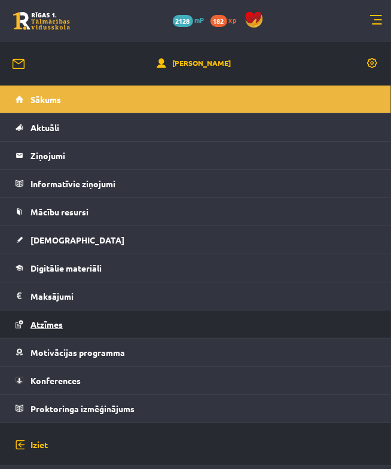
click at [152, 321] on link "Atzīmes" at bounding box center [196, 323] width 360 height 27
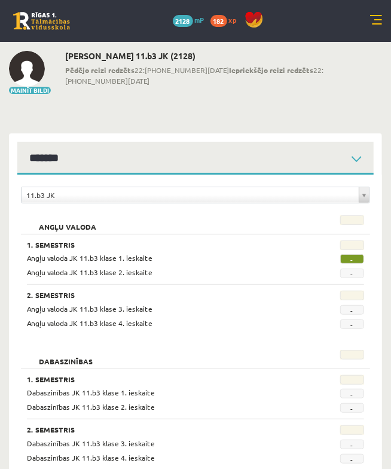
click at [377, 16] on link at bounding box center [376, 21] width 12 height 12
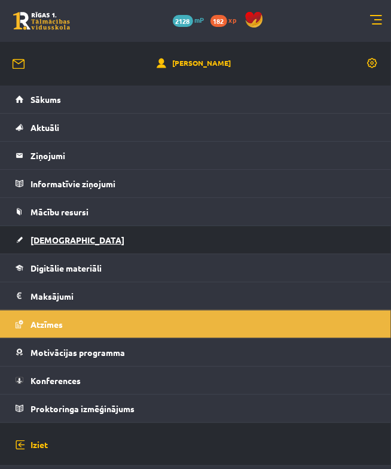
click at [167, 248] on link "[DEMOGRAPHIC_DATA]" at bounding box center [196, 239] width 360 height 27
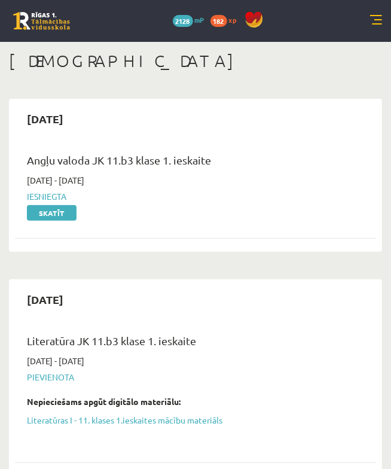
click at [375, 20] on link at bounding box center [376, 21] width 12 height 12
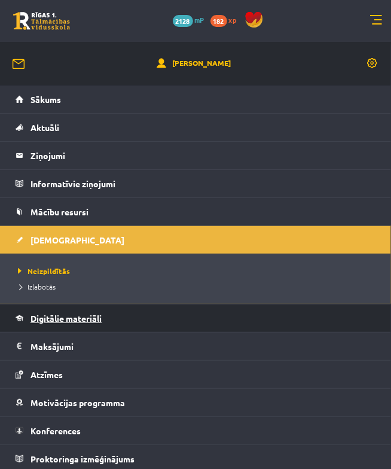
click at [123, 319] on link "Digitālie materiāli" at bounding box center [196, 317] width 360 height 27
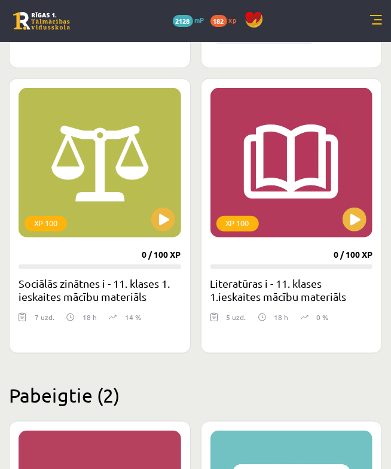
scroll to position [1550, 0]
click at [164, 220] on button at bounding box center [163, 219] width 24 height 24
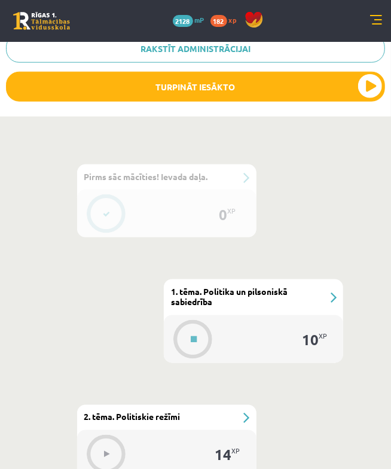
scroll to position [390, 0]
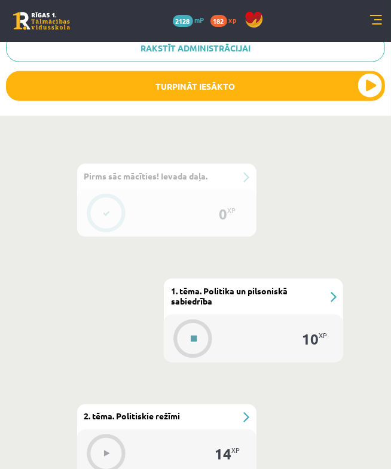
click at [194, 345] on button at bounding box center [193, 338] width 27 height 27
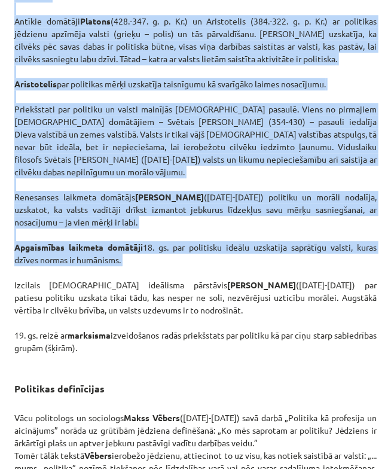
scroll to position [900, 0]
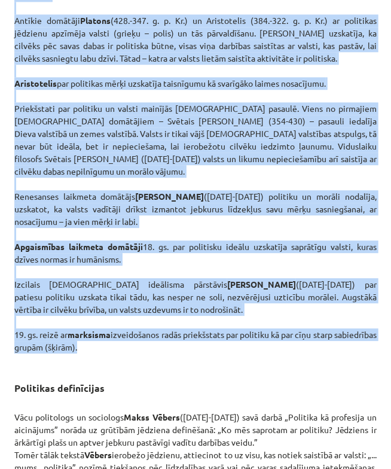
copy div "loremip dolorsit a - 08. consec 2. adipiscin elitse doeiusmod TE 455 Incididunt…"
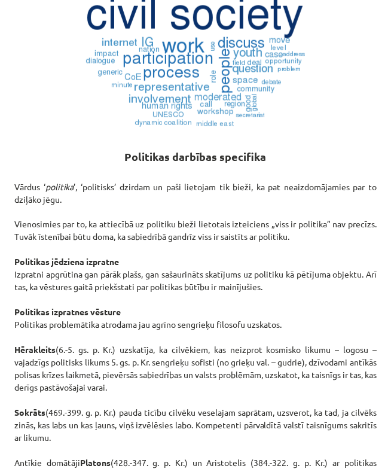
scroll to position [458, 0]
